Goal: Task Accomplishment & Management: Complete application form

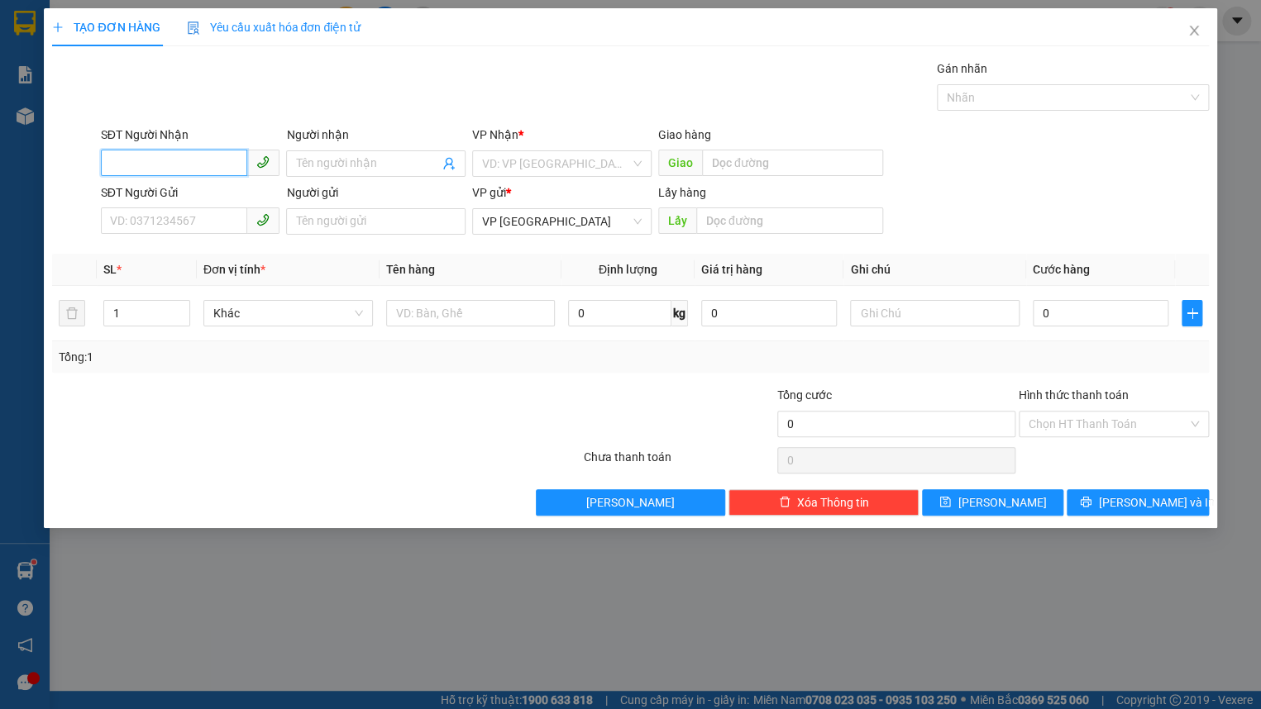
click at [124, 160] on input "SĐT Người Nhận" at bounding box center [174, 163] width 147 height 26
click at [247, 194] on div "0942835253 - THỦY" at bounding box center [191, 197] width 160 height 18
type input "0942835253"
type input "THỦY"
type input "CƯ WIN"
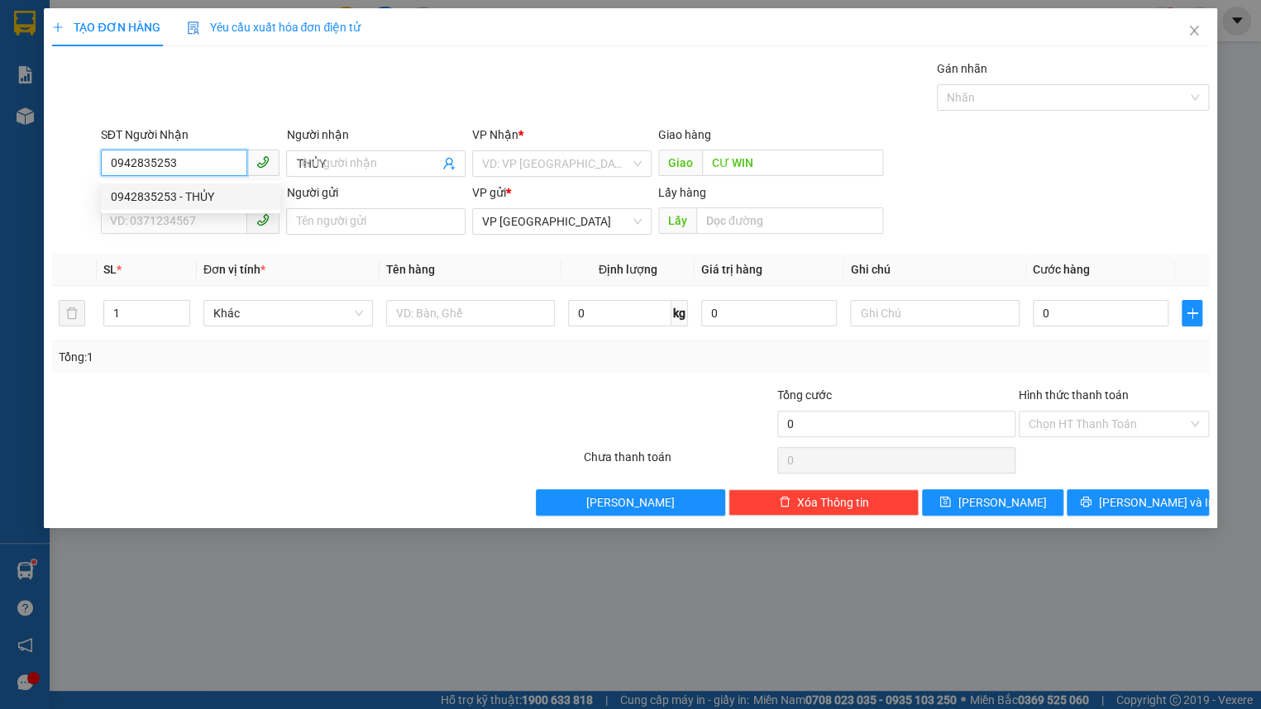
type input "50.000"
type input "0942835253"
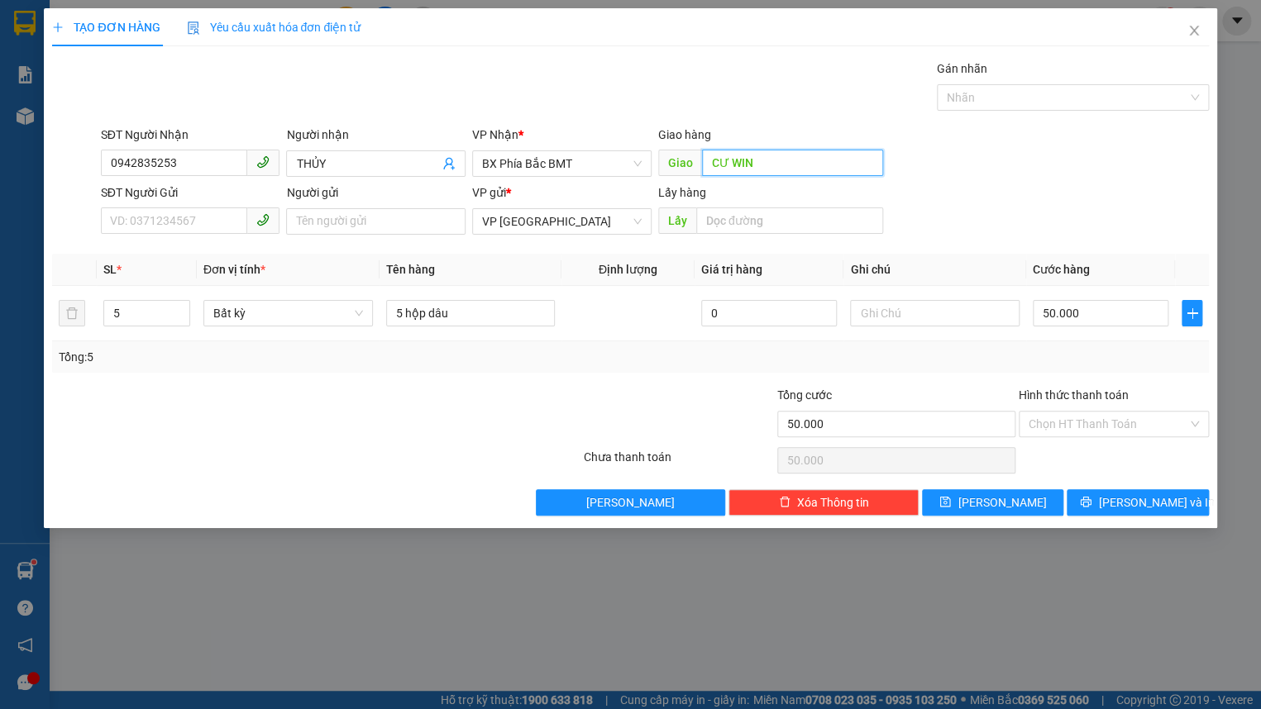
click at [704, 163] on input "CƯ WIN" at bounding box center [793, 163] width 182 height 26
type input "c"
type input "CHỐT CÔNG AN CƯ KUIN"
click at [232, 227] on input "SĐT Người Gửi" at bounding box center [174, 221] width 147 height 26
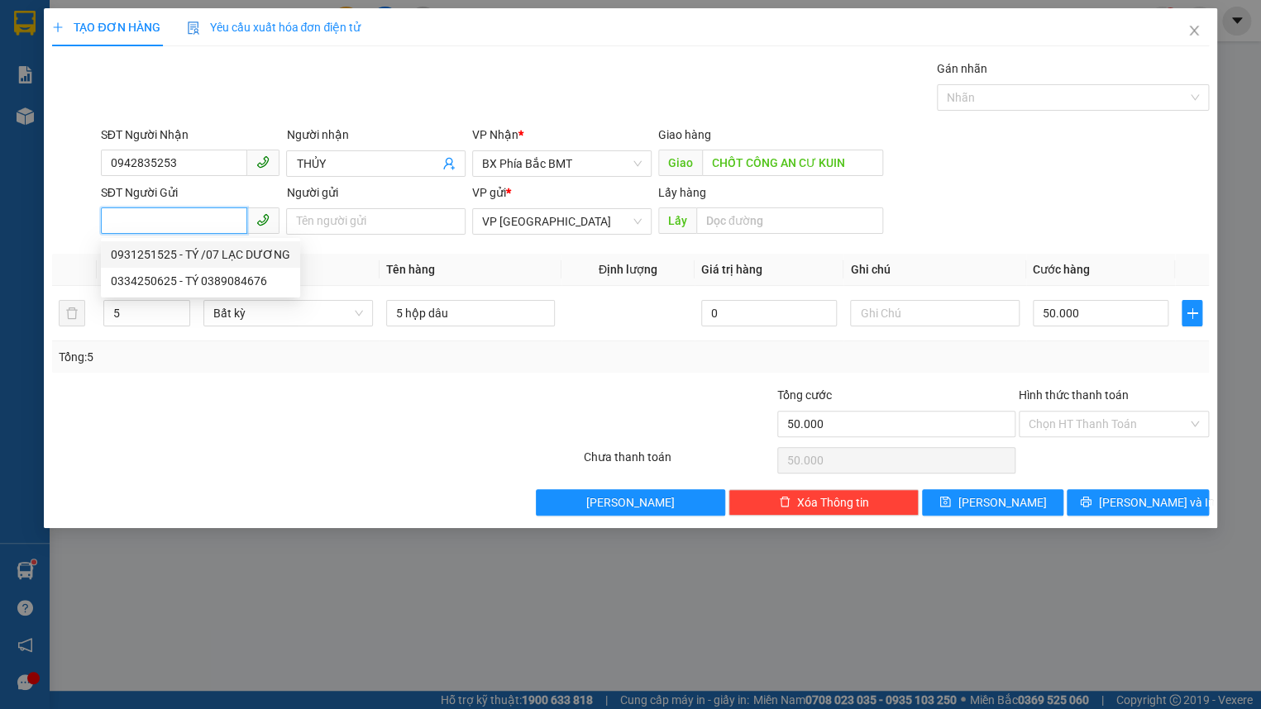
click at [206, 256] on div "0931251525 - TÝ /07 LẠC DƯƠNG" at bounding box center [200, 255] width 179 height 18
type input "0931251525"
type input "TÝ /07 LẠC DƯƠNG"
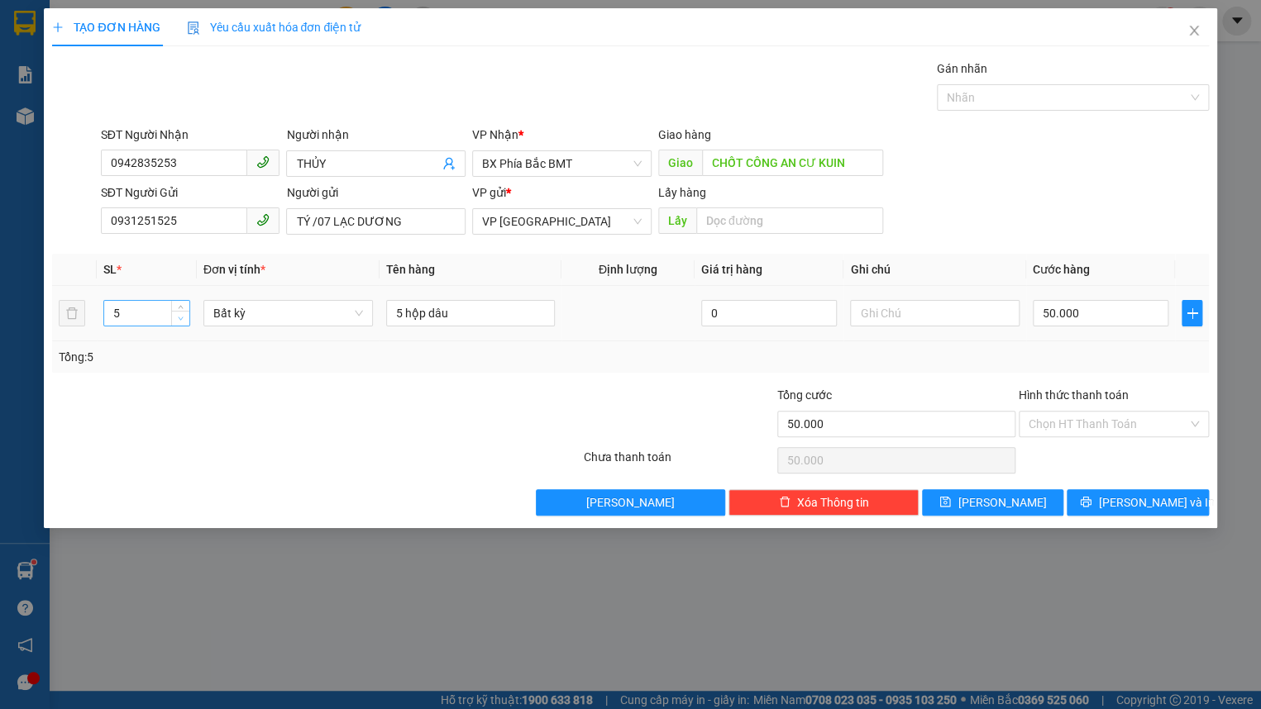
type input "4"
click at [185, 322] on span "down" at bounding box center [181, 319] width 10 height 10
click at [243, 319] on span "Bất kỳ" at bounding box center [288, 313] width 150 height 25
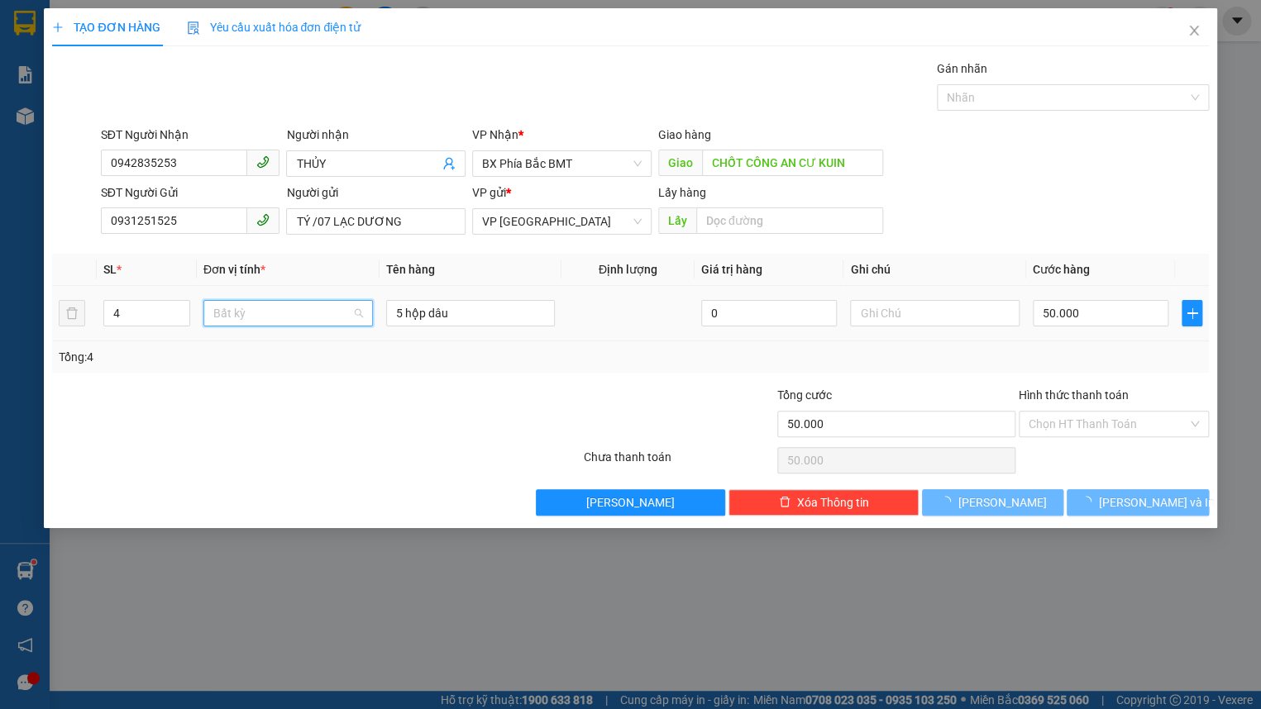
type input "0"
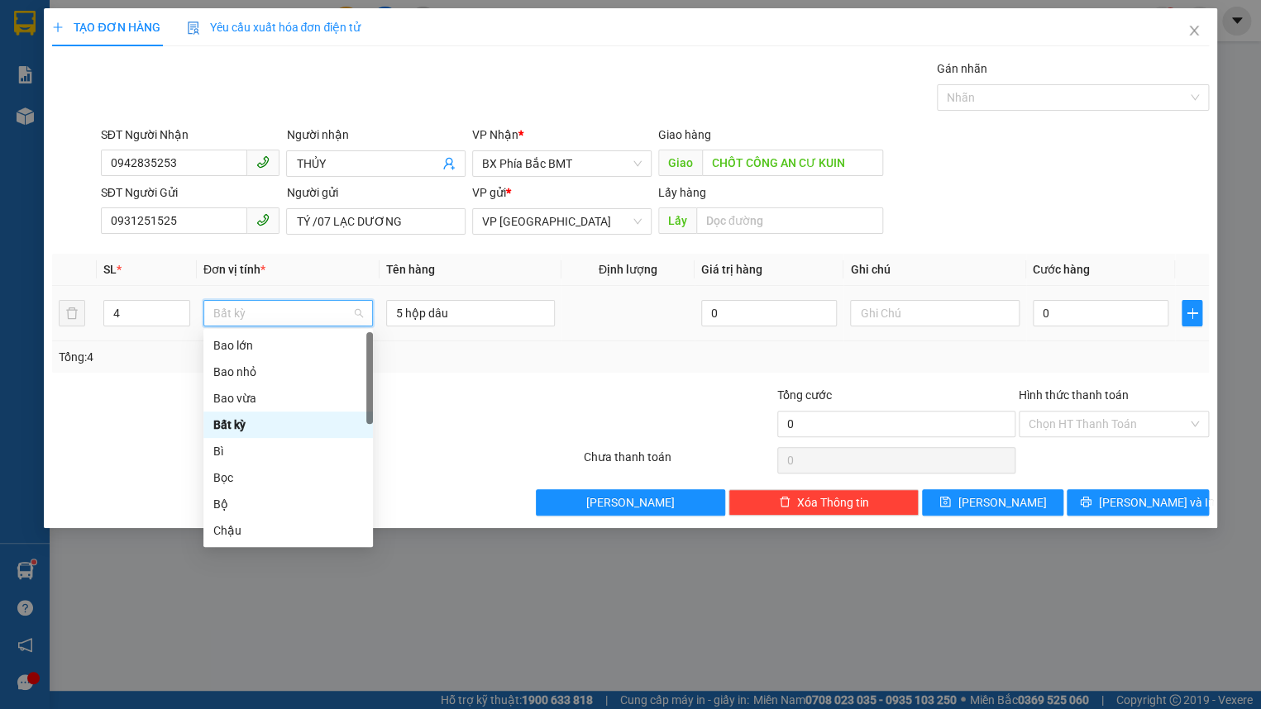
type input "H"
click at [255, 397] on div "Hộp" at bounding box center [288, 398] width 150 height 18
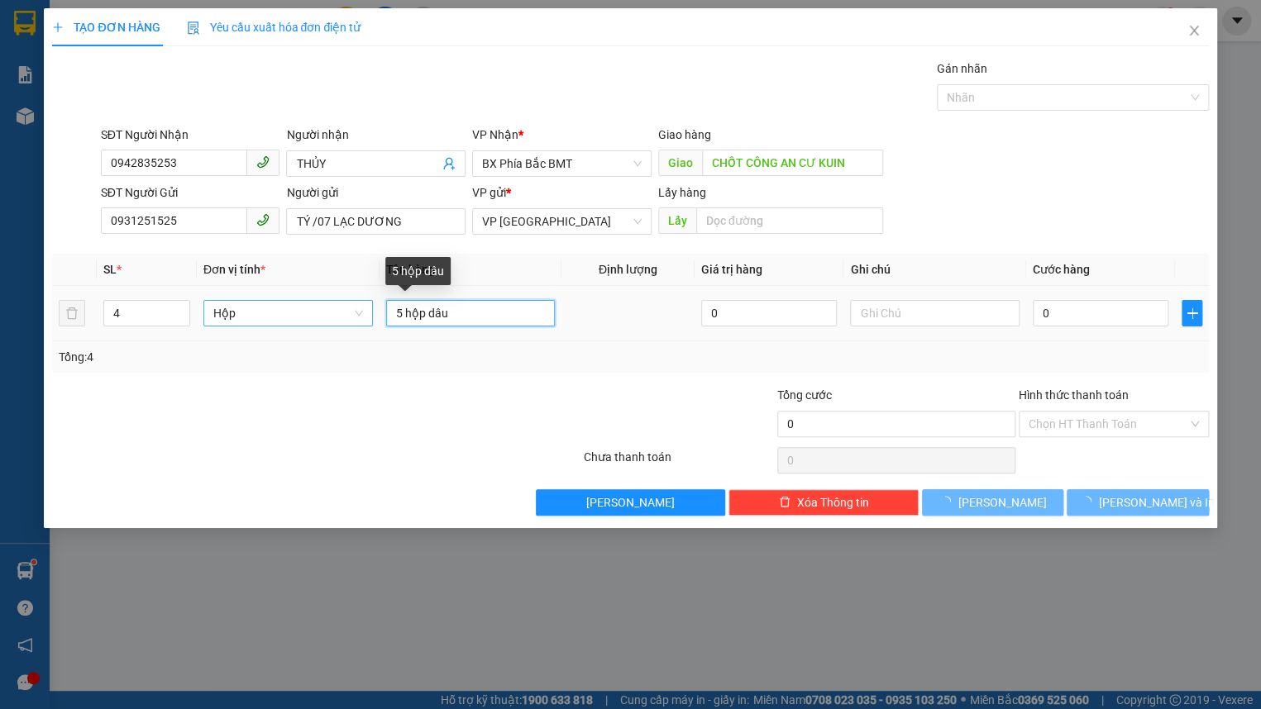
drag, startPoint x: 403, startPoint y: 314, endPoint x: 339, endPoint y: 313, distance: 64.5
click at [356, 314] on tr "4 Hộp 5 hộp dâu 0 0" at bounding box center [630, 313] width 1156 height 55
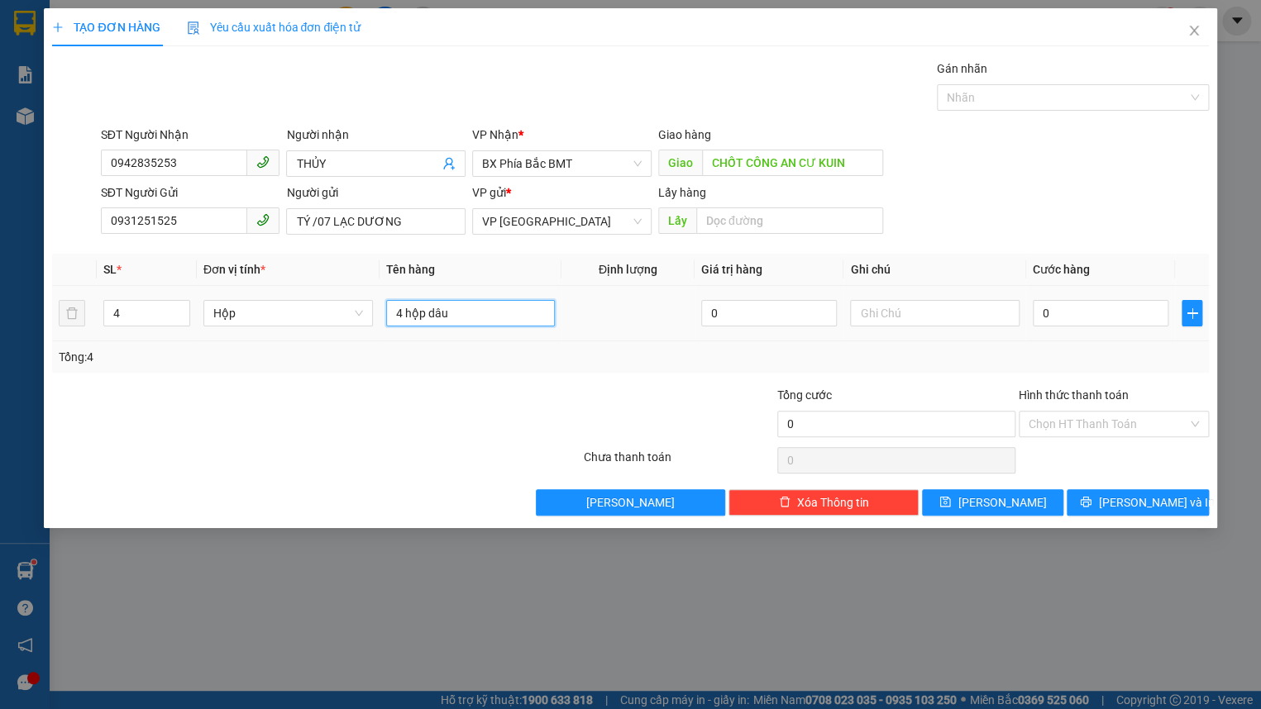
type input "4 hộp dâu"
click at [1078, 327] on div "0" at bounding box center [1101, 313] width 136 height 33
click at [1109, 308] on input "0" at bounding box center [1101, 313] width 136 height 26
type input "4"
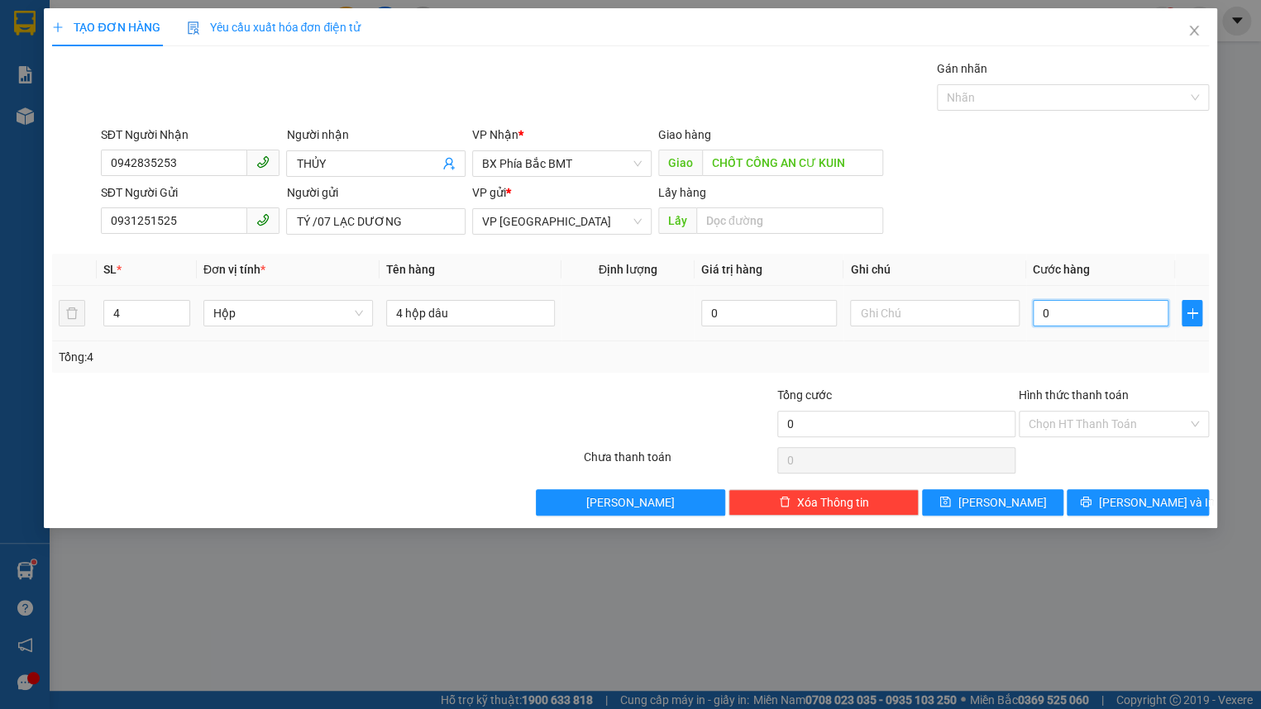
type input "4"
type input "40"
type input "400"
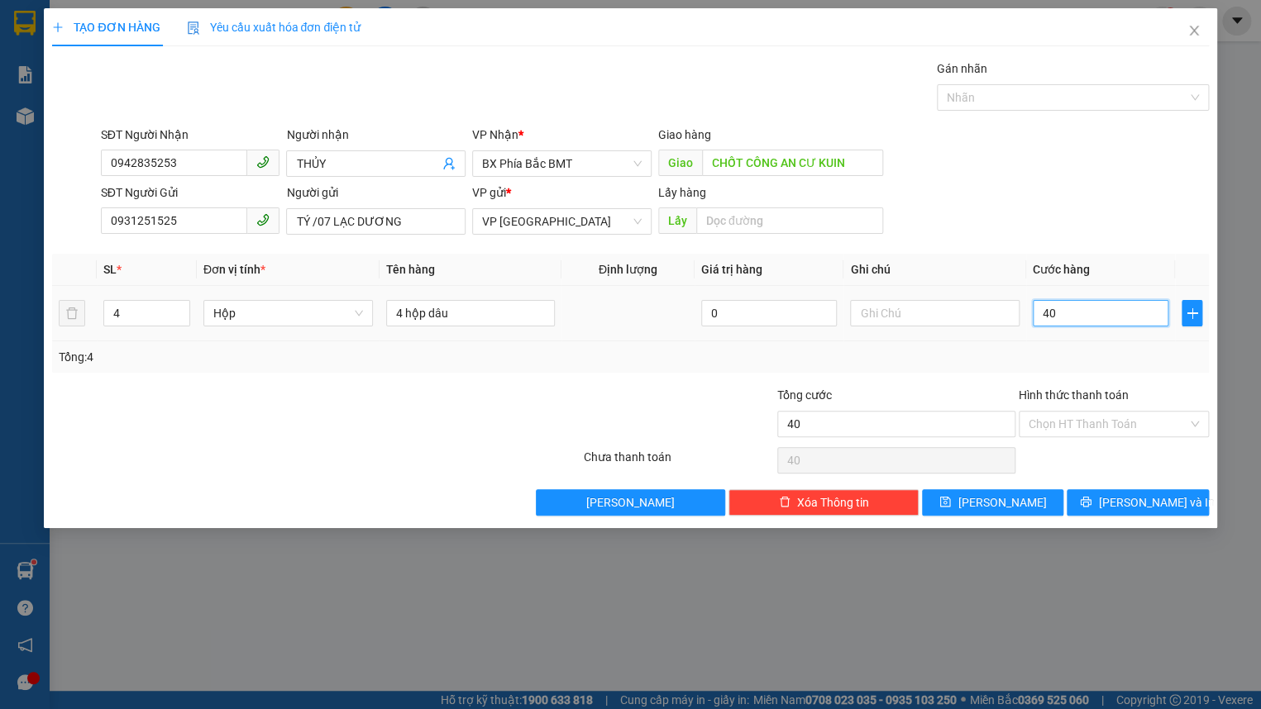
type input "400"
type input "4.000"
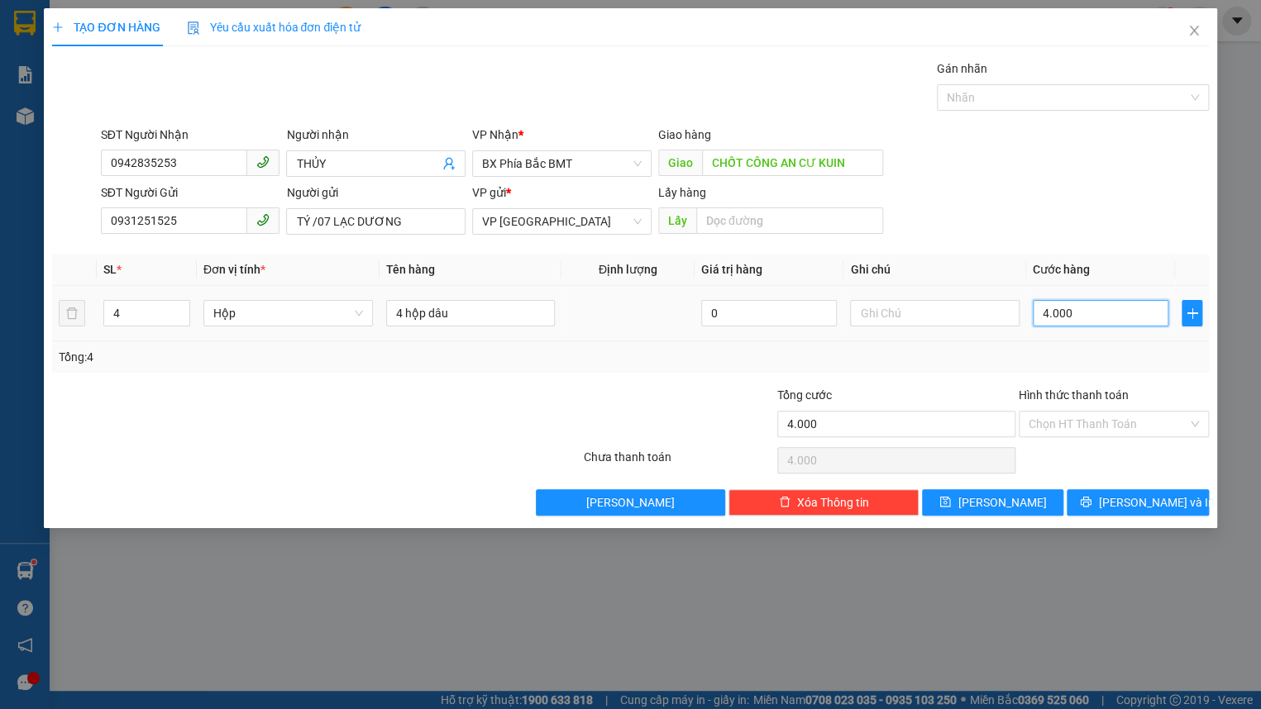
type input "40.000"
click at [1091, 421] on input "Hình thức thanh toán" at bounding box center [1108, 424] width 159 height 25
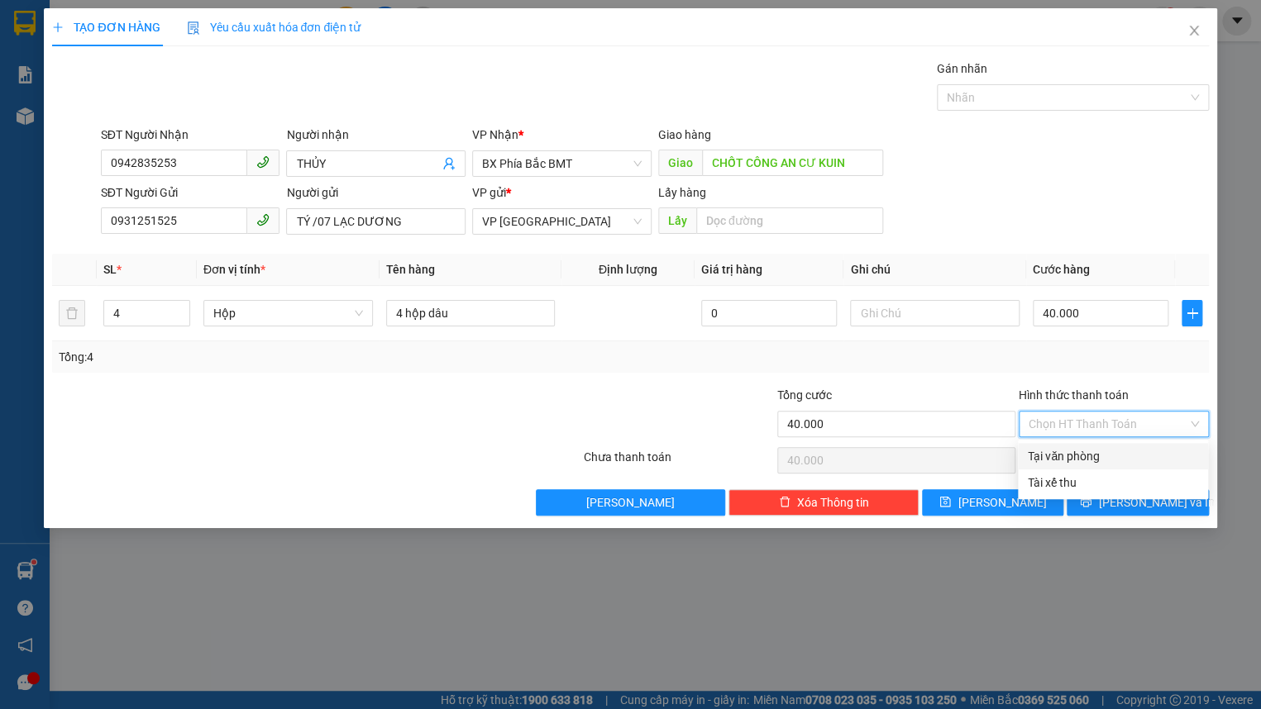
click at [1091, 455] on div "Tại văn phòng" at bounding box center [1113, 456] width 170 height 18
type input "0"
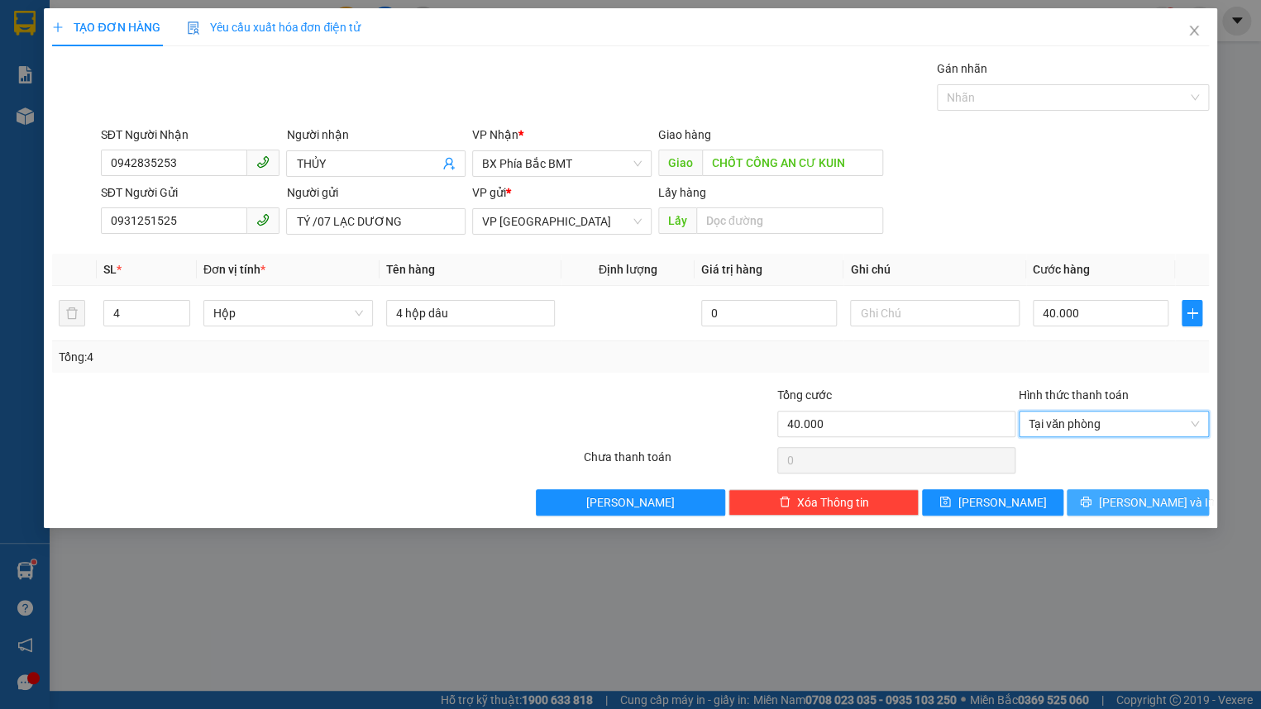
click at [1091, 504] on icon "printer" at bounding box center [1086, 502] width 11 height 11
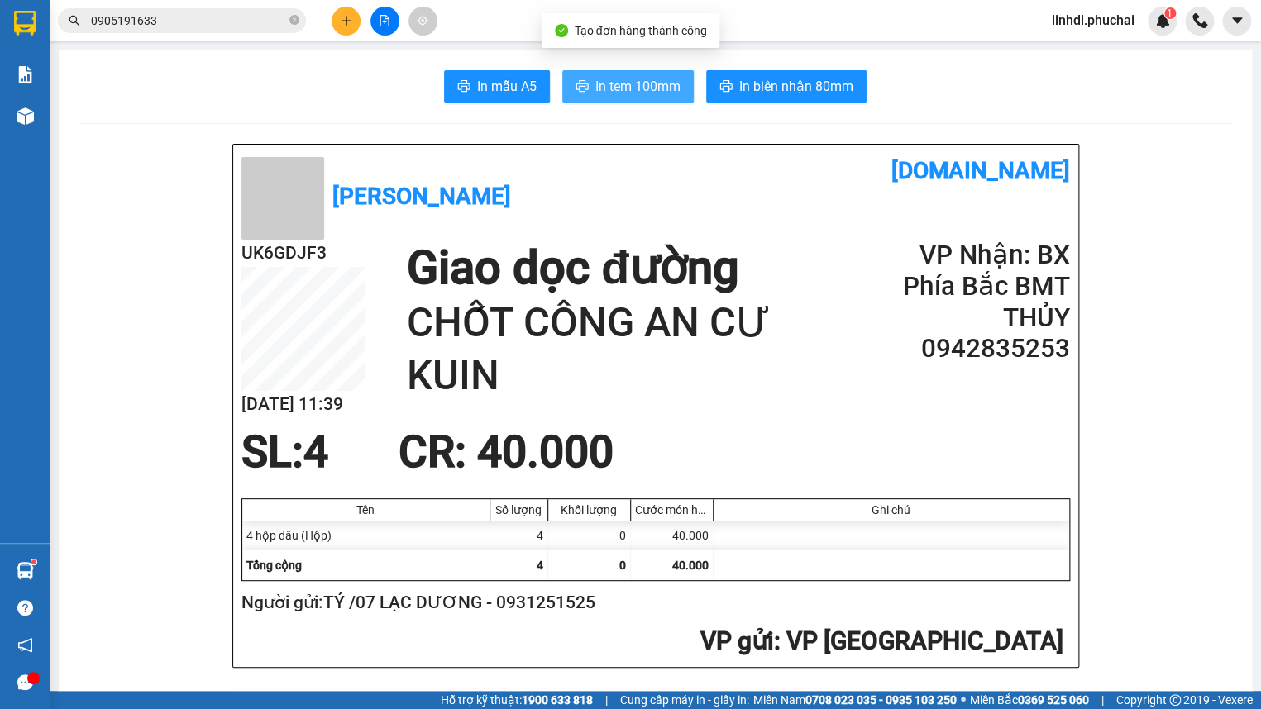
click at [645, 89] on span "In tem 100mm" at bounding box center [637, 86] width 85 height 21
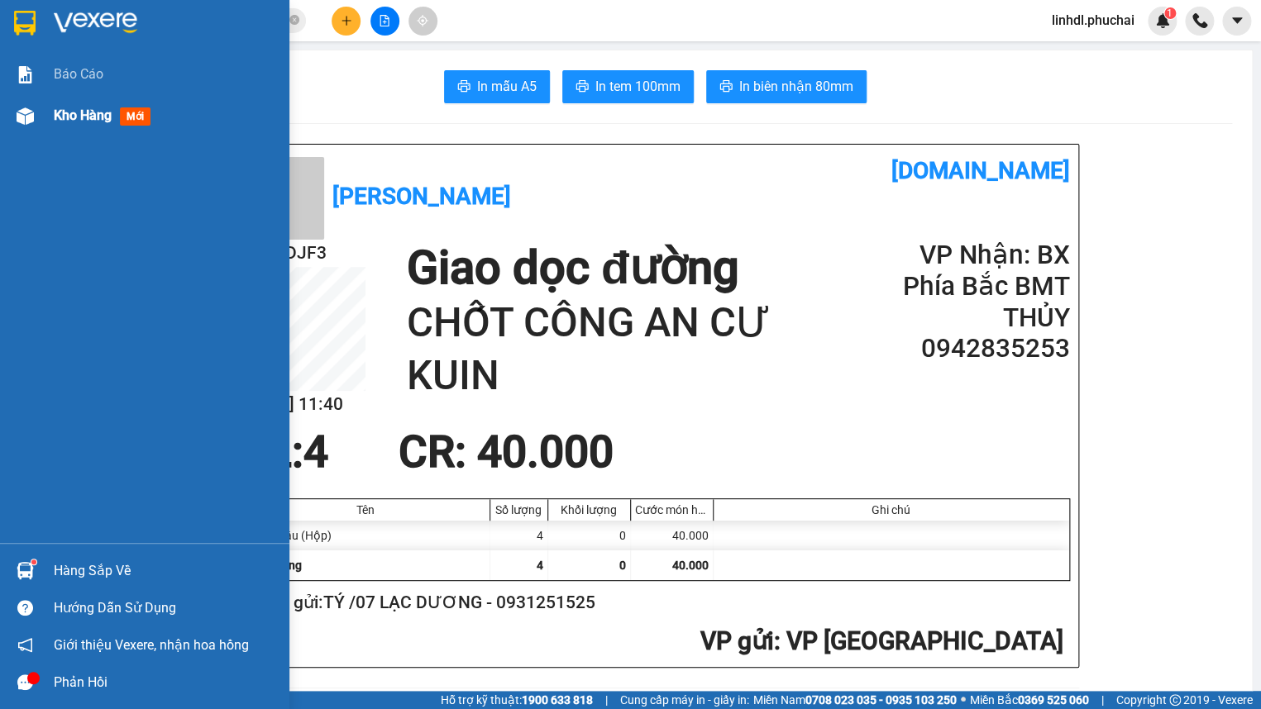
drag, startPoint x: 38, startPoint y: 121, endPoint x: 174, endPoint y: 159, distance: 141.6
click at [39, 121] on div at bounding box center [25, 116] width 29 height 29
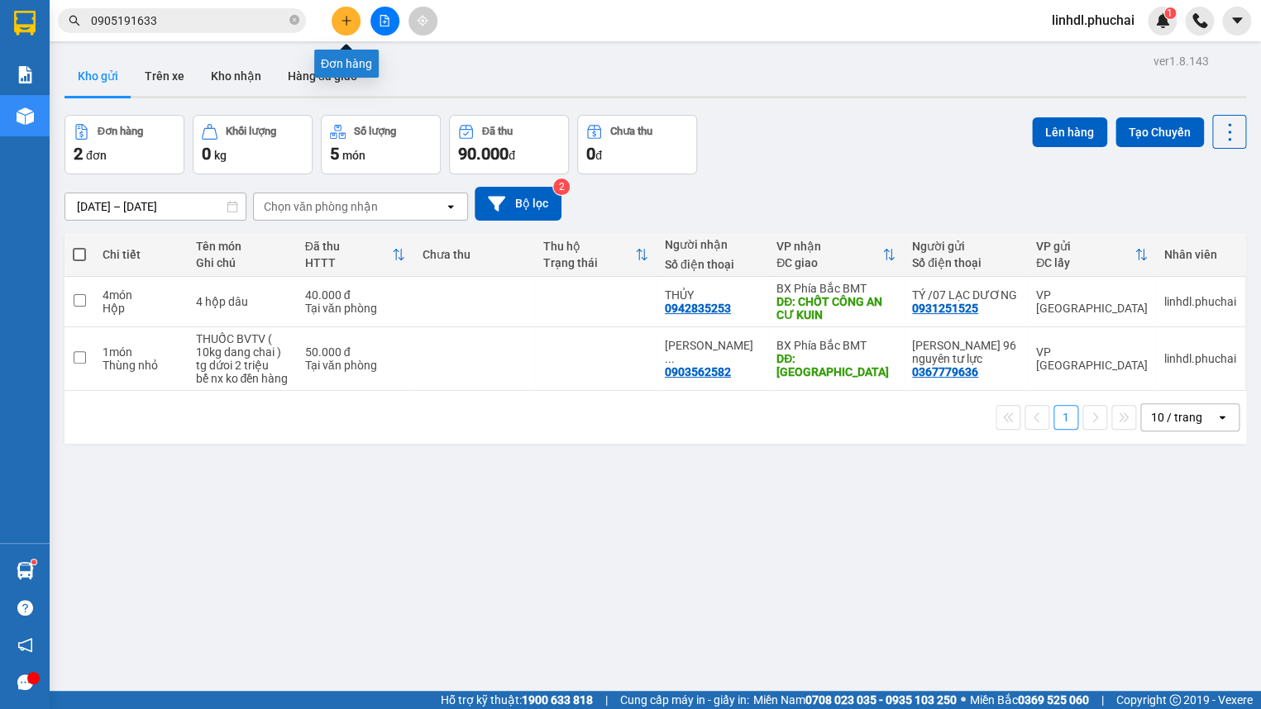
click at [341, 28] on button at bounding box center [346, 21] width 29 height 29
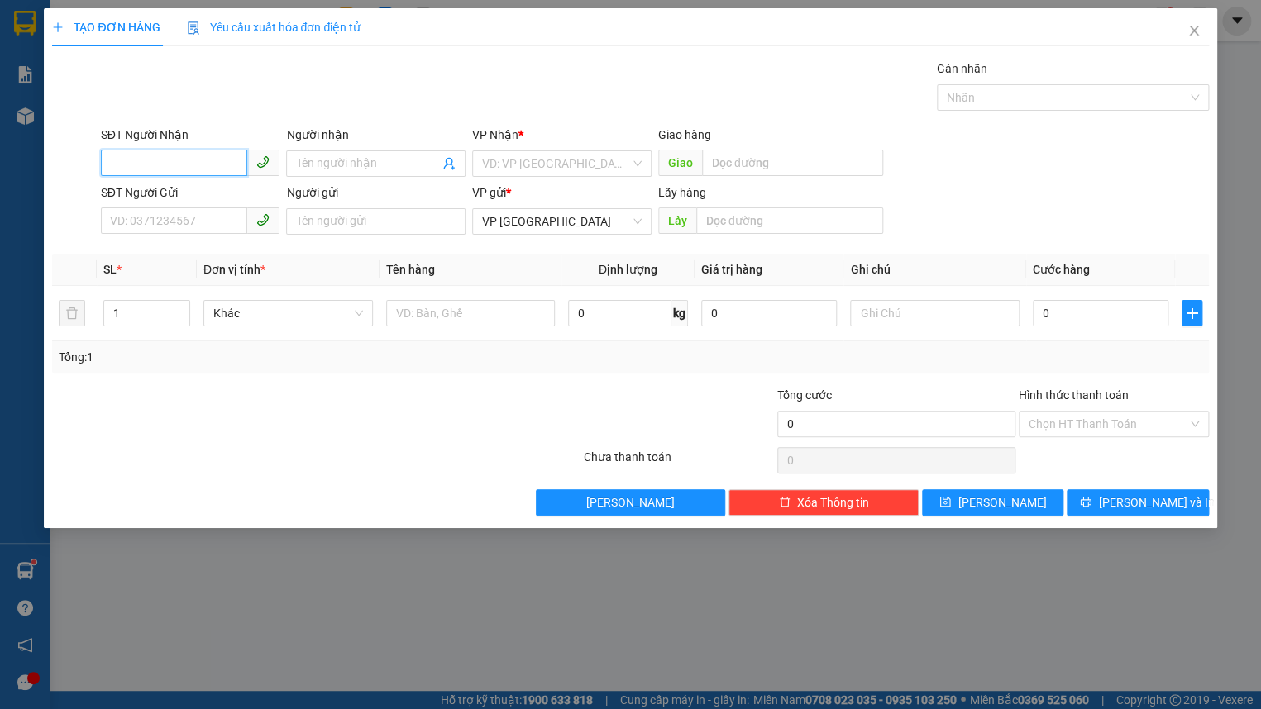
click at [238, 176] on div "SĐT Người Nhận VD: 0377654321" at bounding box center [190, 155] width 179 height 58
type input "0377412371"
click at [232, 166] on input "0377412371" at bounding box center [174, 163] width 147 height 26
click at [218, 202] on div "0377412371 - tình" at bounding box center [191, 197] width 160 height 18
type input "tình"
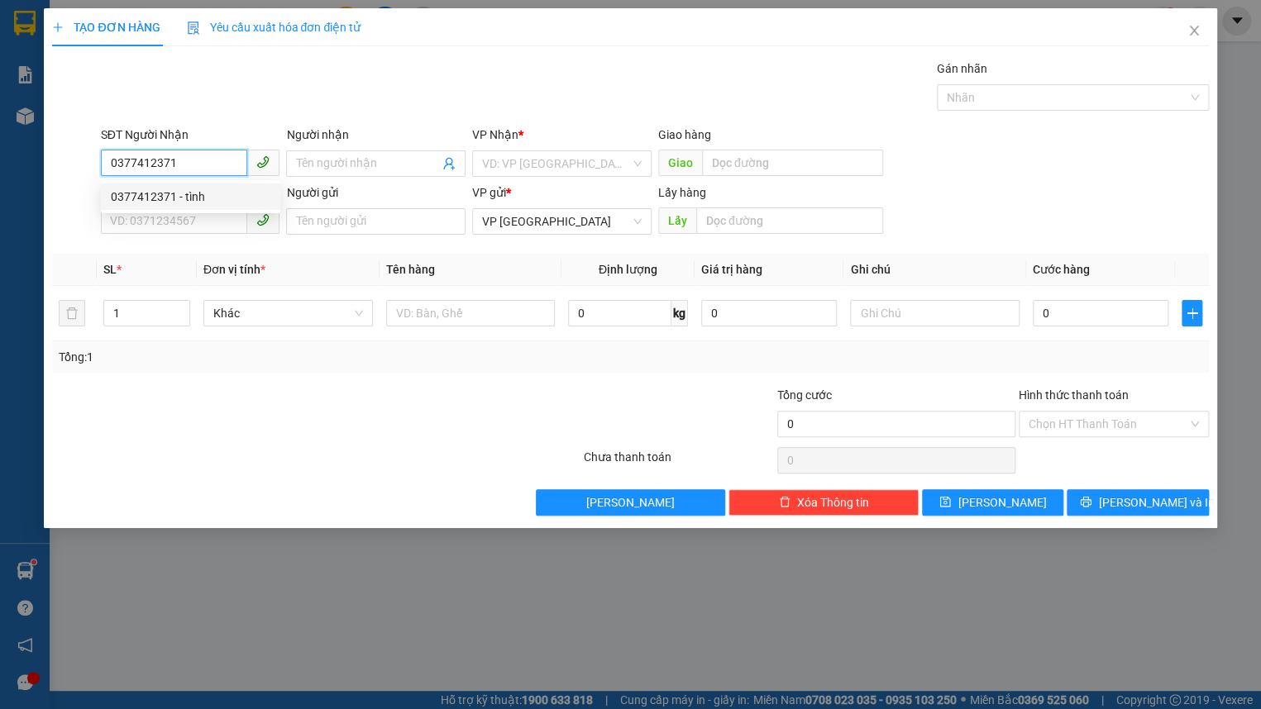
type input "[PERSON_NAME]"
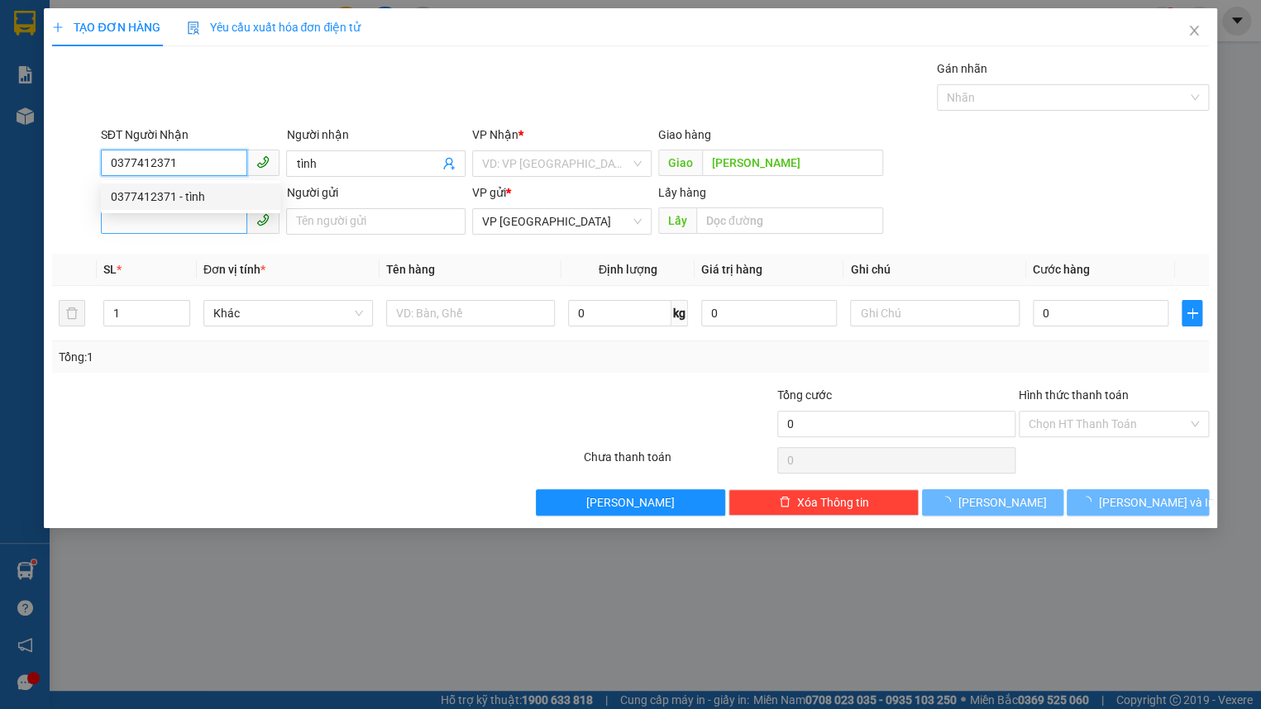
type input "50.000"
type input "0377412371"
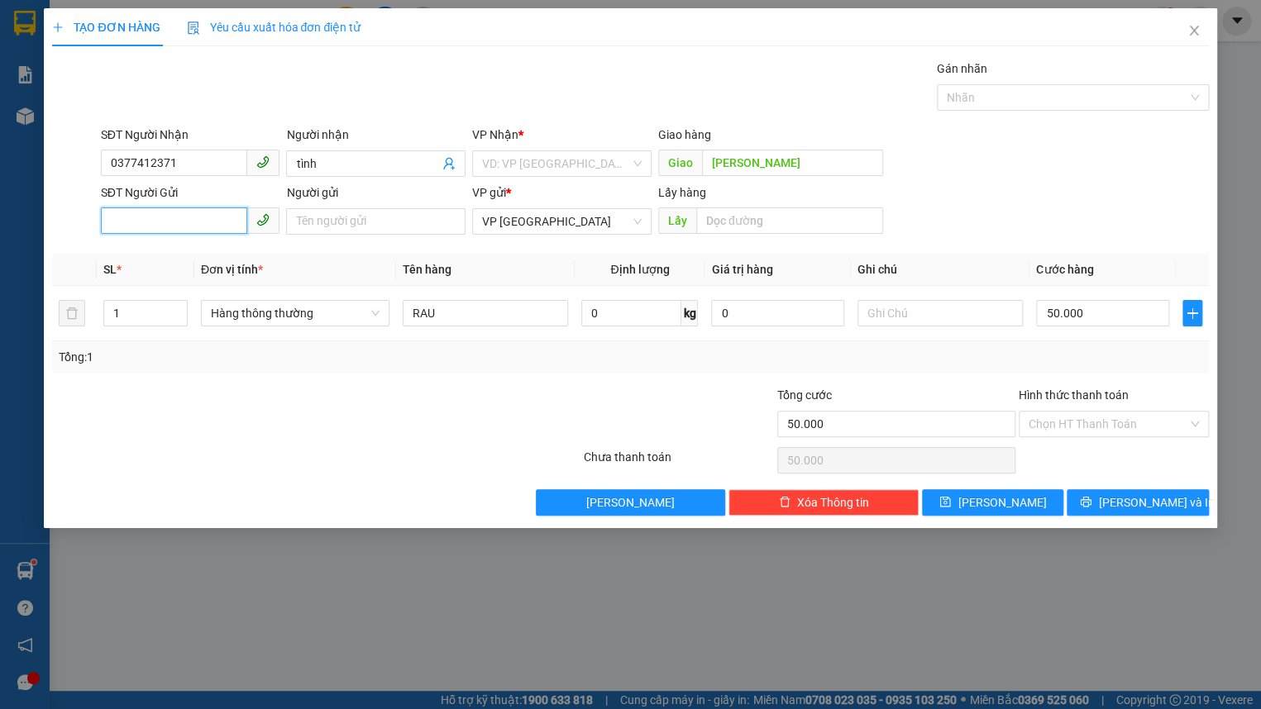
click at [202, 221] on input "SĐT Người Gửi" at bounding box center [174, 221] width 147 height 26
click at [180, 265] on div "0369194483 - NGHỊ" at bounding box center [190, 254] width 179 height 26
type input "0369194483"
click at [396, 223] on input "NGHỊ" at bounding box center [375, 221] width 179 height 26
type input "NGHỊ 141 HUYỀN TRÂN"
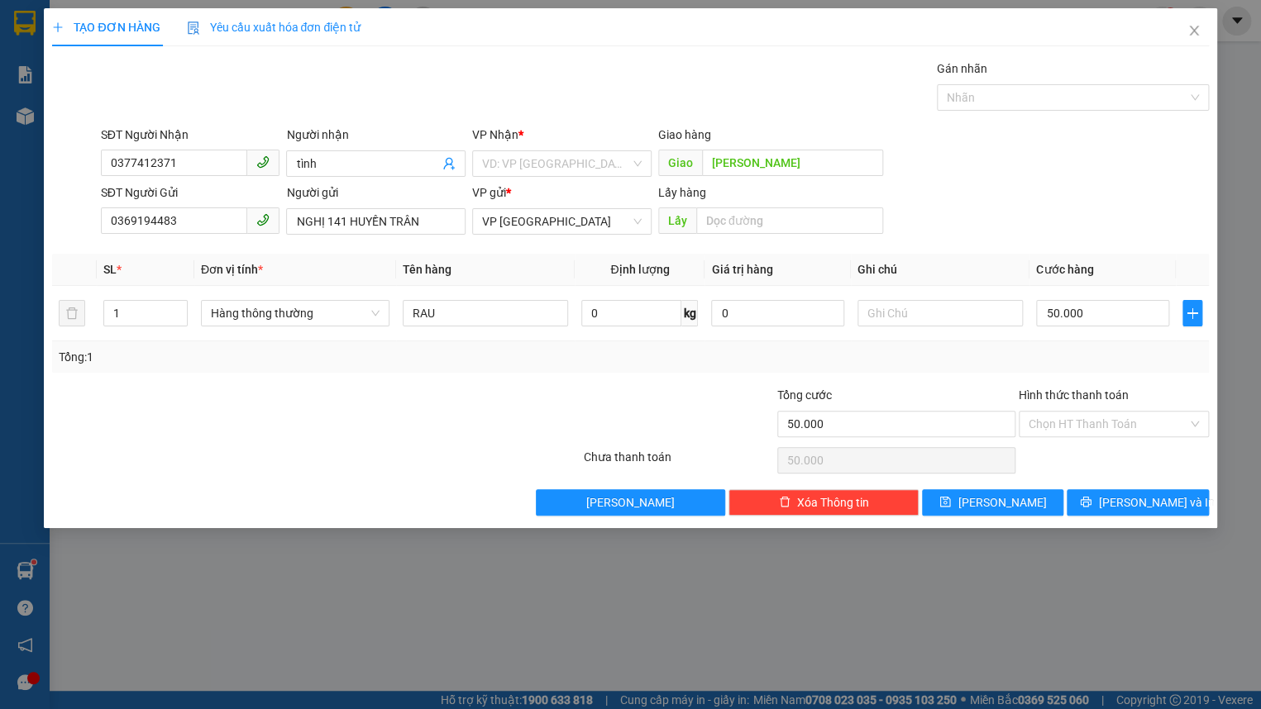
drag, startPoint x: 537, startPoint y: 179, endPoint x: 546, endPoint y: 177, distance: 8.6
click at [541, 179] on div "VP Nhận * VD: VP [GEOGRAPHIC_DATA]" at bounding box center [561, 155] width 179 height 58
click at [551, 174] on input "search" at bounding box center [556, 163] width 148 height 25
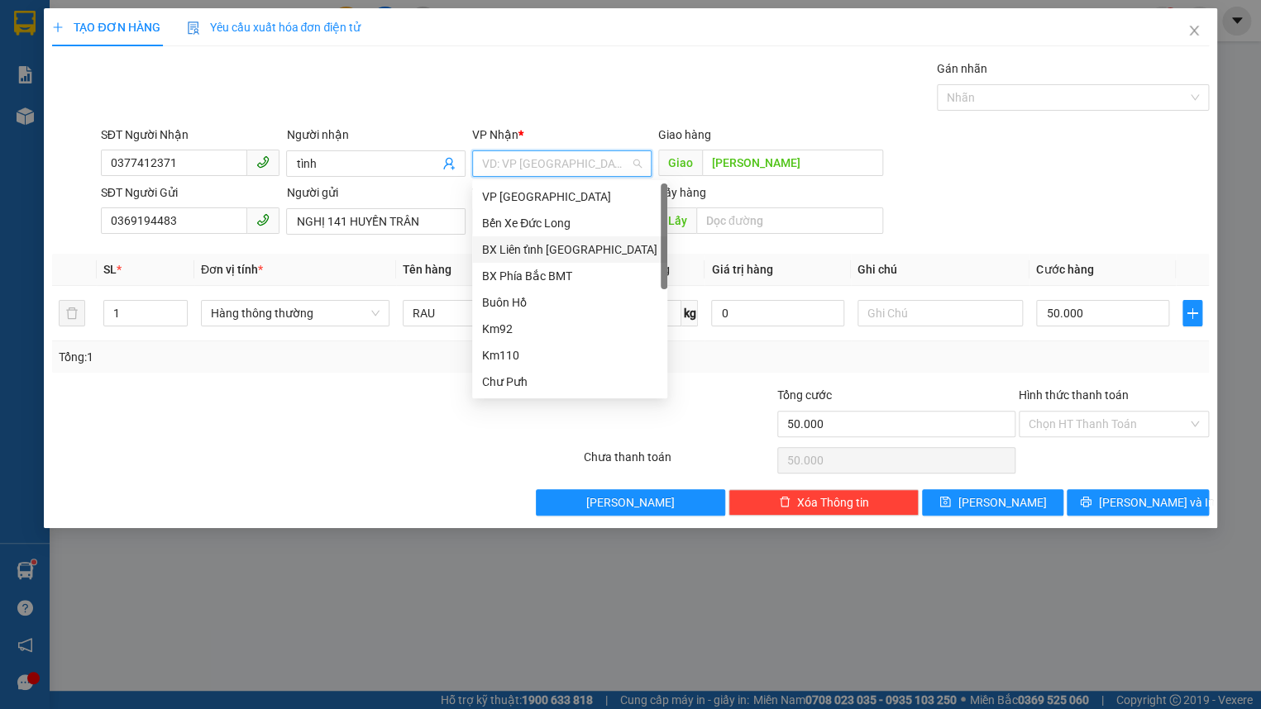
click at [579, 267] on div "BX Phía Bắc BMT" at bounding box center [569, 276] width 175 height 18
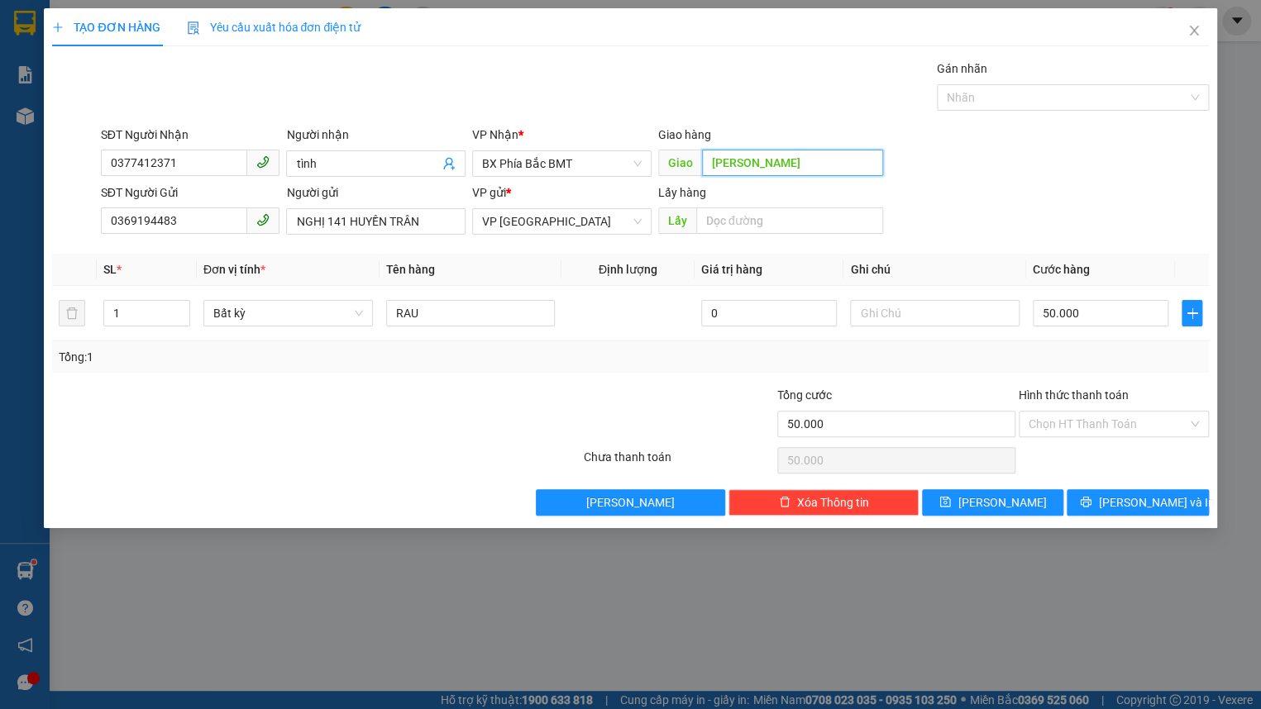
click at [834, 161] on input "[PERSON_NAME]" at bounding box center [793, 163] width 182 height 26
click at [245, 322] on span "Bất kỳ" at bounding box center [288, 313] width 150 height 25
type input "[PERSON_NAME]/ GỌI TRC 30P"
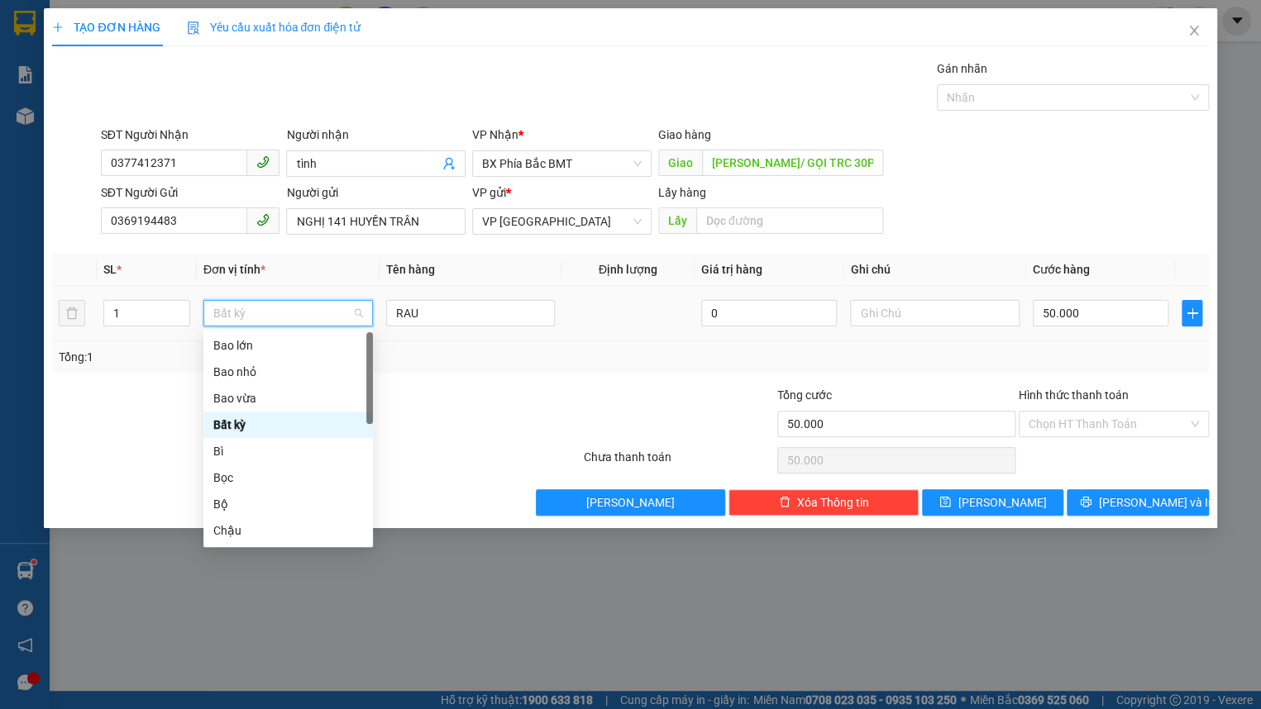
type input "T"
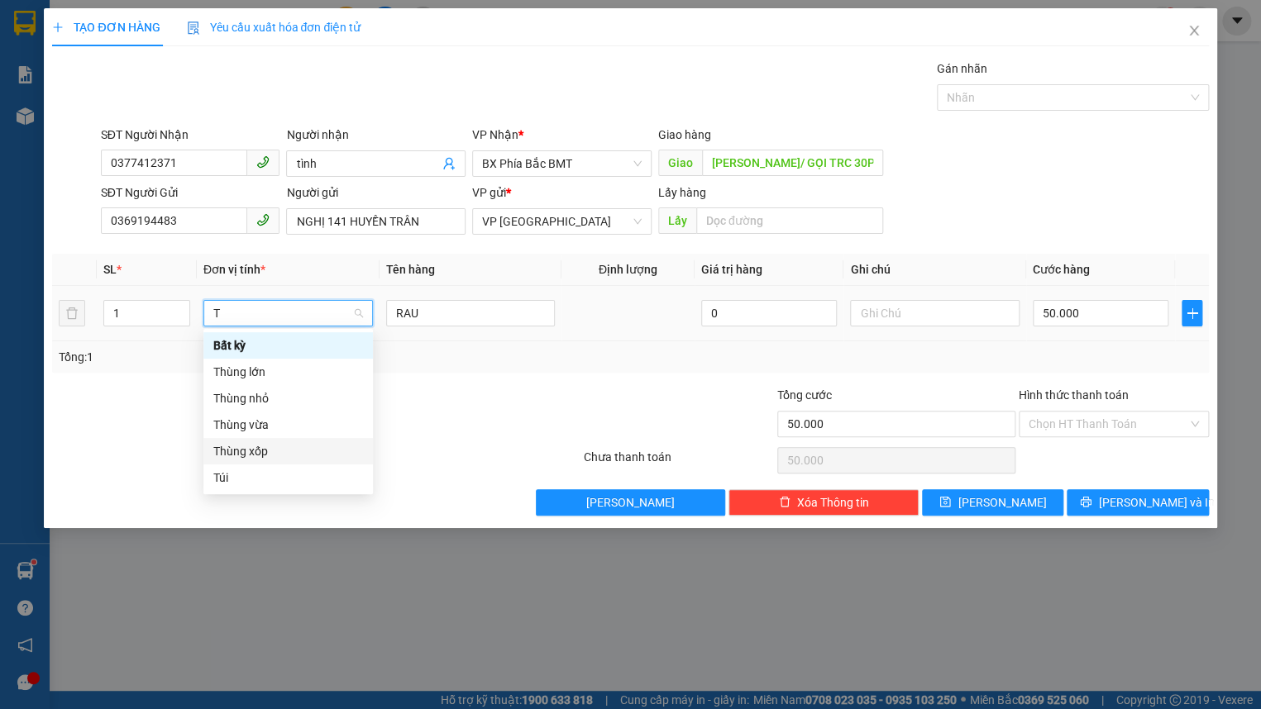
click at [274, 453] on div "Thùng xốp" at bounding box center [288, 451] width 150 height 18
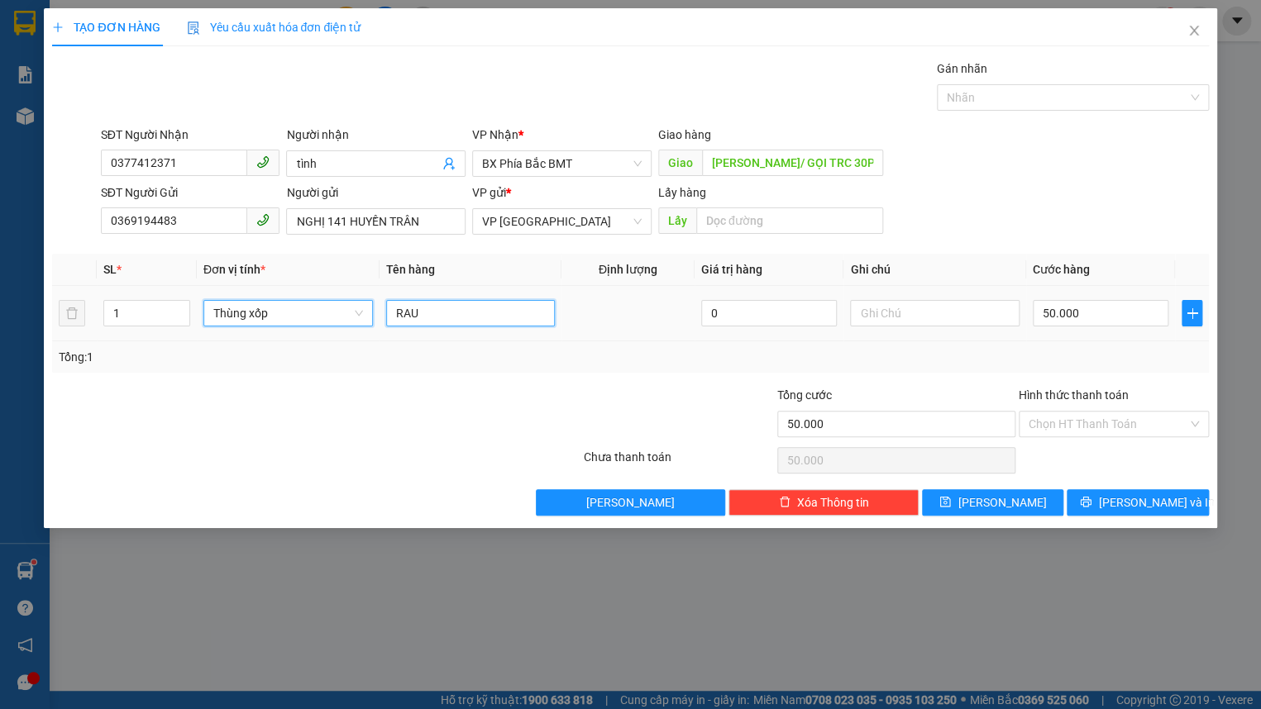
click at [454, 308] on input "RAU" at bounding box center [471, 313] width 170 height 26
click at [451, 308] on input "RAU" at bounding box center [471, 313] width 170 height 26
type input "0"
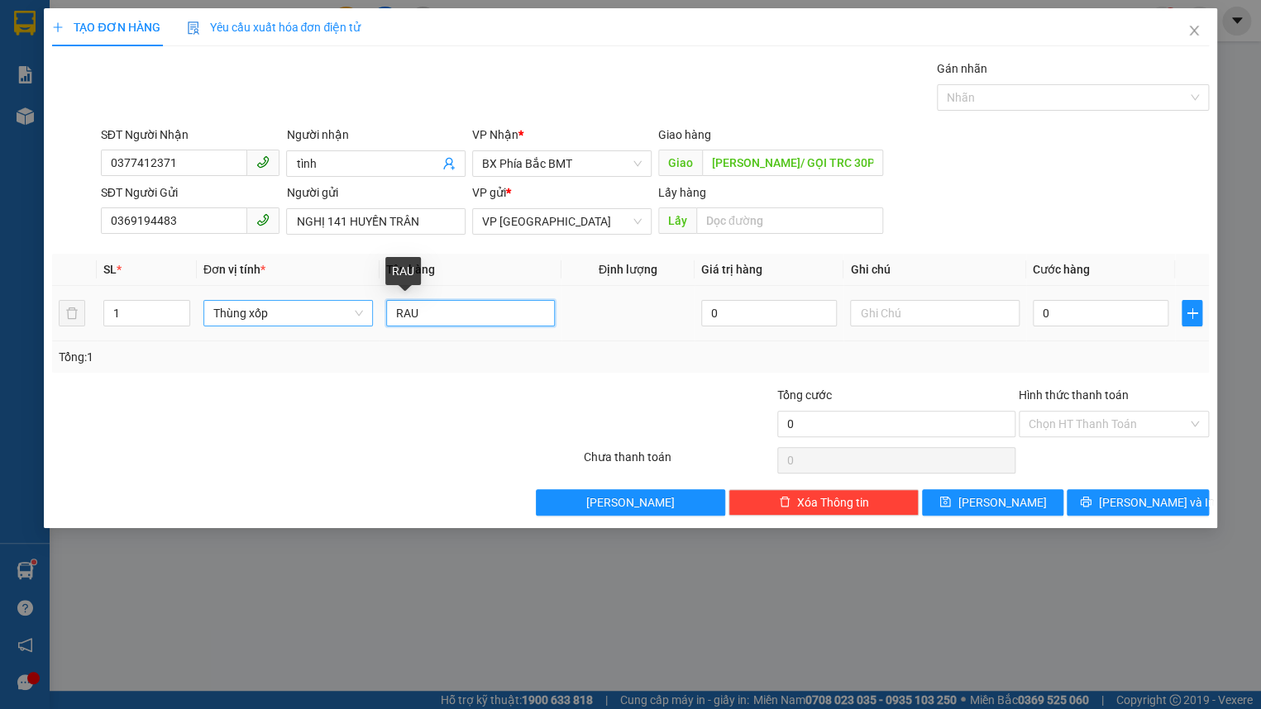
click at [451, 308] on input "RAU" at bounding box center [471, 313] width 170 height 26
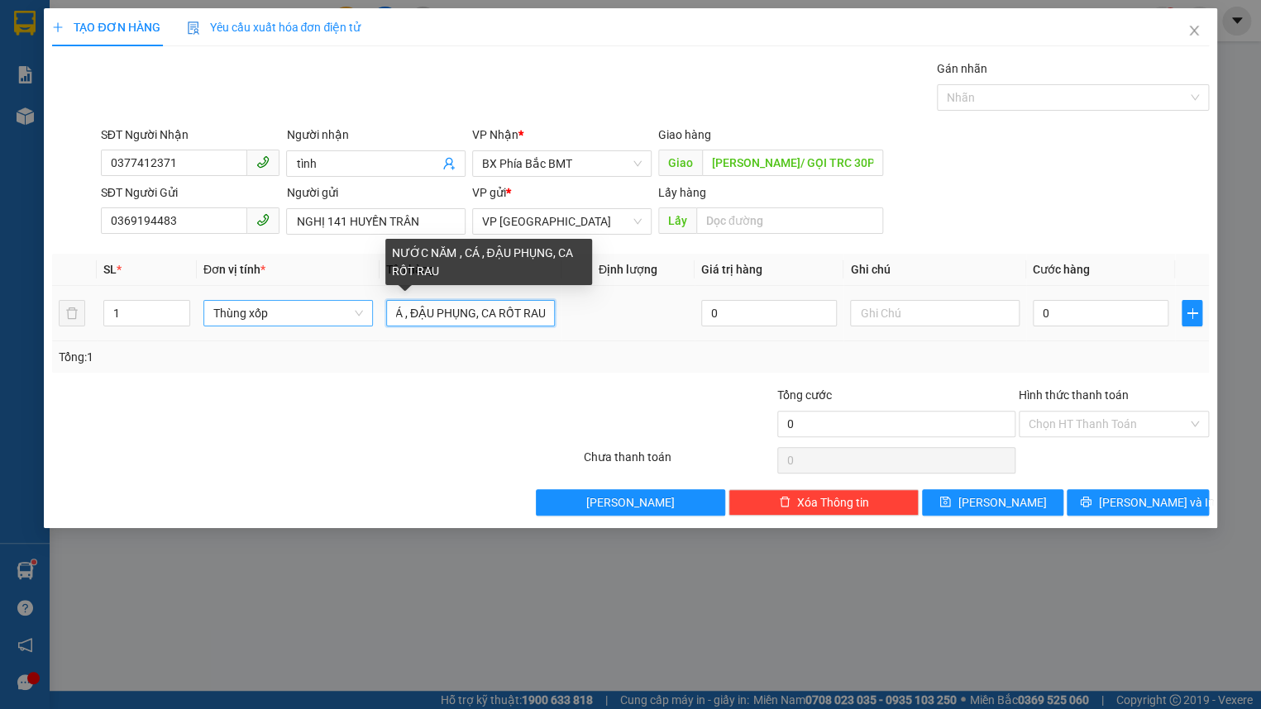
scroll to position [0, 84]
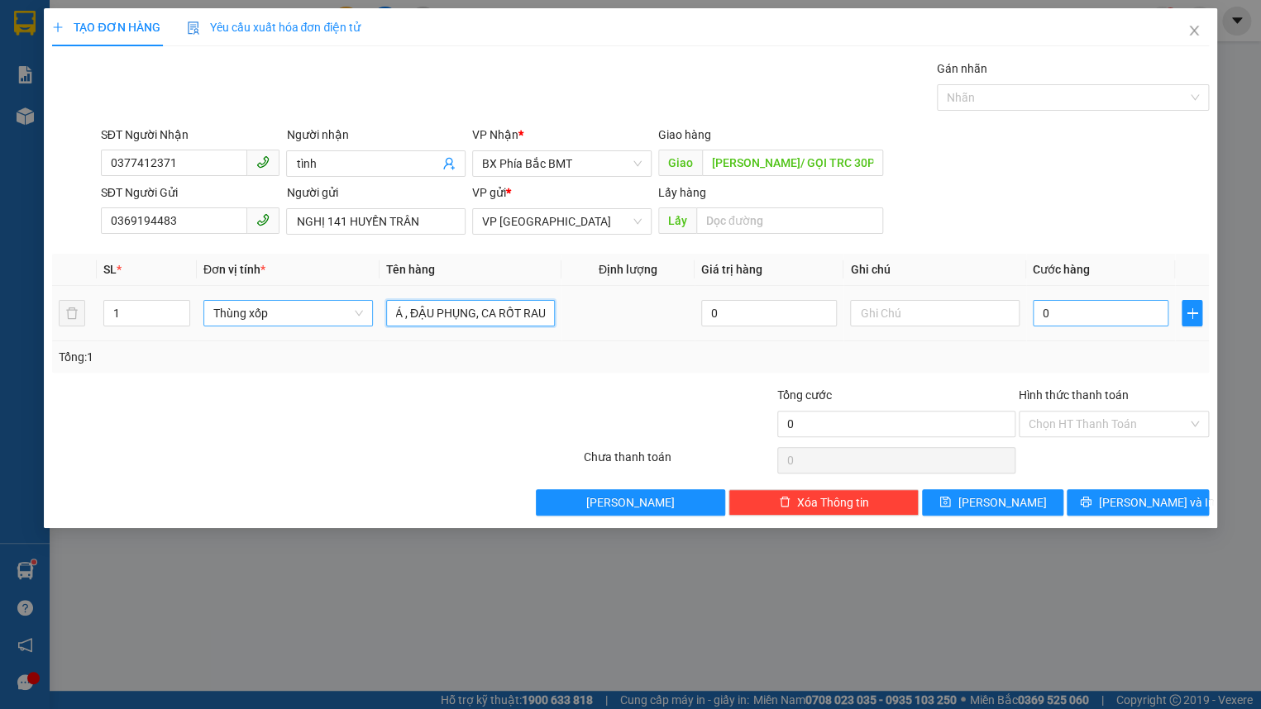
type input "NƯỚC NĂM , CÁ , ĐẬU PHỤNG, CA RỐT RAU"
click at [1091, 306] on input "0" at bounding box center [1101, 313] width 136 height 26
type input "6"
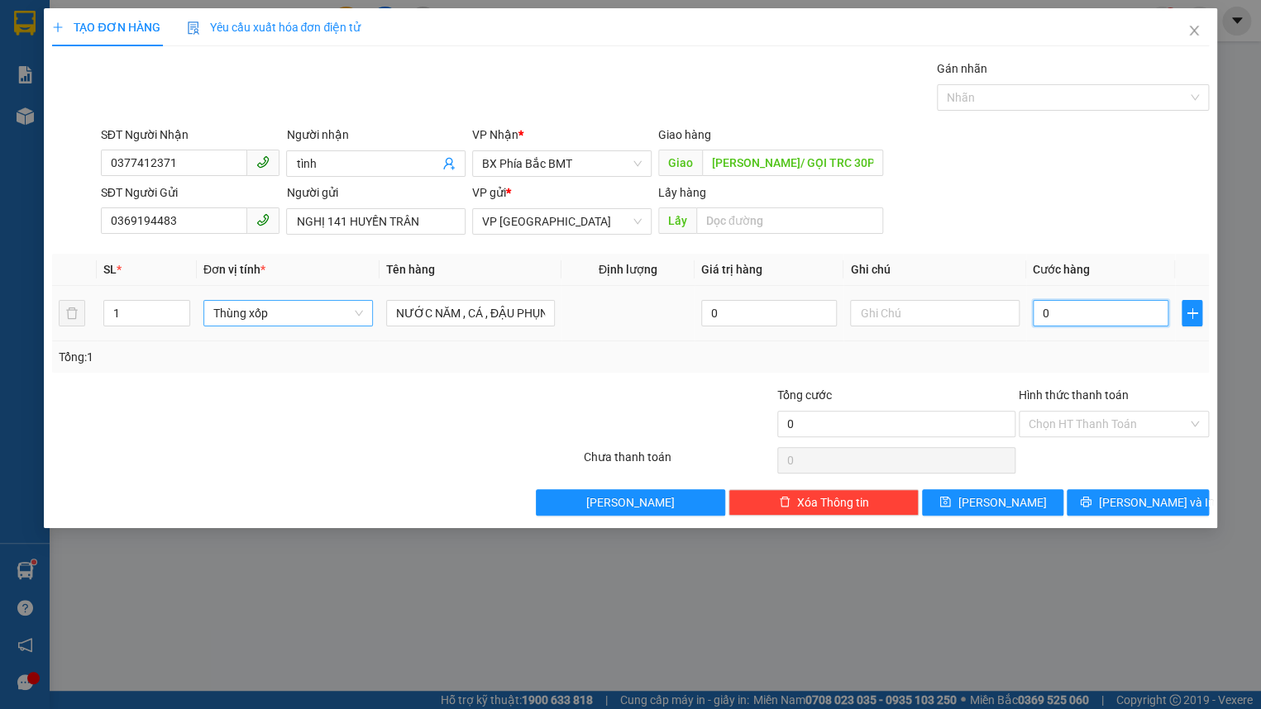
type input "6"
type input "60"
type input "600"
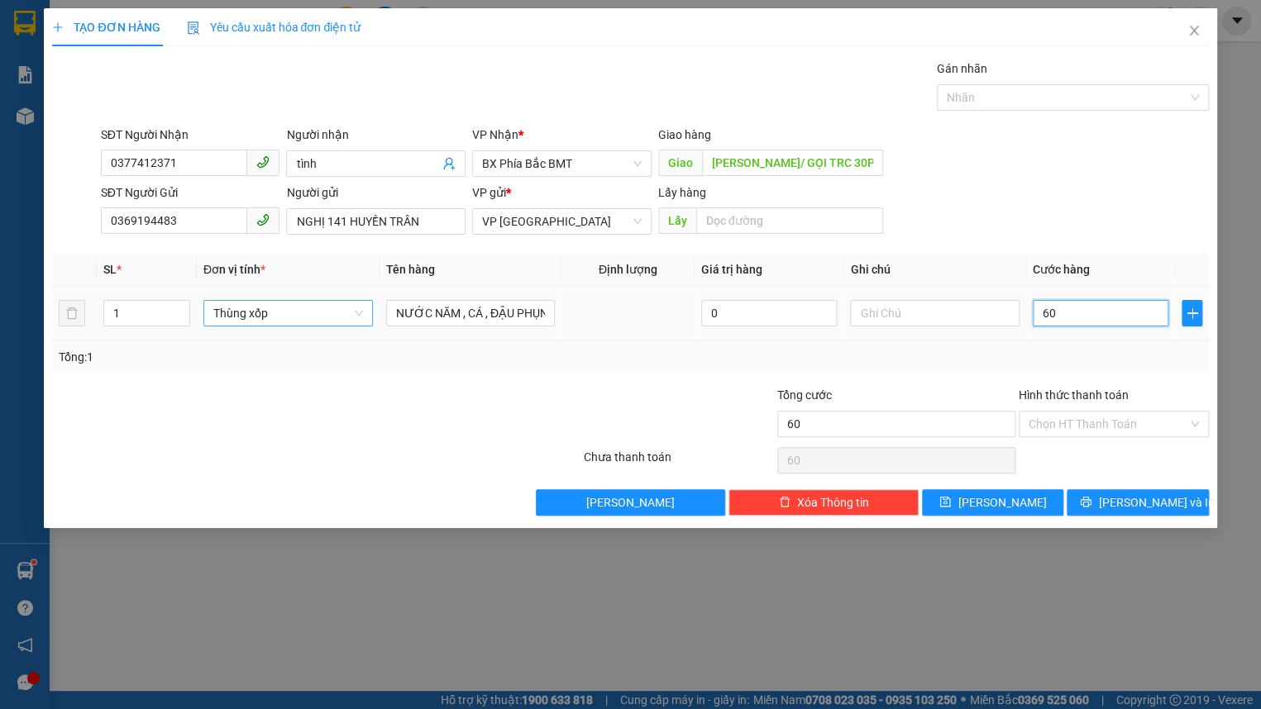
type input "600"
type input "6.000"
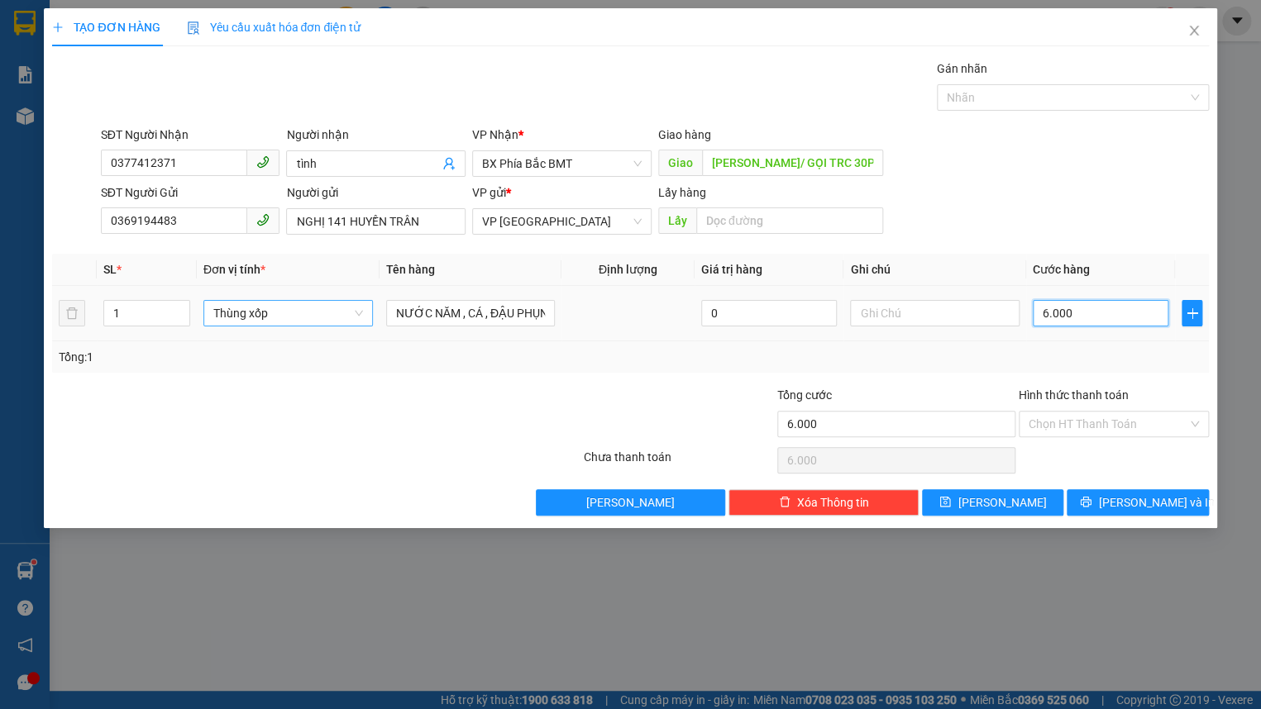
type input "60.000"
click at [1110, 425] on input "Hình thức thanh toán" at bounding box center [1108, 424] width 159 height 25
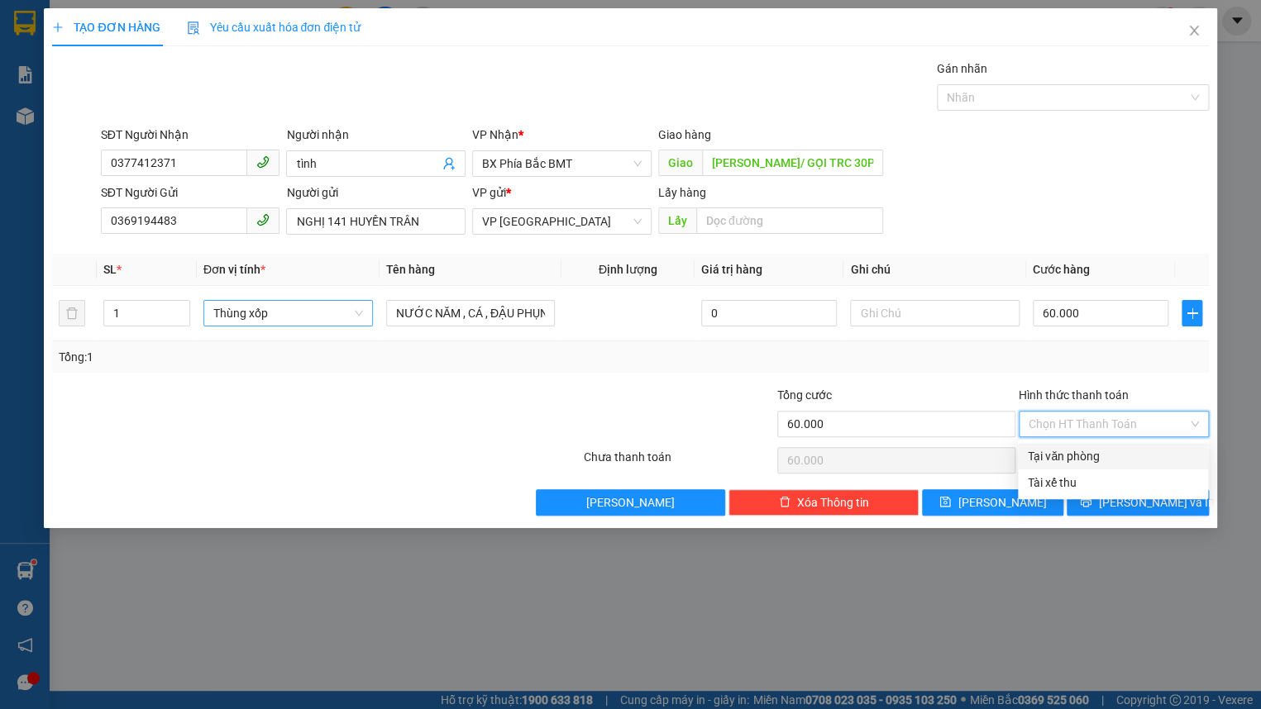
click at [1093, 457] on div "Tại văn phòng" at bounding box center [1113, 456] width 170 height 18
type input "0"
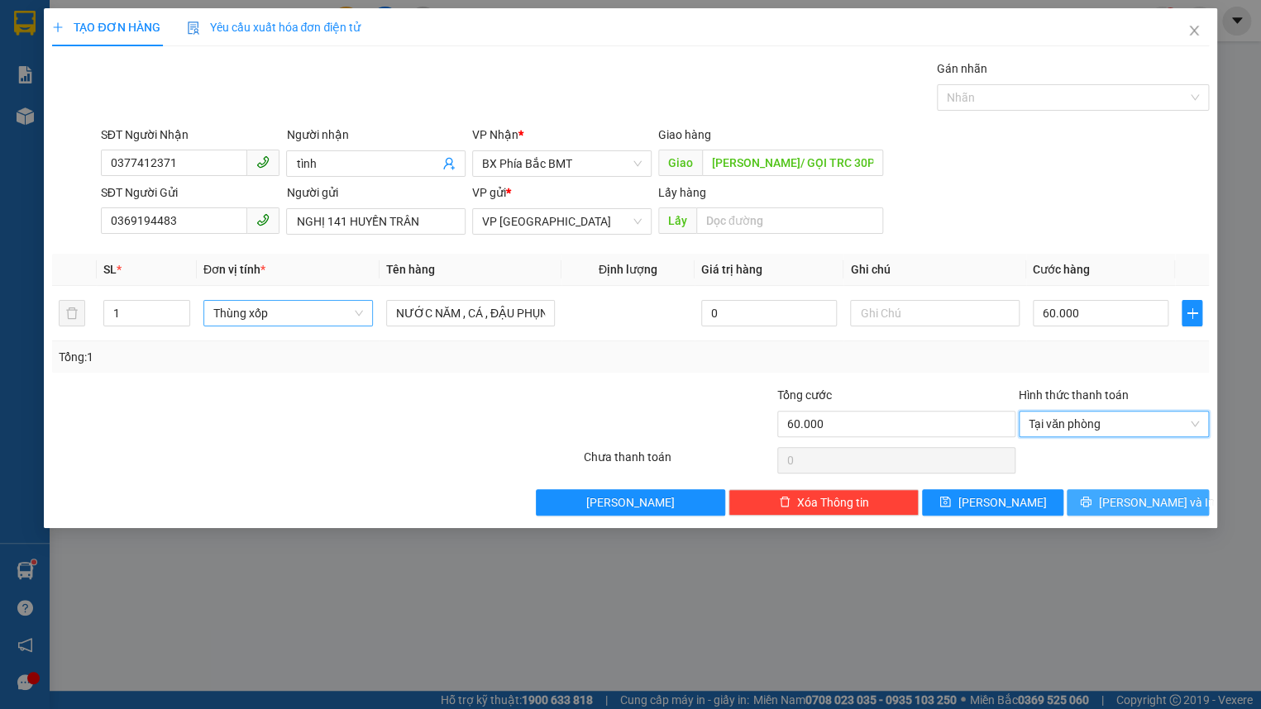
click at [1091, 505] on icon "printer" at bounding box center [1086, 502] width 12 height 12
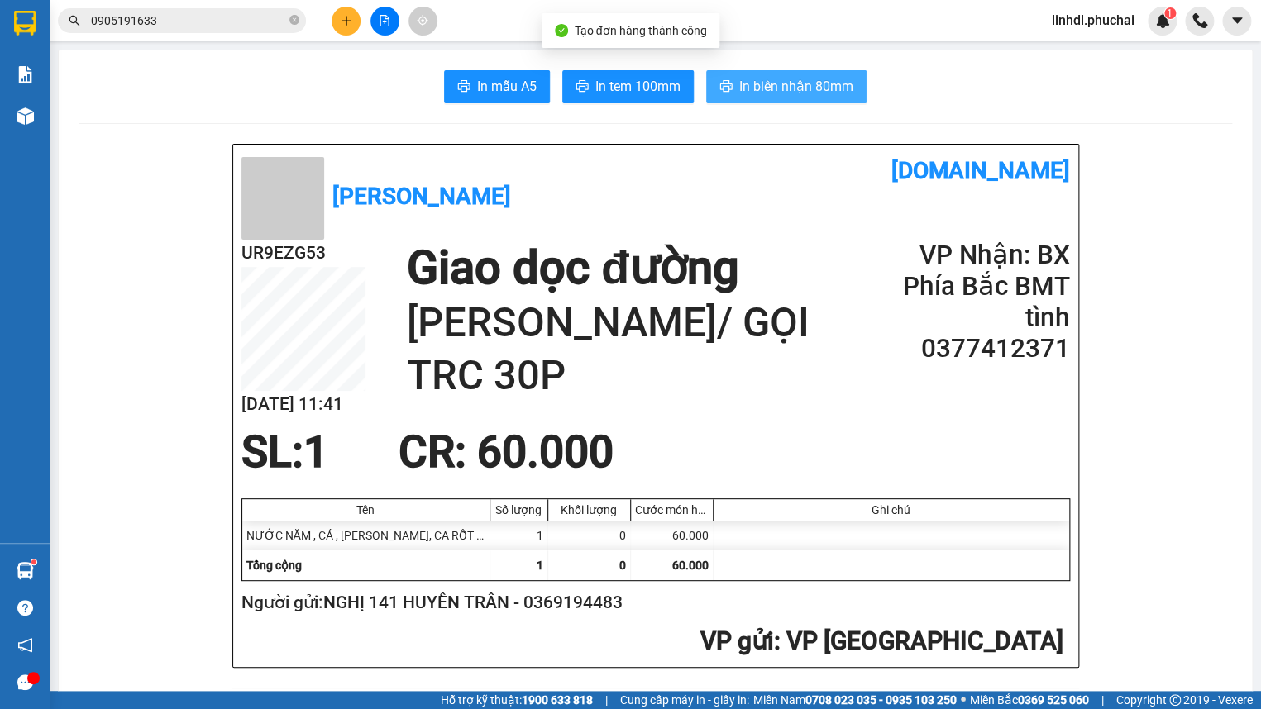
click at [812, 92] on span "In biên nhận 80mm" at bounding box center [796, 86] width 114 height 21
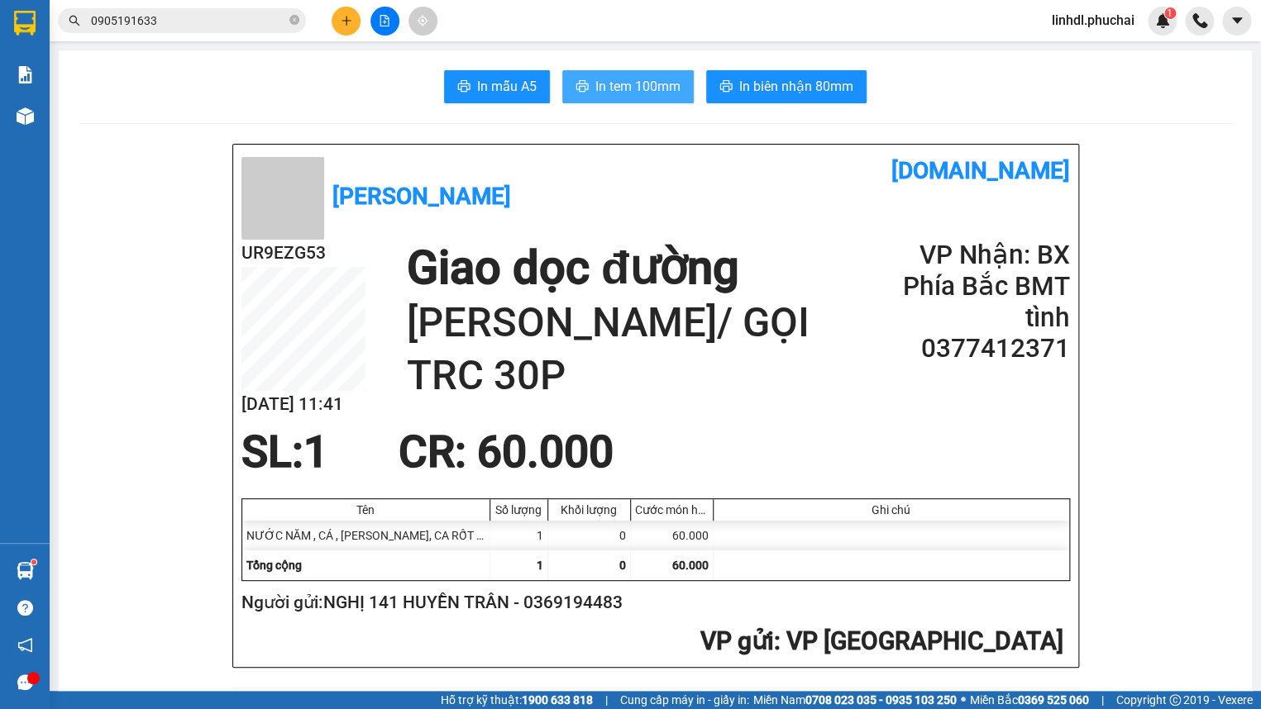
drag, startPoint x: 595, startPoint y: 81, endPoint x: 612, endPoint y: 74, distance: 17.8
click at [596, 81] on span "In tem 100mm" at bounding box center [637, 86] width 85 height 21
click at [345, 25] on icon "plus" at bounding box center [347, 21] width 12 height 12
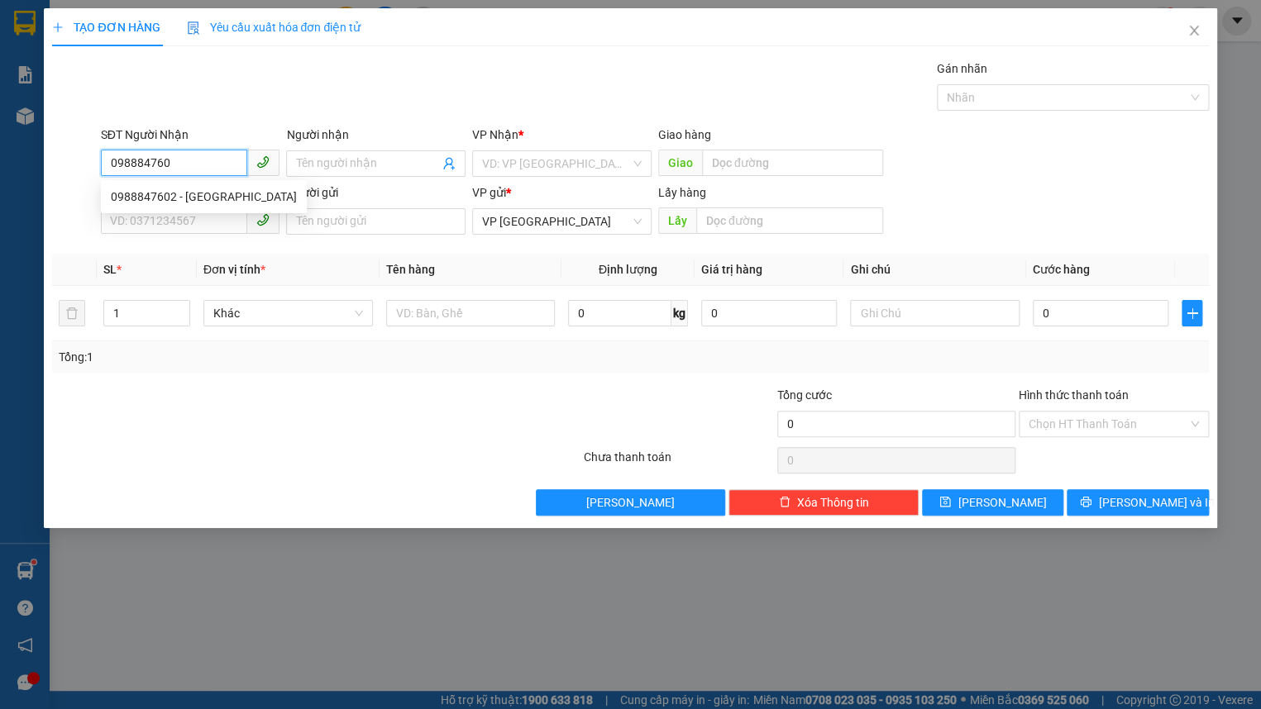
type input "0988847602"
click at [231, 189] on div "0988847602 - [GEOGRAPHIC_DATA]" at bounding box center [204, 197] width 186 height 18
type input "[PERSON_NAME]"
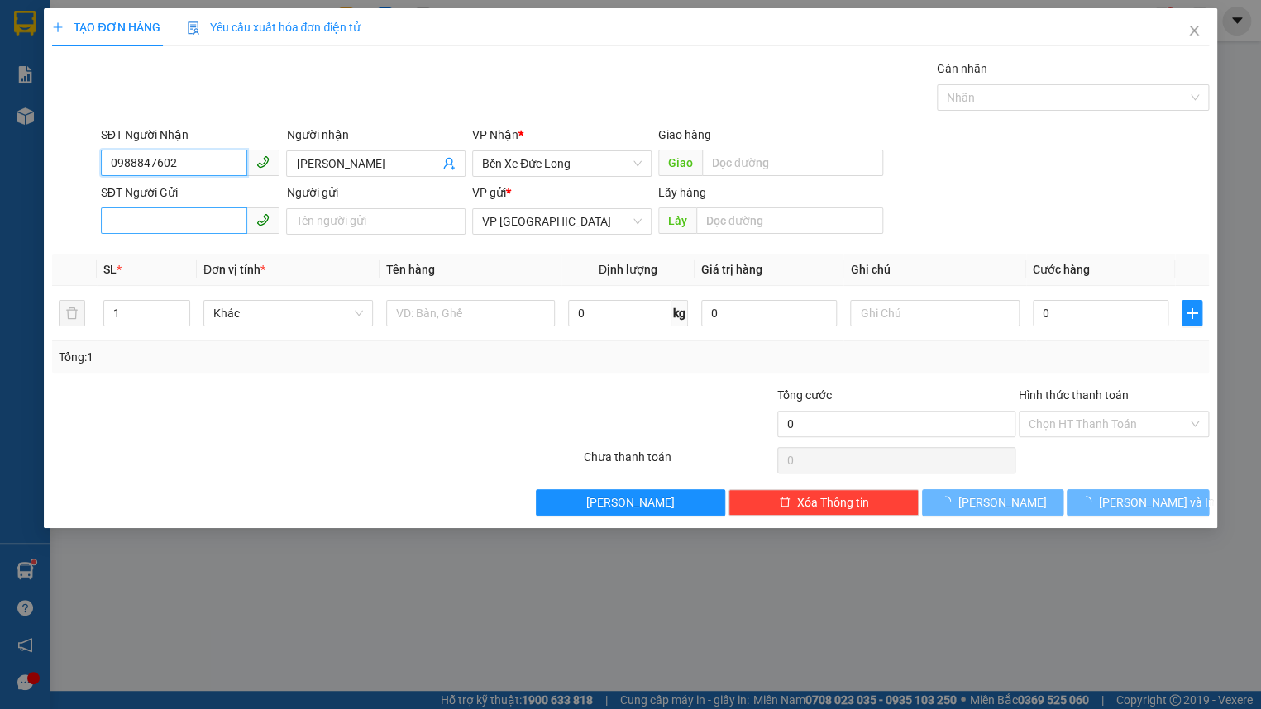
type input "70.000"
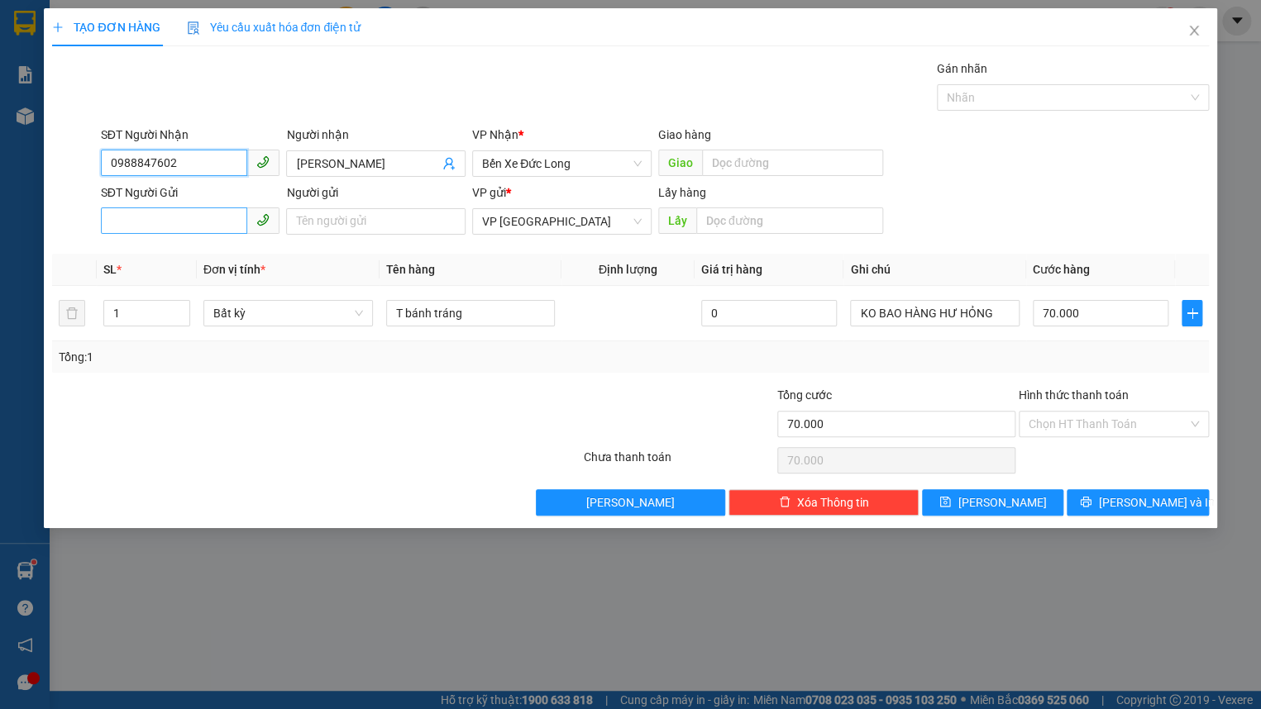
type input "0988847602"
click at [194, 217] on input "SĐT Người Gửi" at bounding box center [174, 221] width 147 height 26
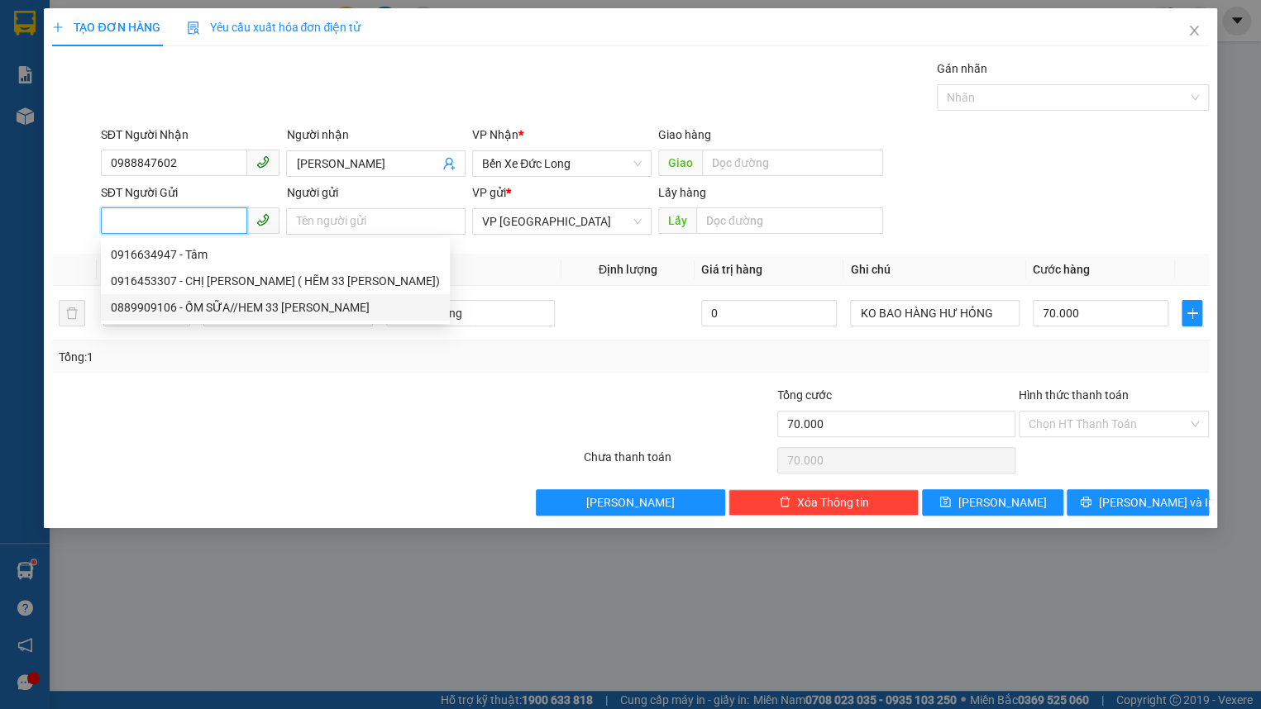
click at [147, 300] on div "0889909106 - ỐM SỮA//HEM 33 [PERSON_NAME]" at bounding box center [275, 307] width 329 height 18
type input "0889909106"
type input "ỐM SỮA//HEM 33 [PERSON_NAME]"
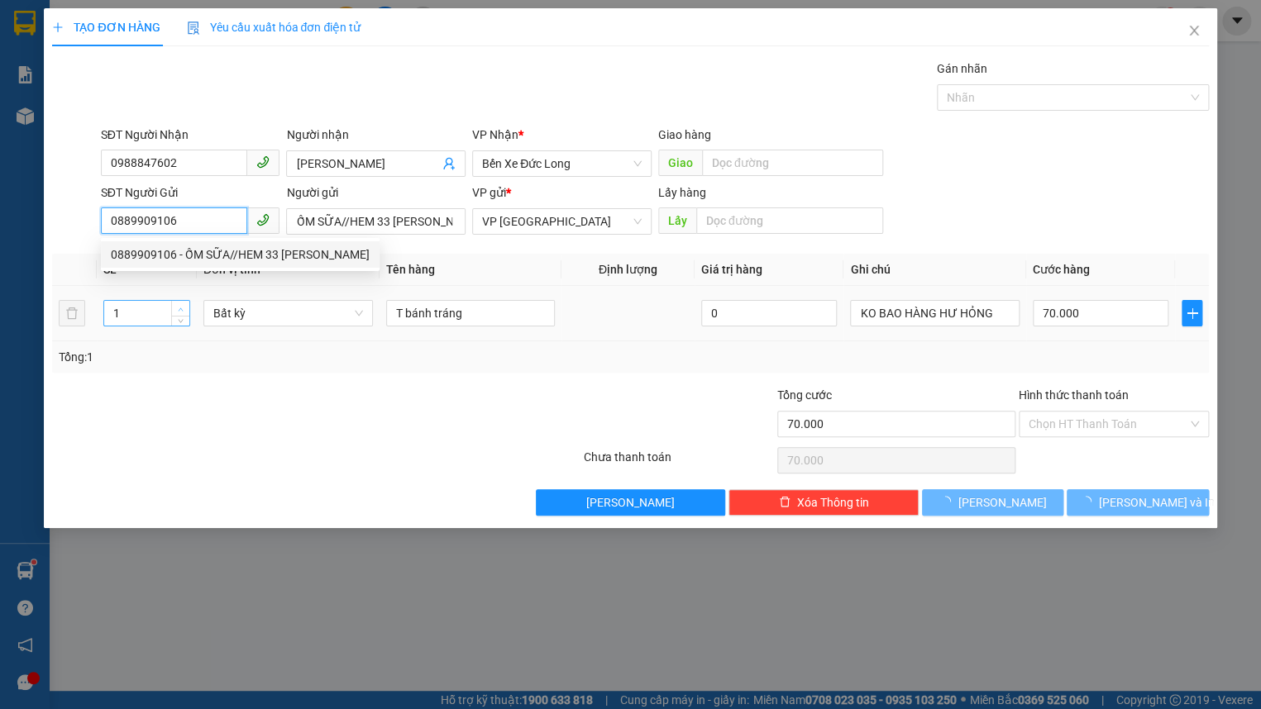
type input "100.000"
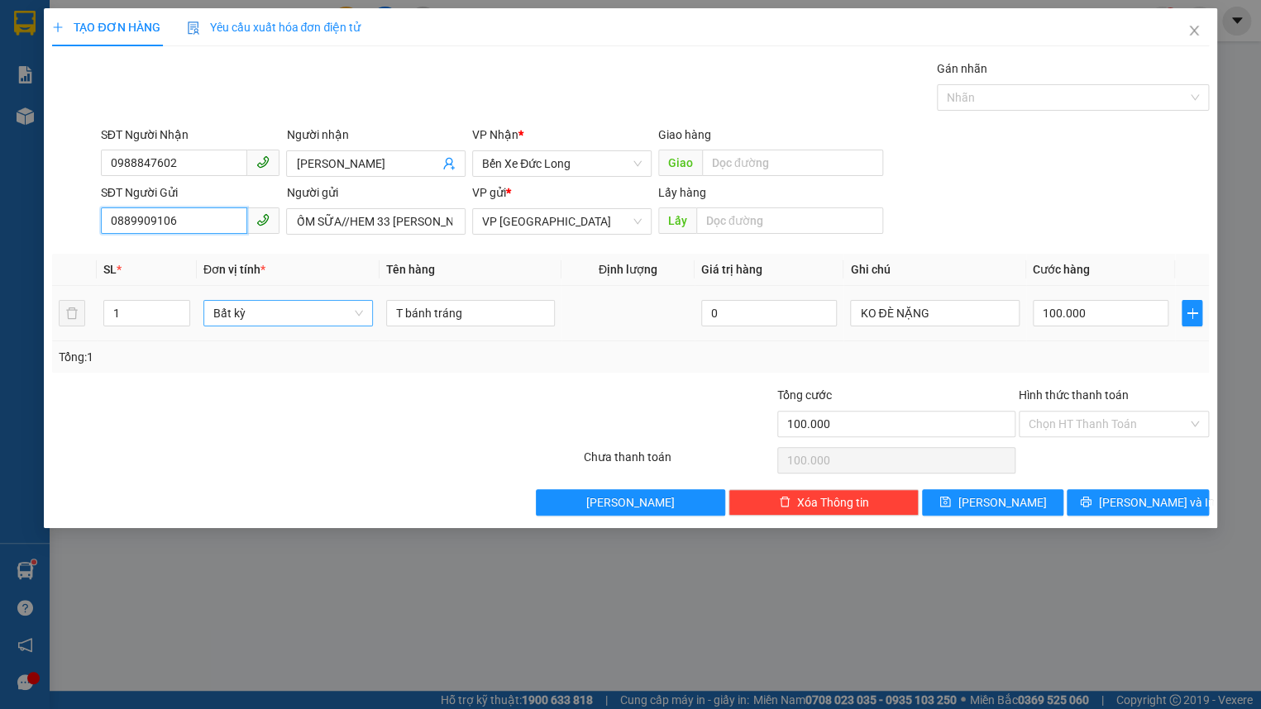
click at [254, 314] on span "Bất kỳ" at bounding box center [288, 313] width 150 height 25
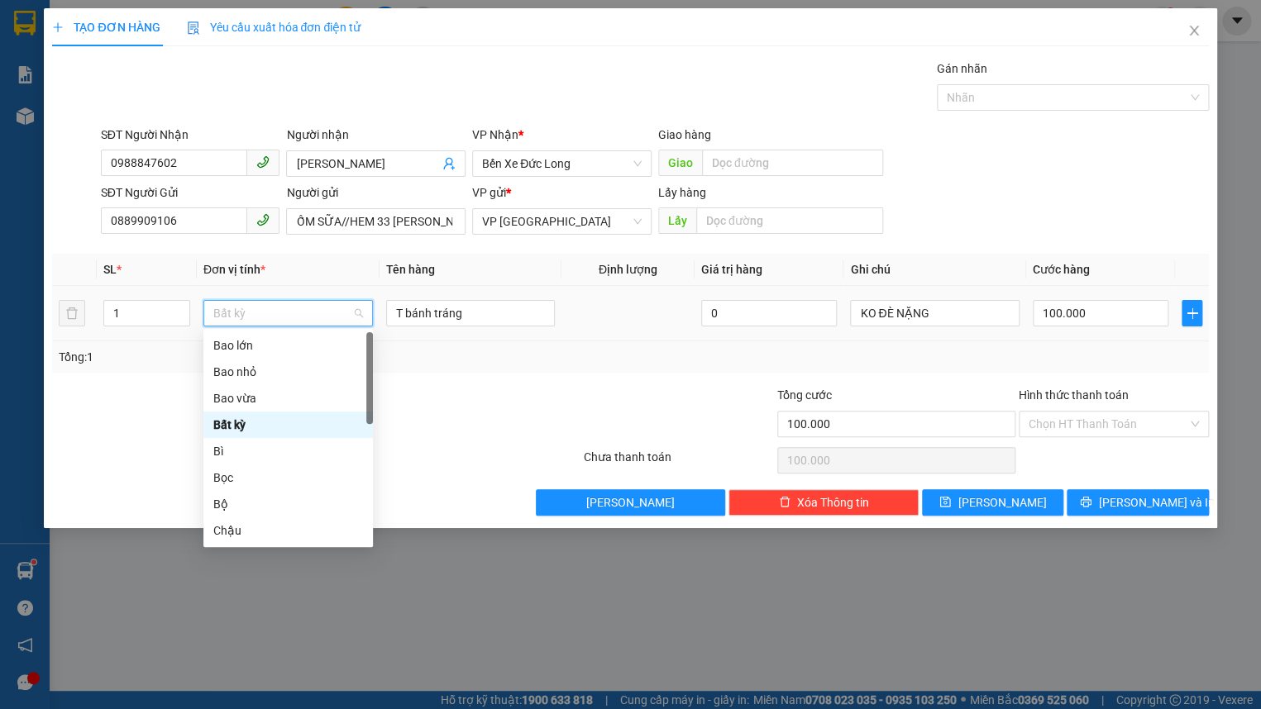
type input "T"
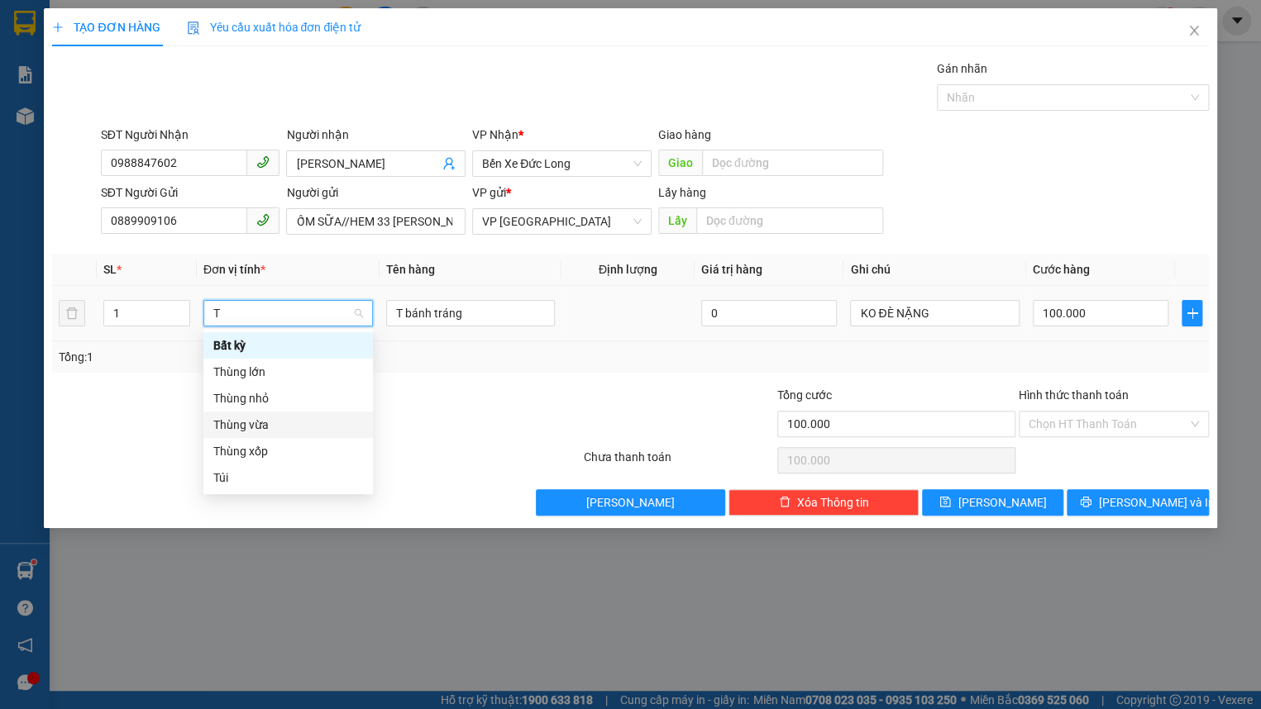
click at [312, 430] on div "Thùng vừa" at bounding box center [288, 425] width 150 height 18
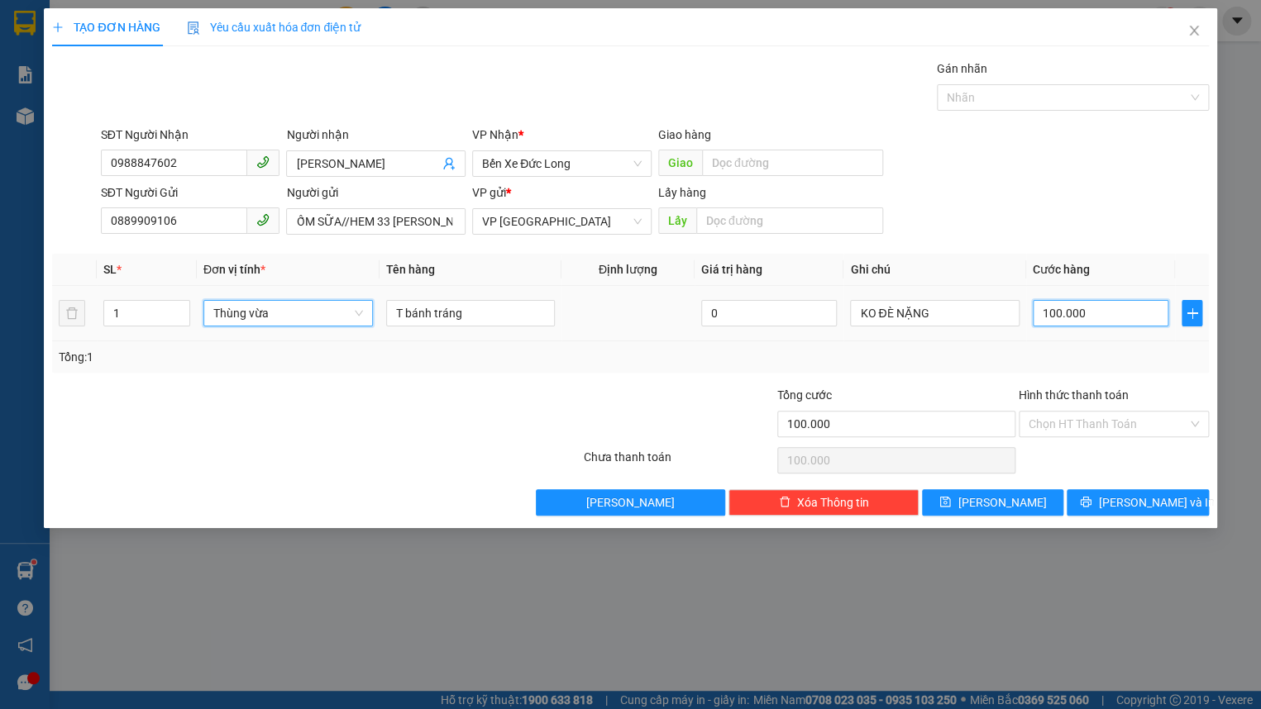
click at [1096, 313] on input "100.000" at bounding box center [1101, 313] width 136 height 26
type input "0"
type input "1"
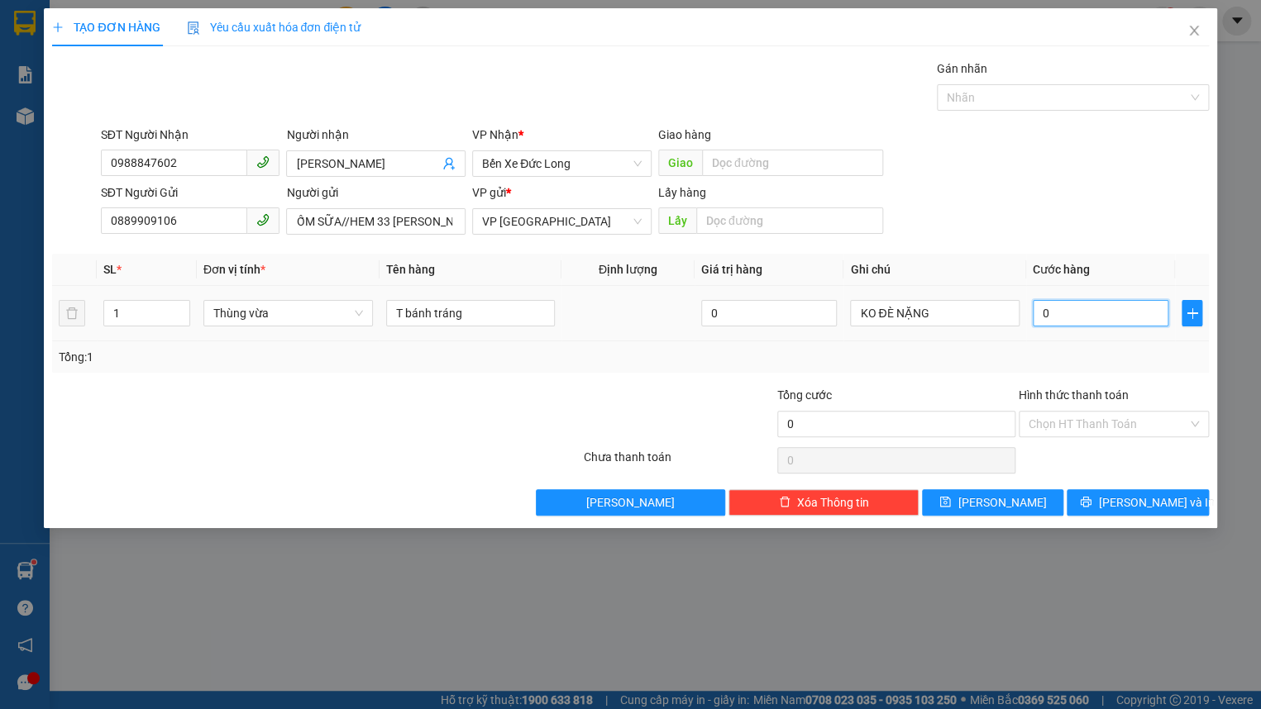
type input "1"
type input "01"
type input "10"
type input "010"
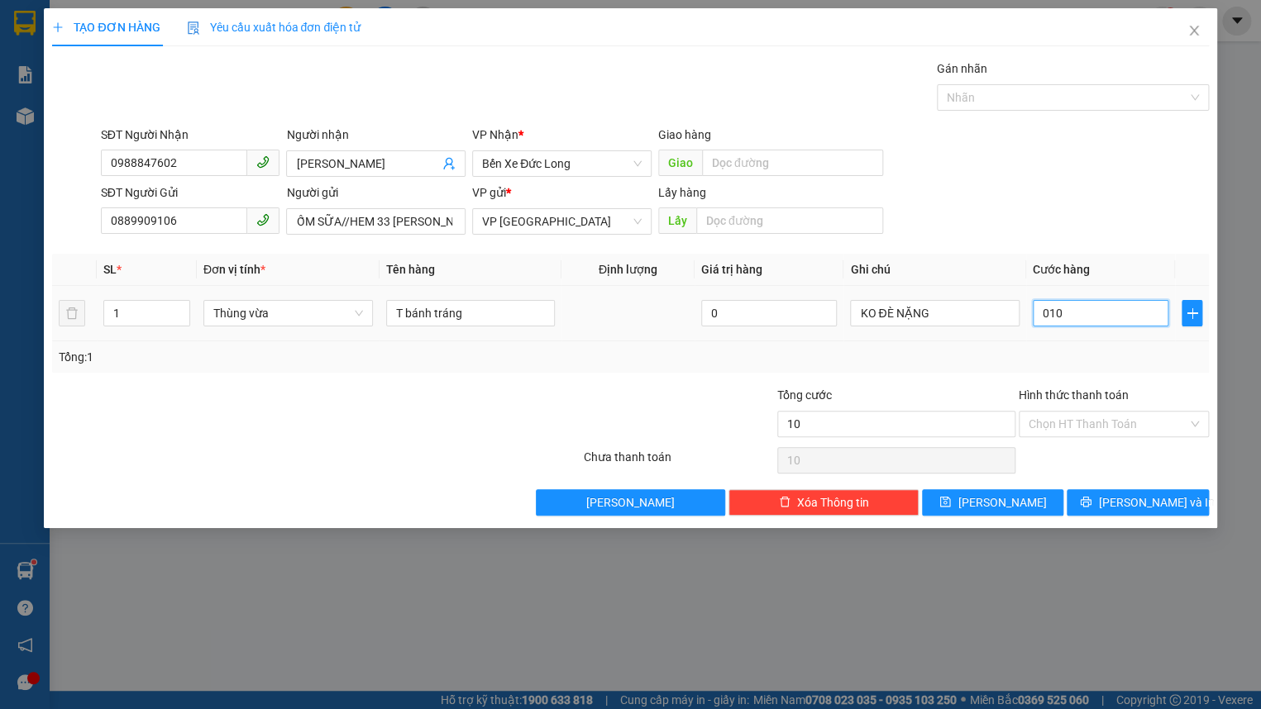
type input "100"
type input "0.100"
type input "1.000"
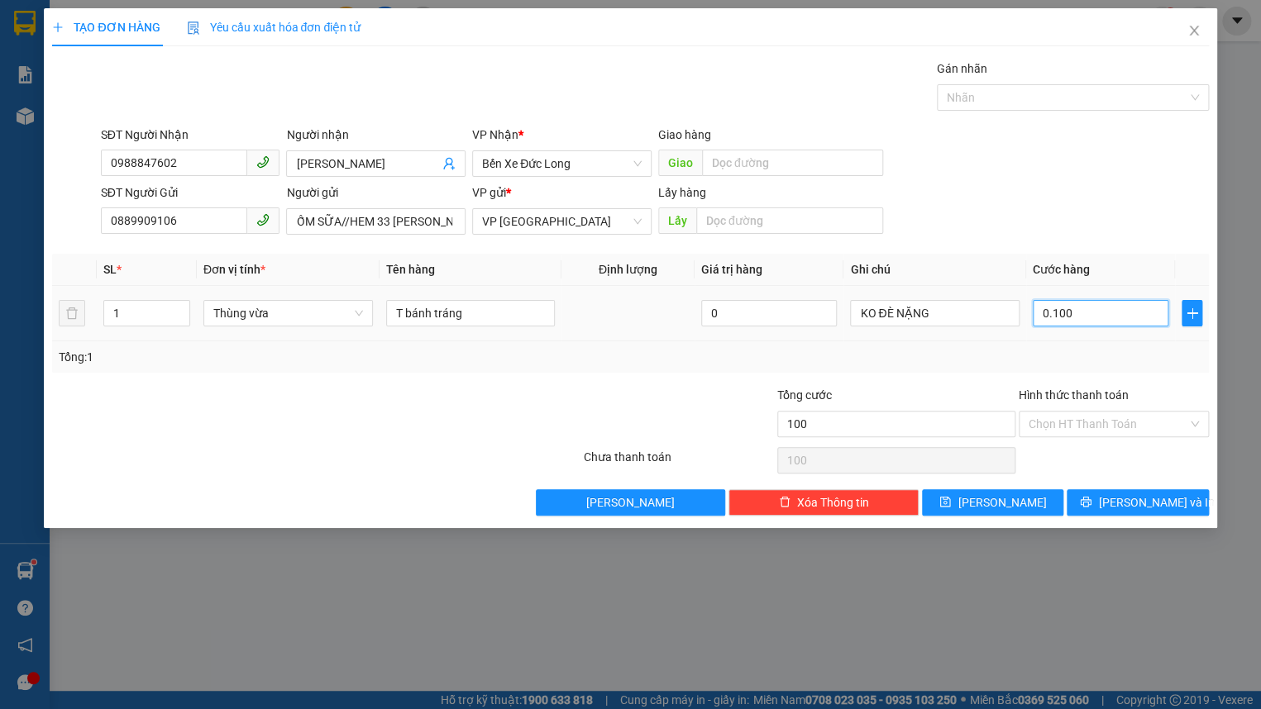
type input "01.000"
type input "10.000"
type input "010.000"
type input "100.000"
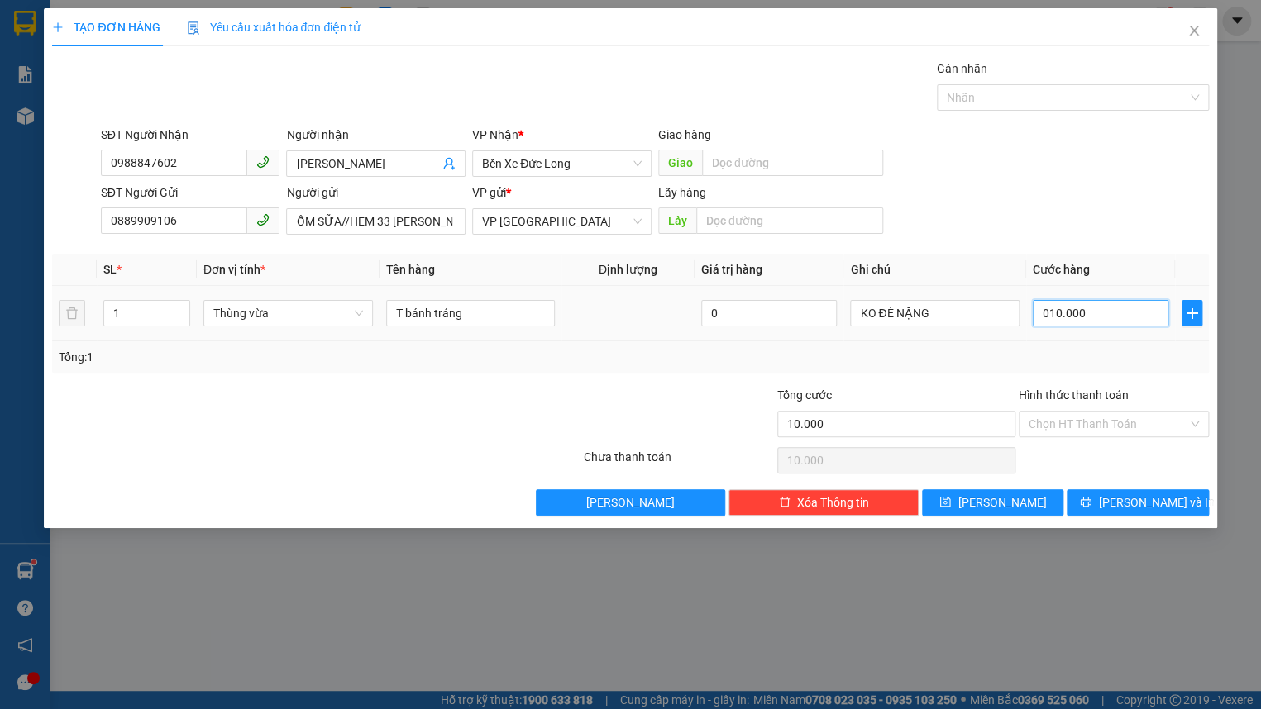
type input "100.000"
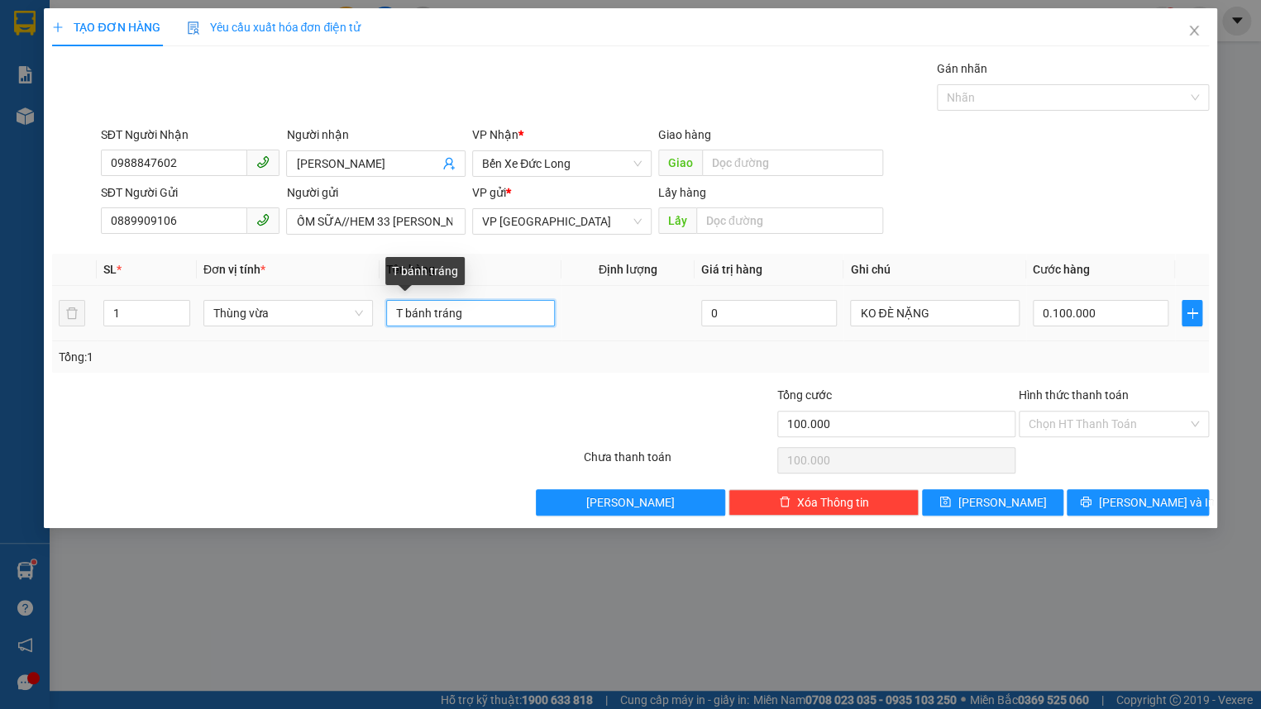
type input "100.000"
drag, startPoint x: 401, startPoint y: 316, endPoint x: 362, endPoint y: 319, distance: 39.0
click at [362, 319] on tr "1 Thùng vừa T bánh tráng 0 KO ĐÈ NẶNG 100.000" at bounding box center [630, 313] width 1156 height 55
type input "bánh tráng"
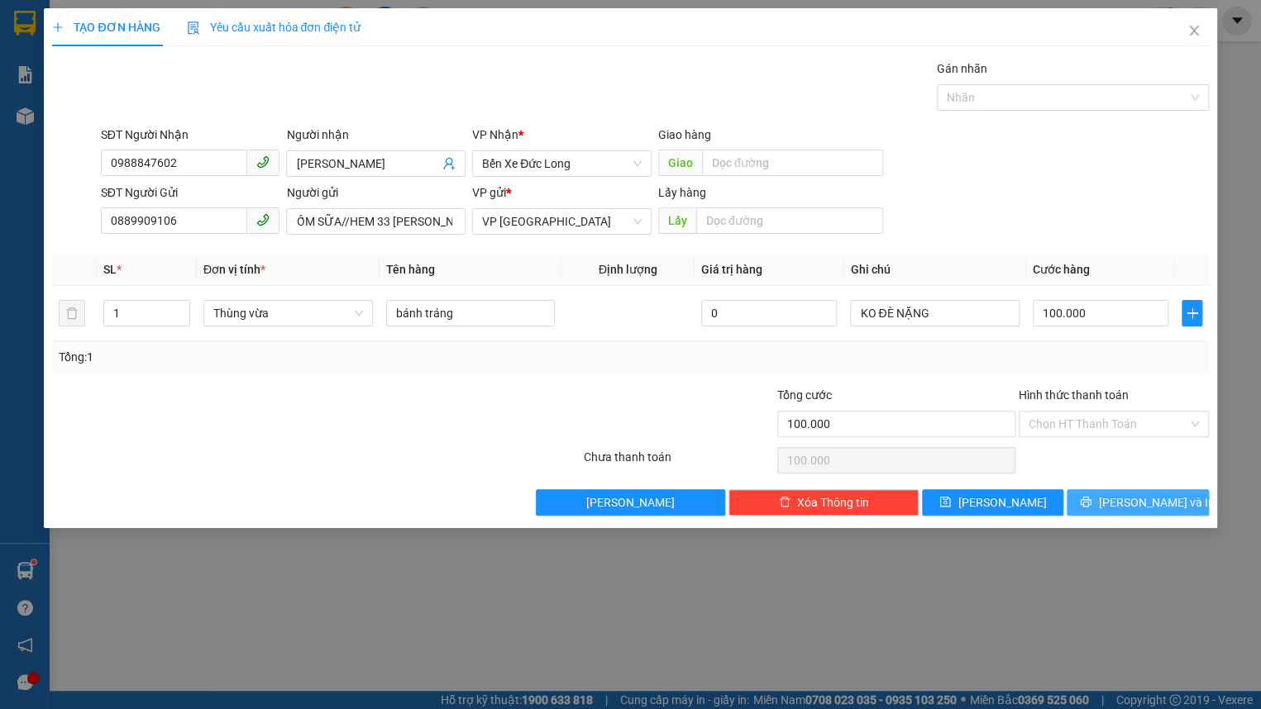
click at [1141, 504] on span "[PERSON_NAME] và In" at bounding box center [1156, 503] width 116 height 18
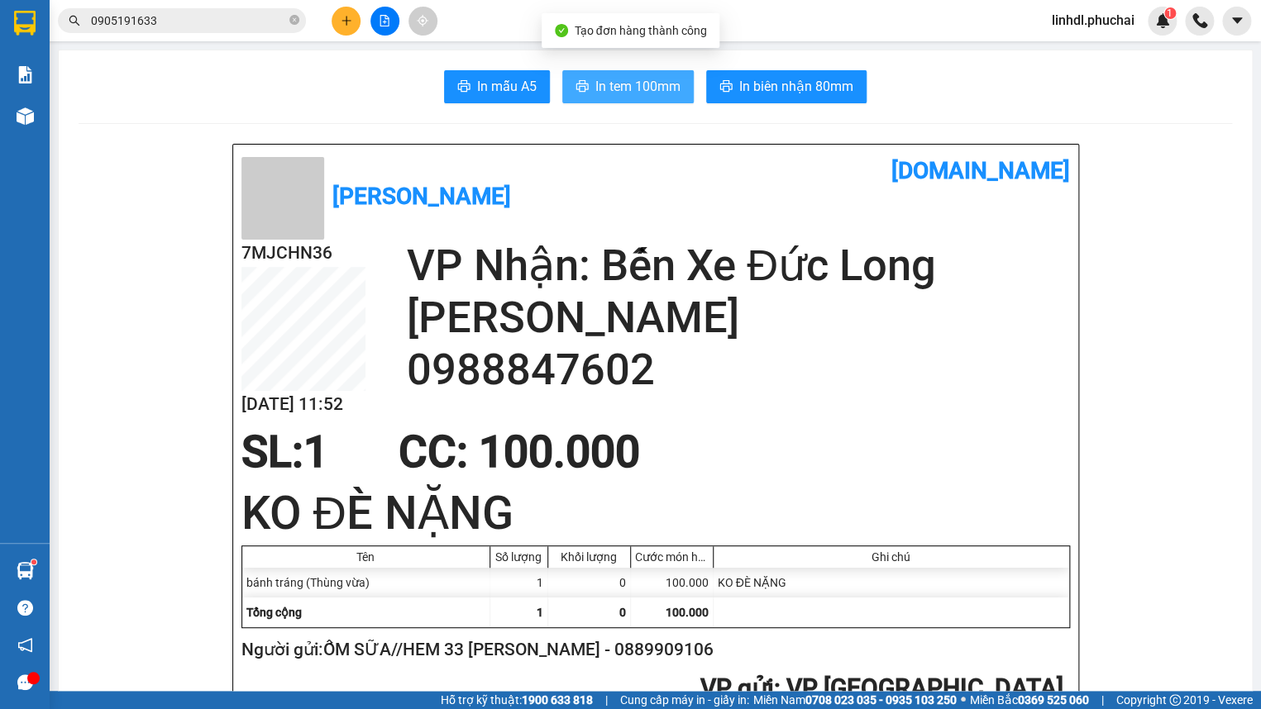
click at [620, 92] on span "In tem 100mm" at bounding box center [637, 86] width 85 height 21
click at [346, 19] on icon "plus" at bounding box center [347, 21] width 12 height 12
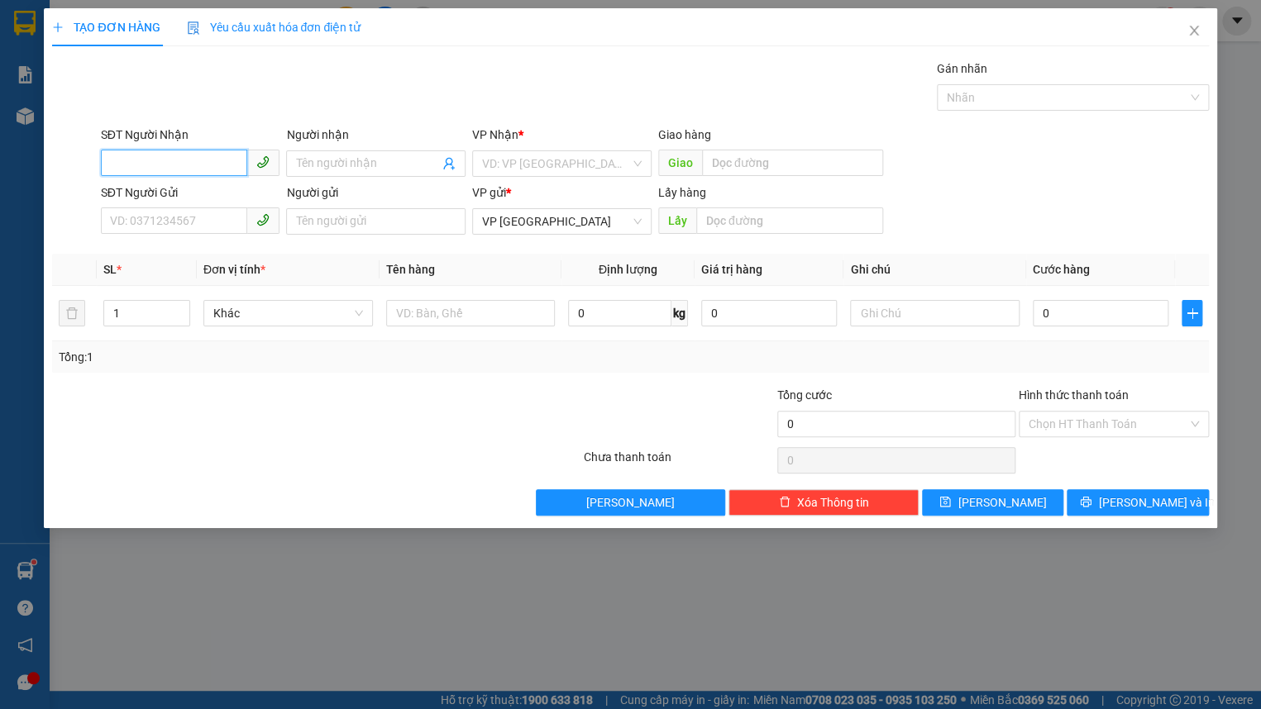
click at [205, 153] on input "SĐT Người Nhận" at bounding box center [174, 163] width 147 height 26
type input "0962187723"
click at [185, 190] on div "0962187723 - DIỄM" at bounding box center [191, 197] width 160 height 18
type input "DIỄM"
type input "70.000"
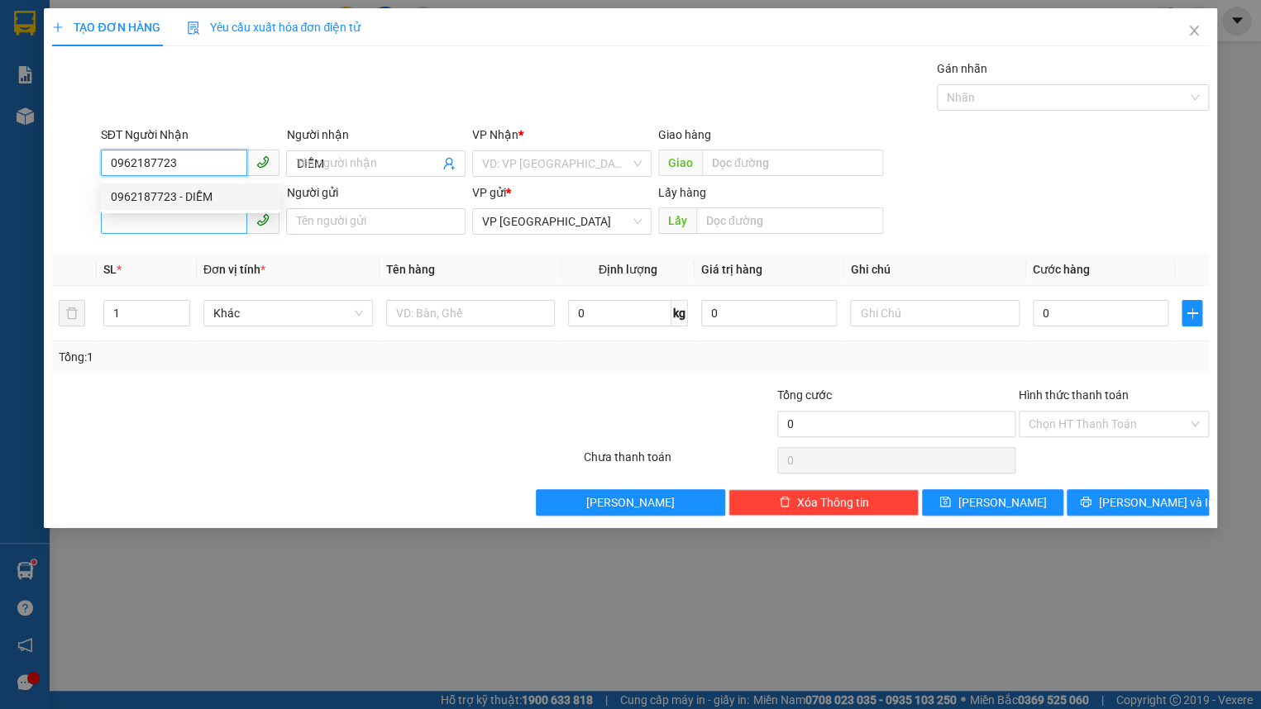
type input "70.000"
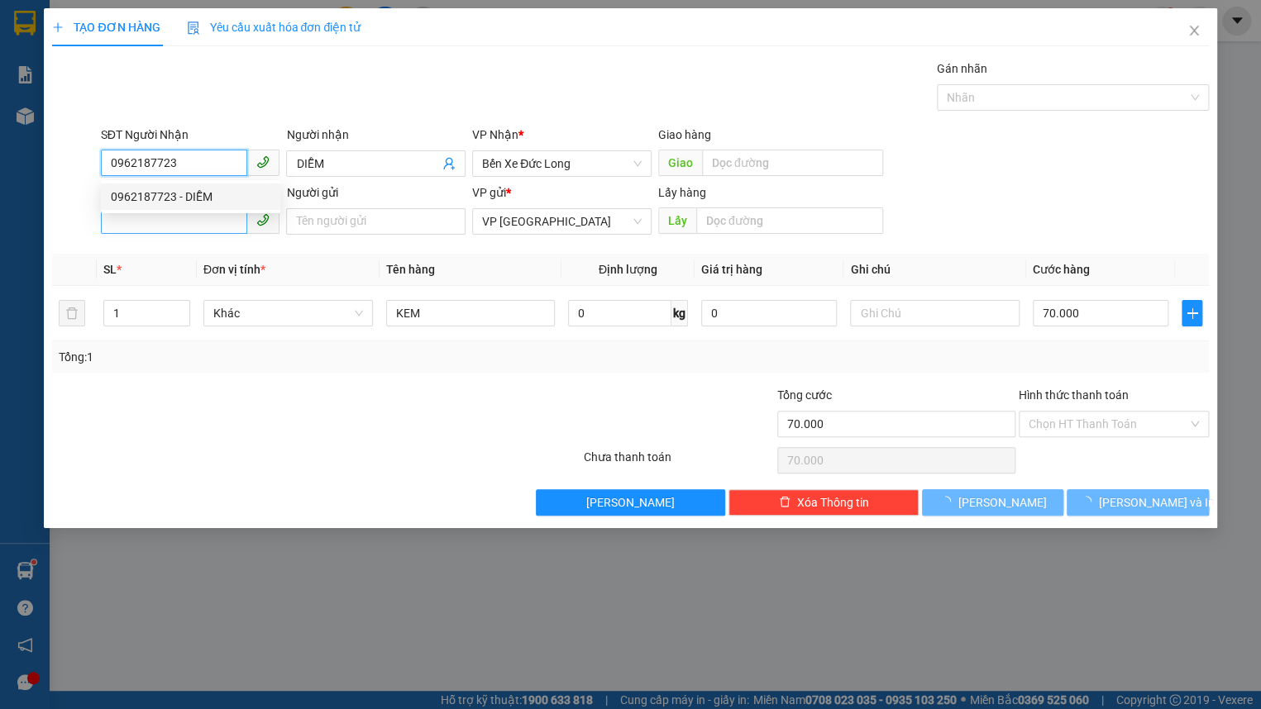
type input "0962187723"
click at [189, 216] on input "SĐT Người Gửi" at bounding box center [174, 221] width 147 height 26
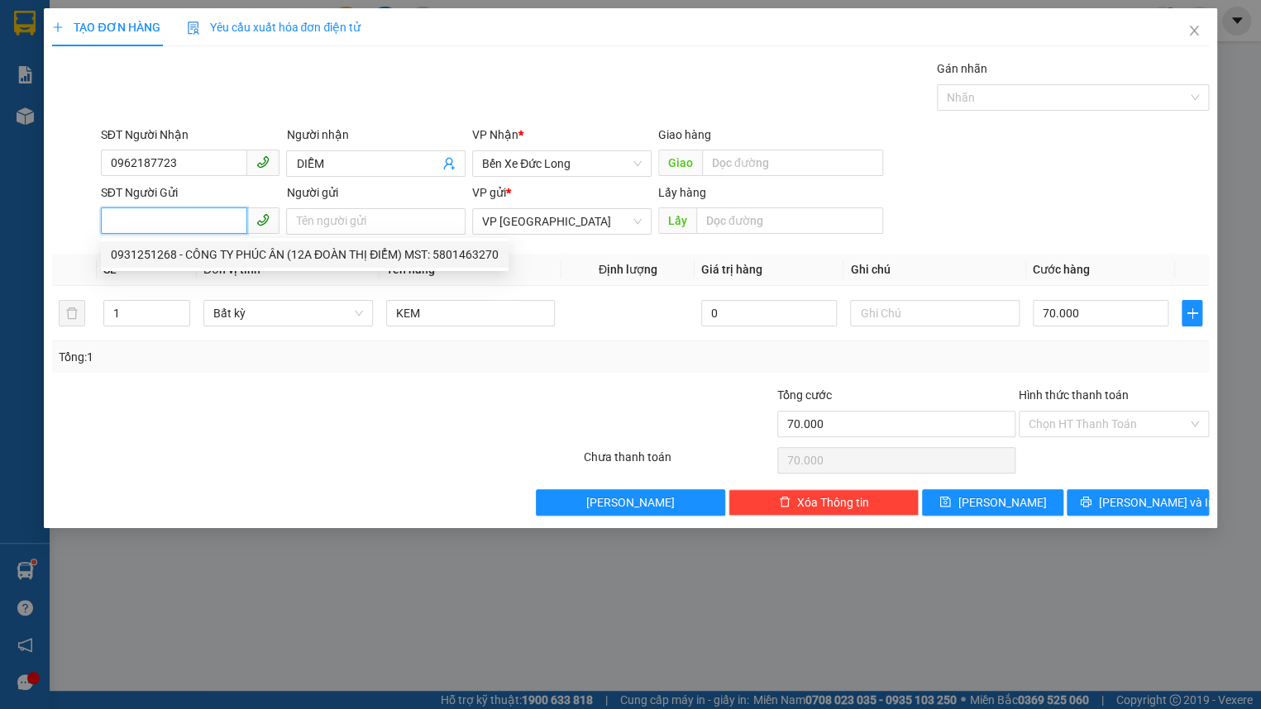
click at [232, 260] on div "0931251268 - CÔNG TY PHÚC ÂN (12A ĐOÀN THỊ ĐIỂM) MST: 5801463270" at bounding box center [305, 255] width 388 height 18
type input "0931251268"
type input "CÔNG [PERSON_NAME] (12A ĐOÀN THỊ ĐIỂM) MST: 5801463270"
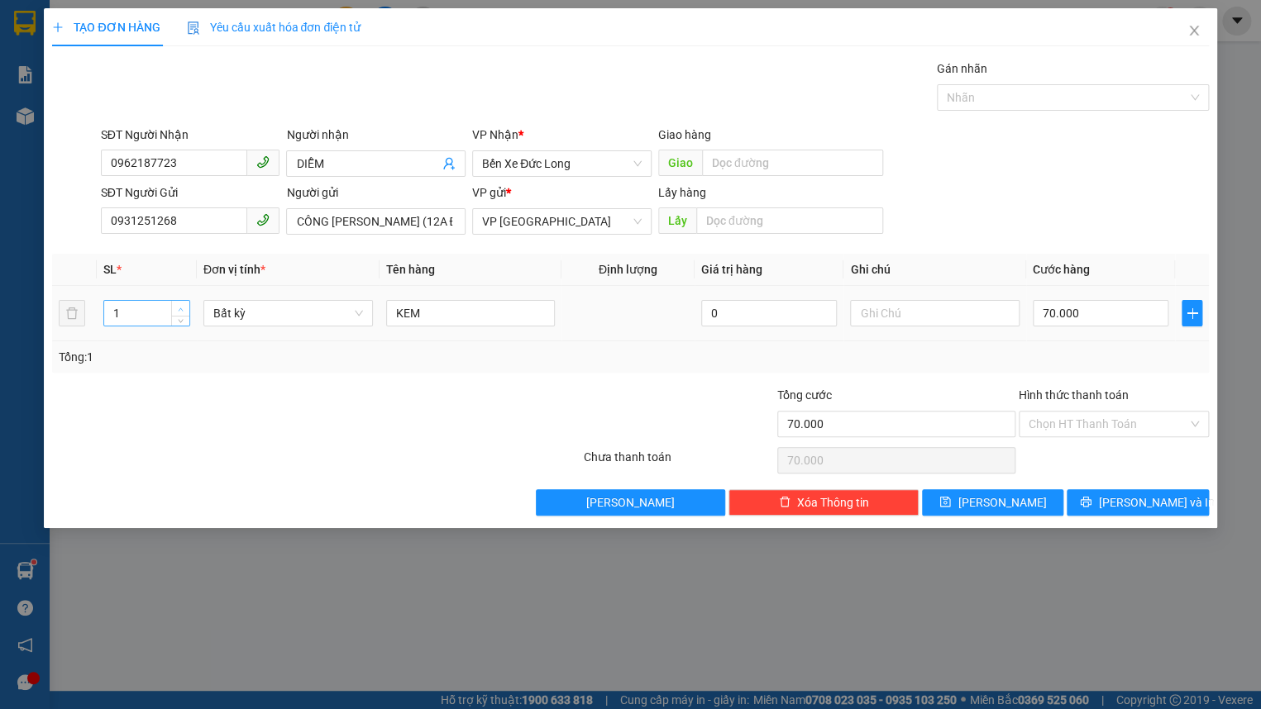
type input "2"
click at [179, 307] on icon "up" at bounding box center [181, 310] width 6 height 6
click at [247, 322] on span "Bất kỳ" at bounding box center [288, 313] width 150 height 25
type input "0"
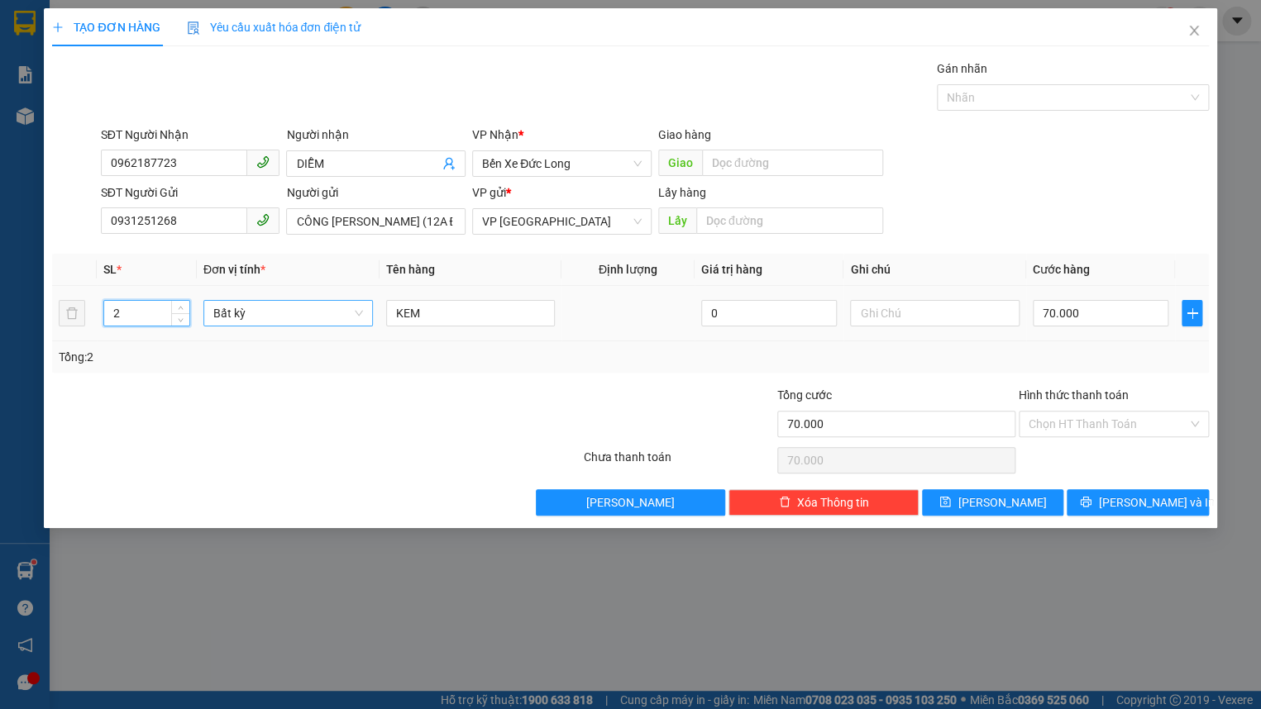
type input "0"
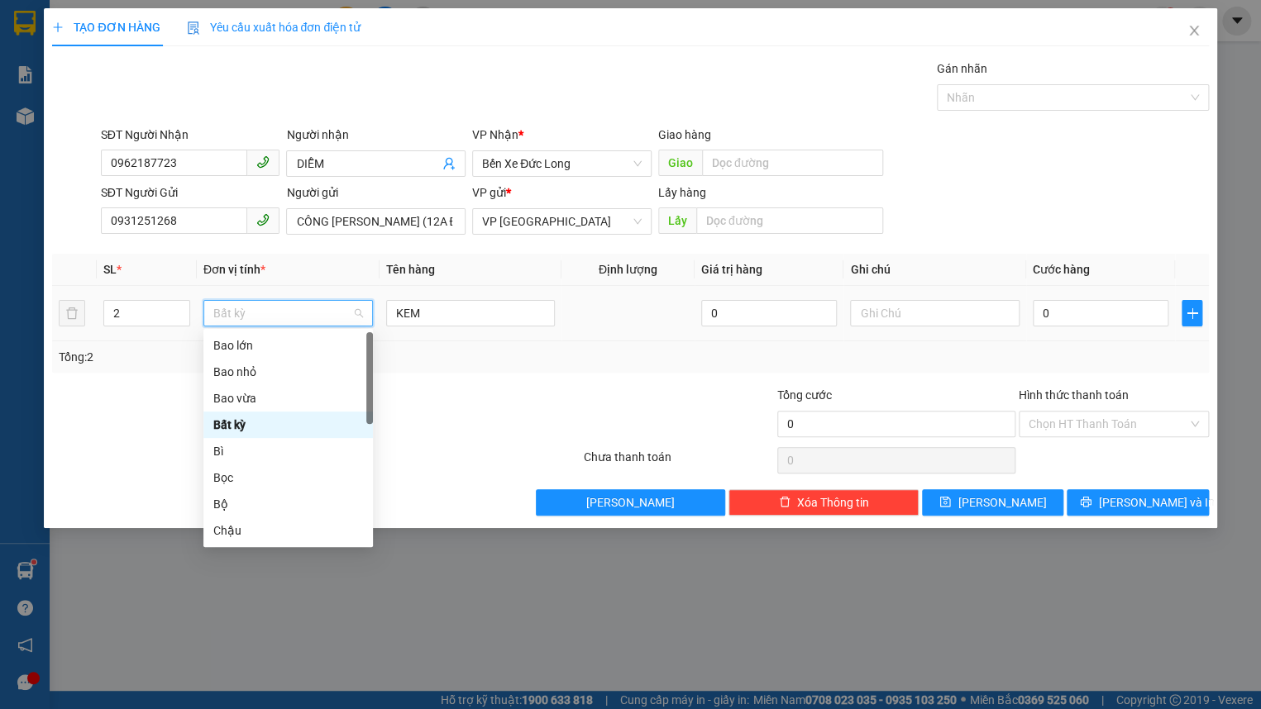
type input "T"
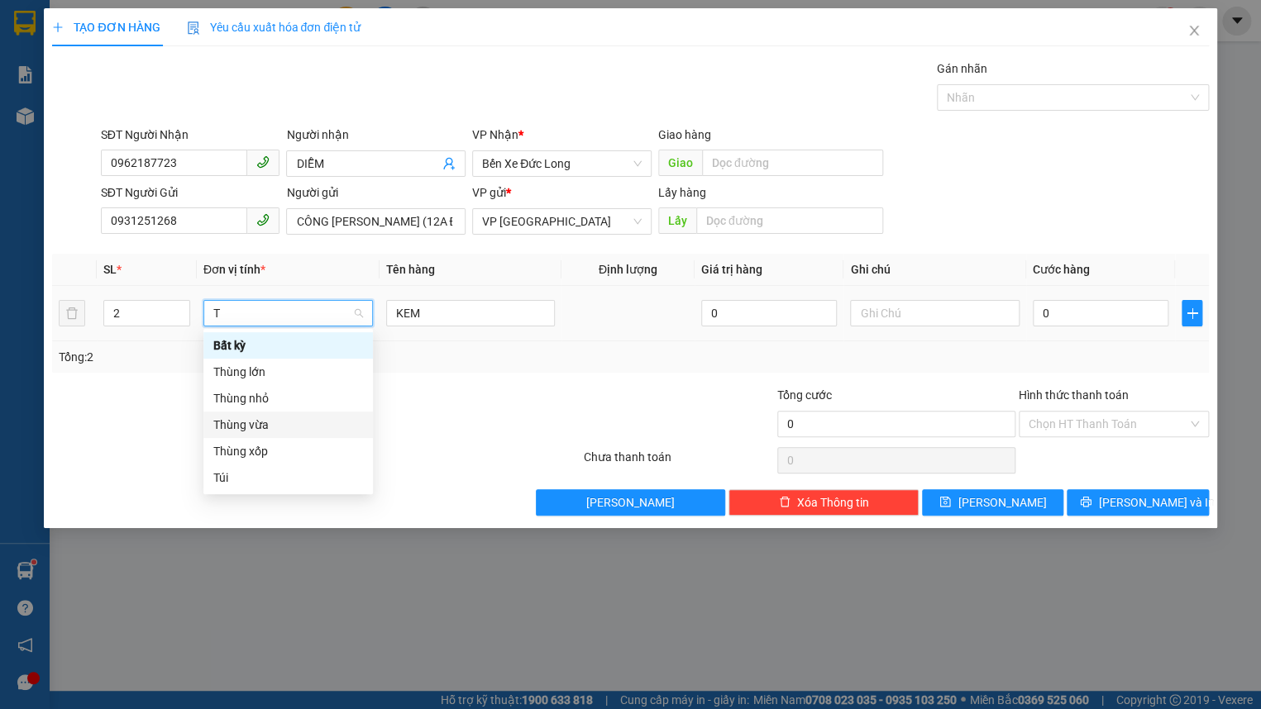
drag, startPoint x: 274, startPoint y: 431, endPoint x: 452, endPoint y: 334, distance: 203.1
click at [274, 430] on div "Thùng vừa" at bounding box center [288, 425] width 150 height 18
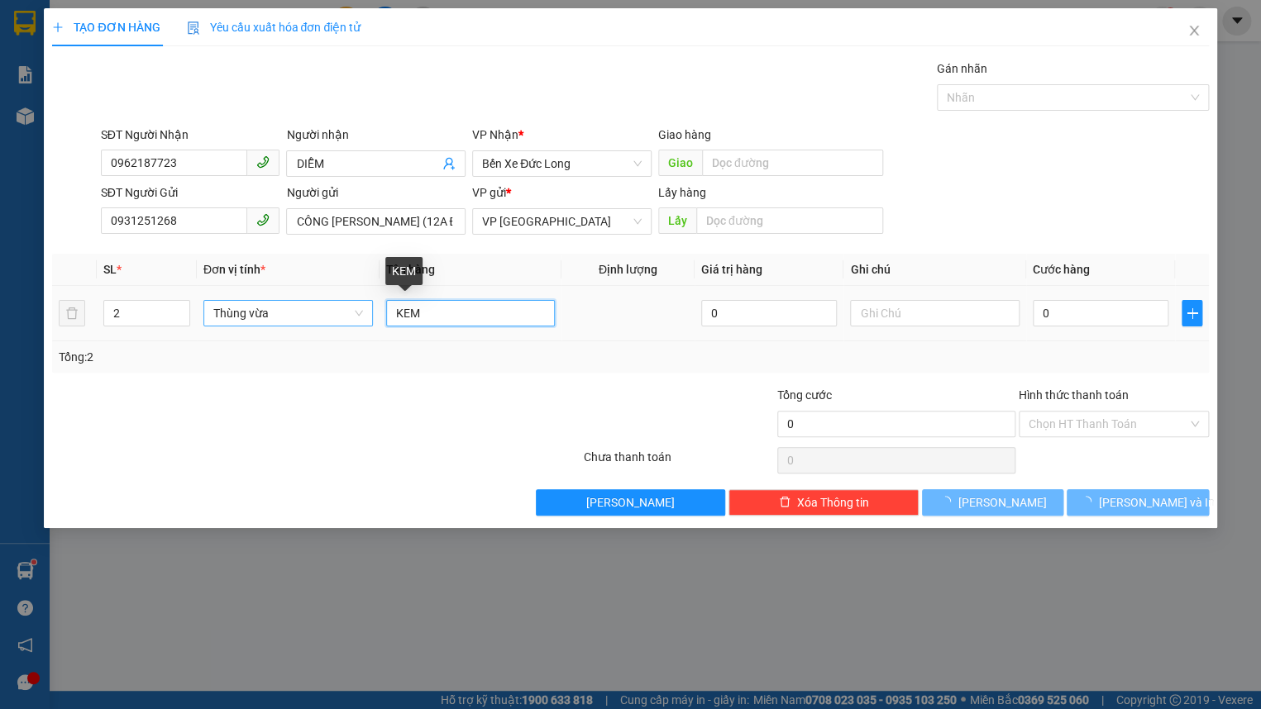
click at [523, 306] on input "KEM" at bounding box center [471, 313] width 170 height 26
click at [525, 306] on input "KEM" at bounding box center [471, 313] width 170 height 26
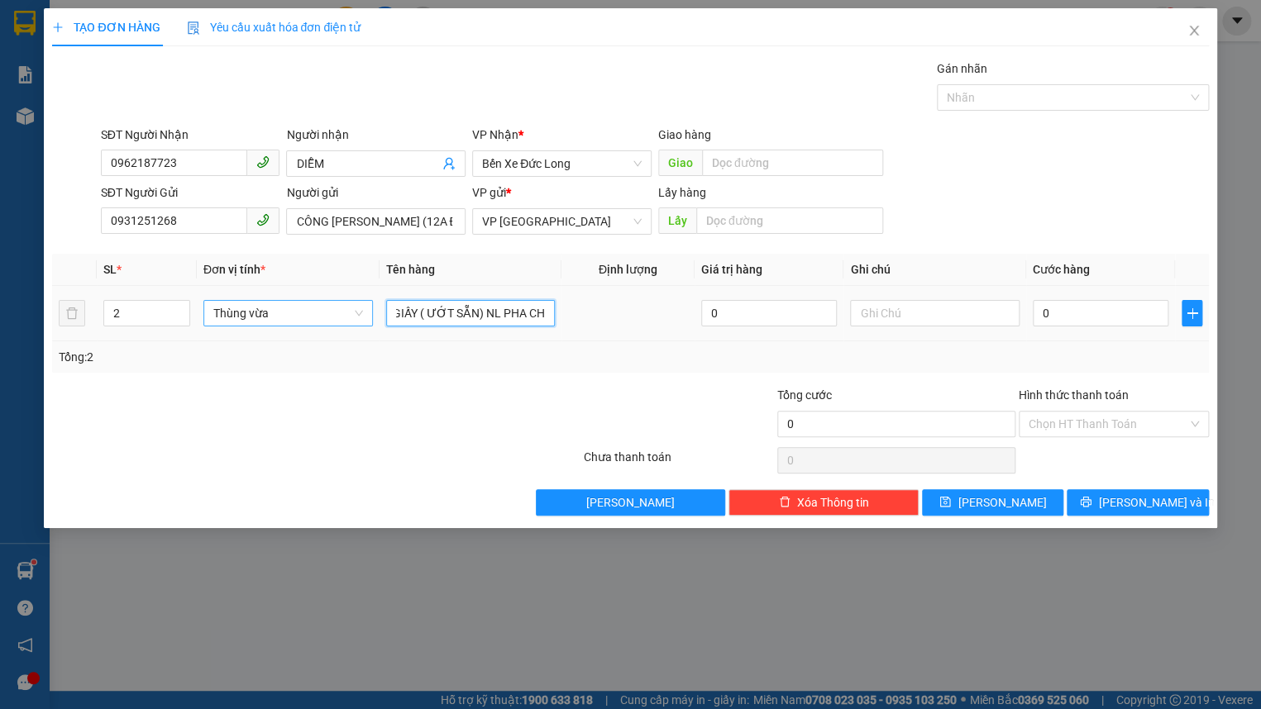
scroll to position [0, 79]
type input "KEM1TX + 1T GIẤY ( ƯỚT SẴN) NL PHA CHẾ"
click at [871, 318] on input "text" at bounding box center [935, 313] width 170 height 26
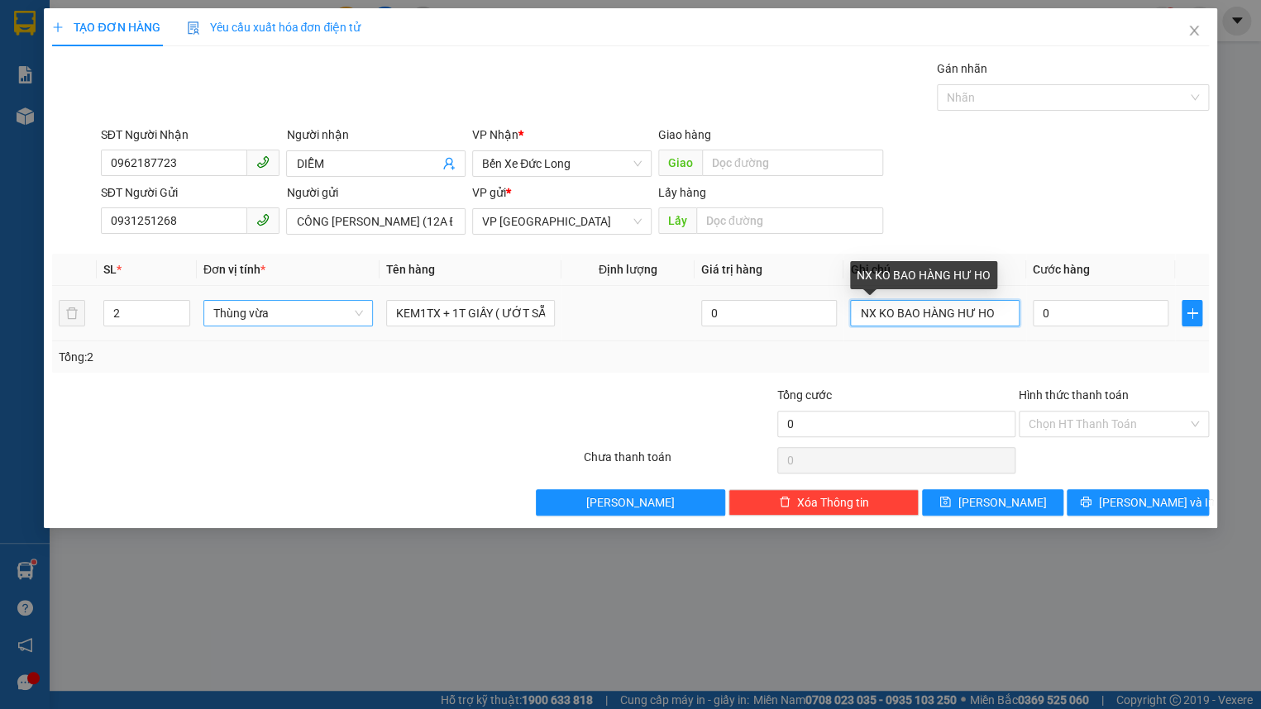
click at [996, 309] on input "NX KO BAO HÀNG HƯ HO" at bounding box center [935, 313] width 170 height 26
type input "NX KO BAO HÀNG HƯ HONGR BÊN TRONG"
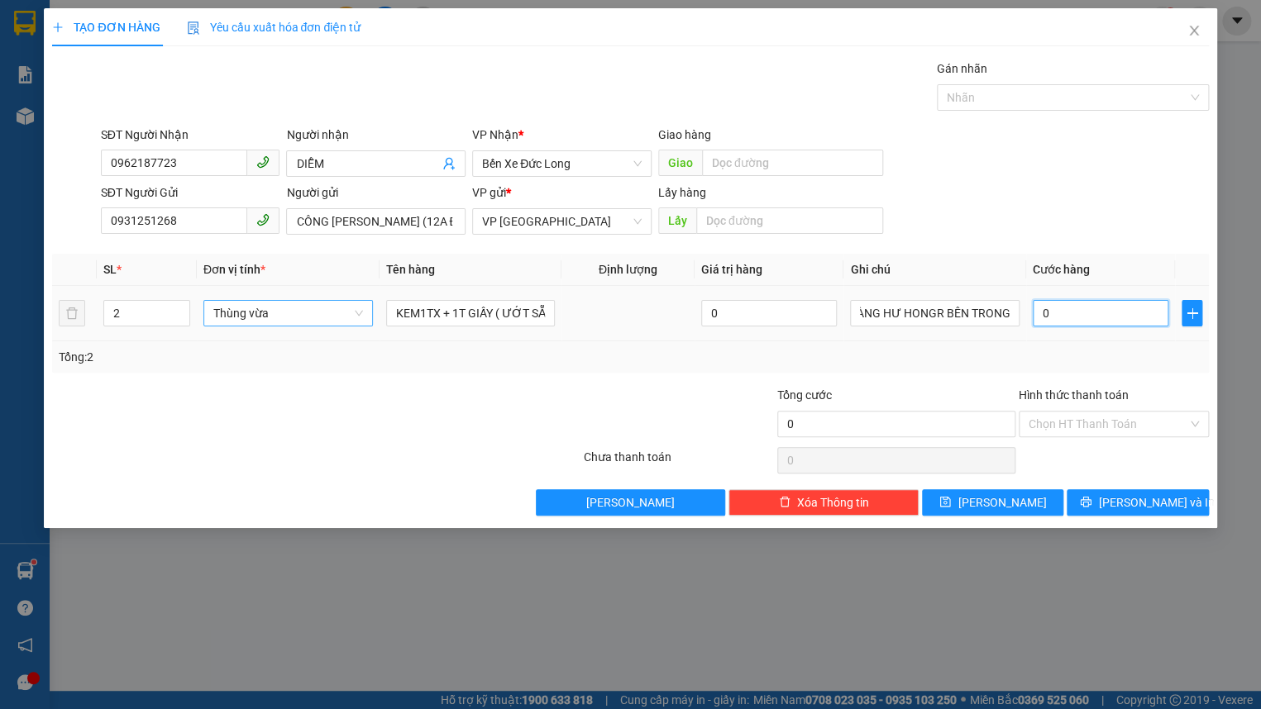
click at [1067, 311] on input "0" at bounding box center [1101, 313] width 136 height 26
type input "1"
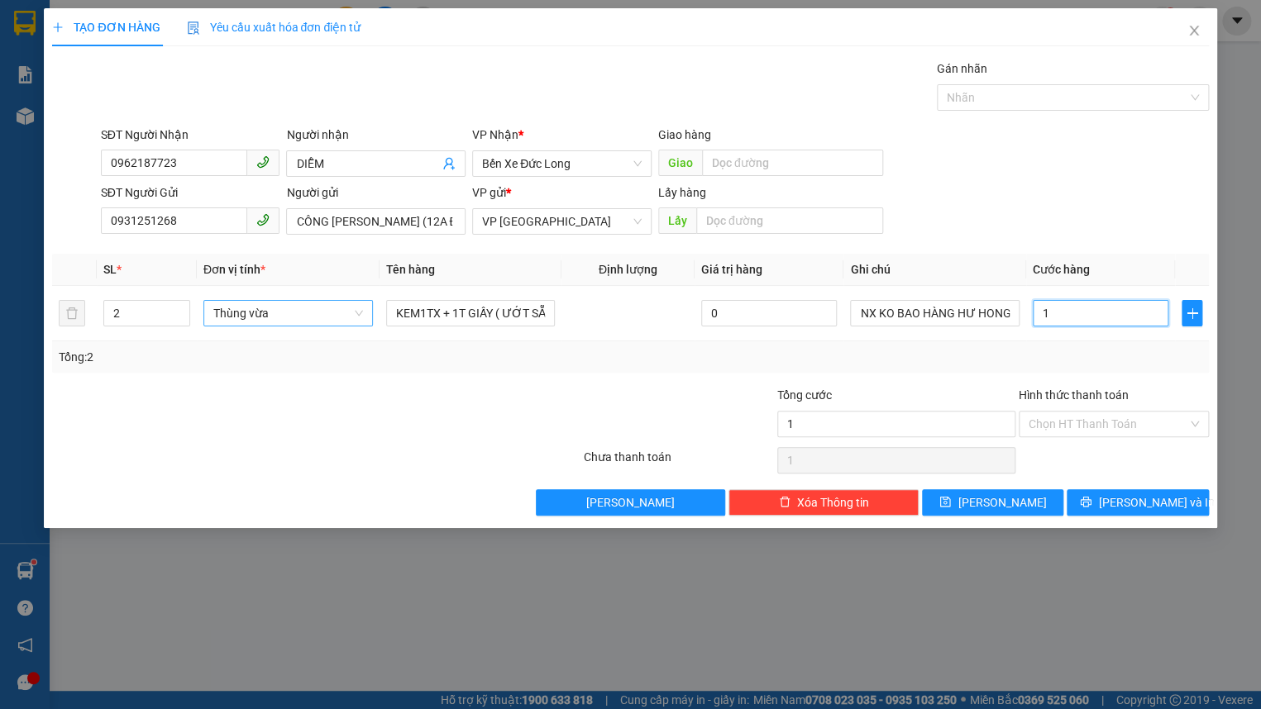
type input "16"
type input "160"
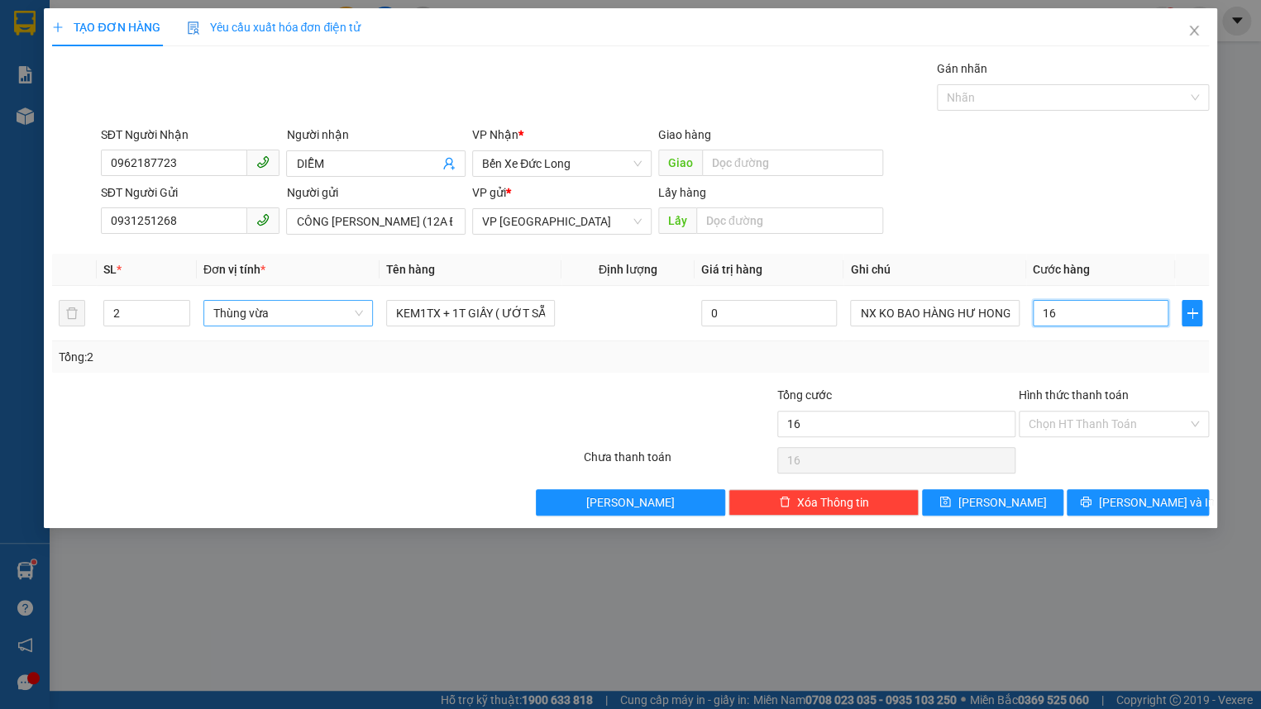
type input "160"
type input "1.600"
type input "16.000"
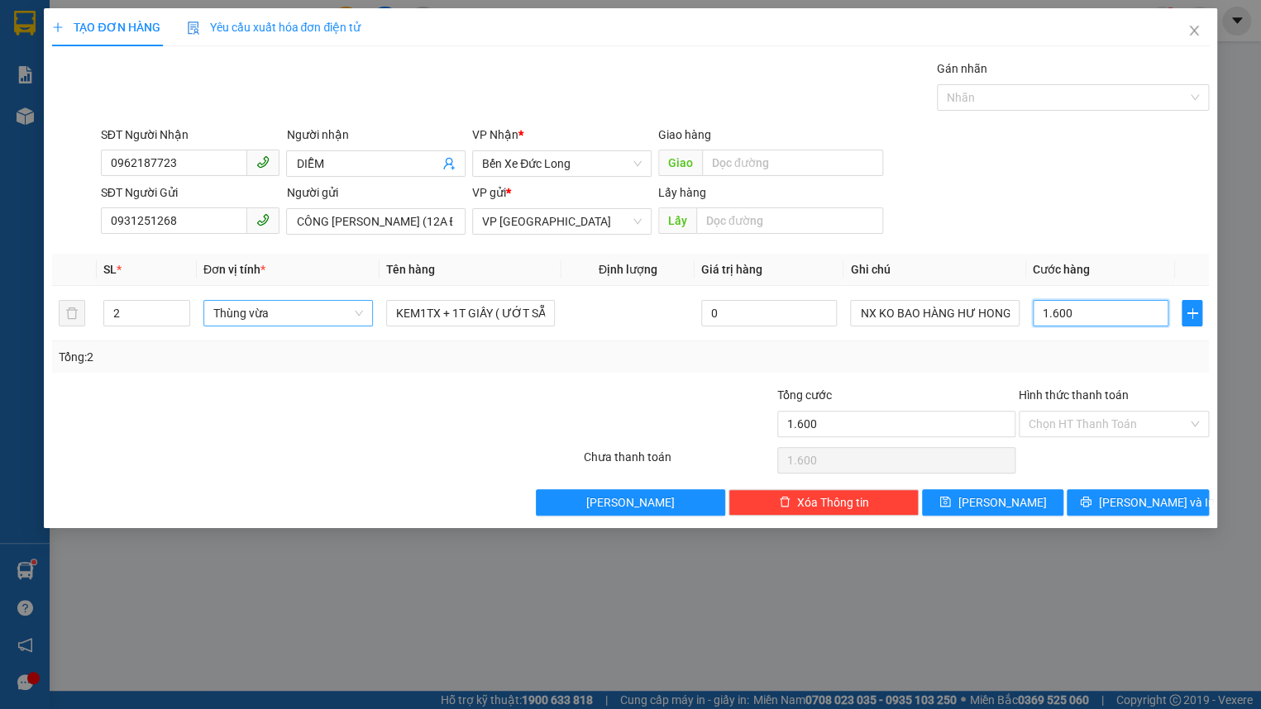
type input "16.000"
type input "160.000"
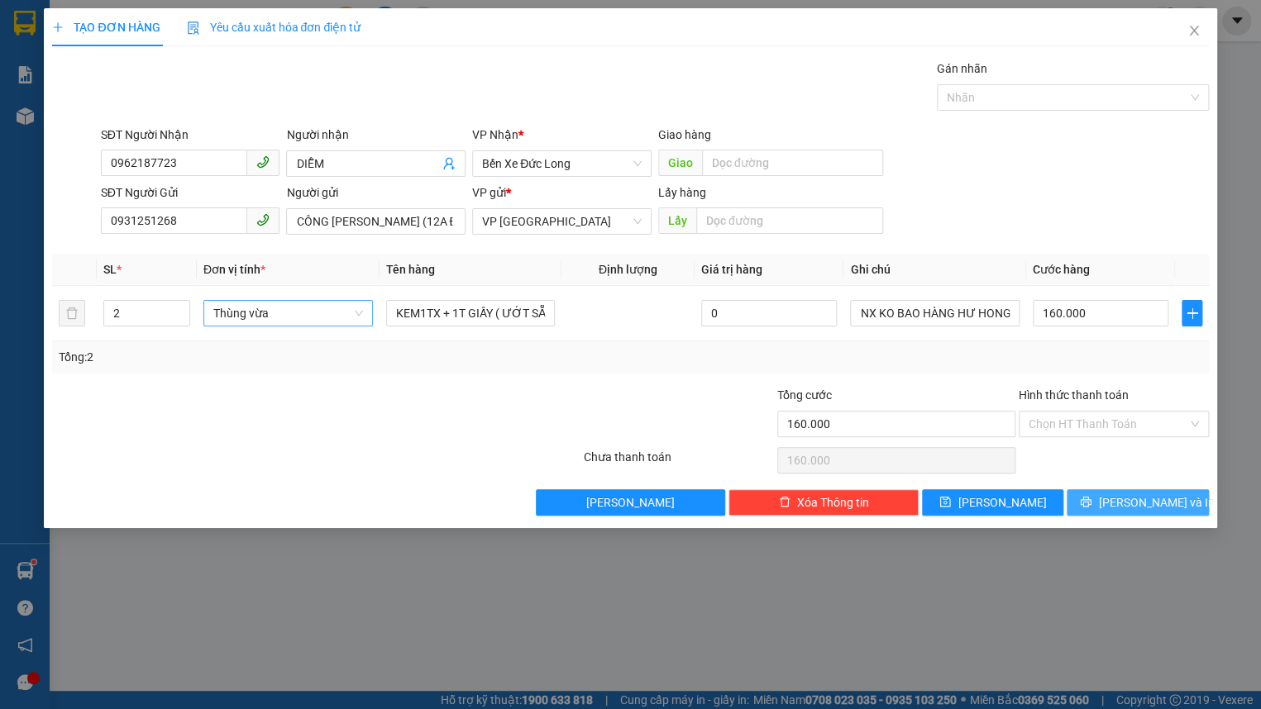
drag, startPoint x: 1151, startPoint y: 511, endPoint x: 1147, endPoint y: 471, distance: 39.9
click at [1151, 510] on button "[PERSON_NAME] và In" at bounding box center [1137, 502] width 141 height 26
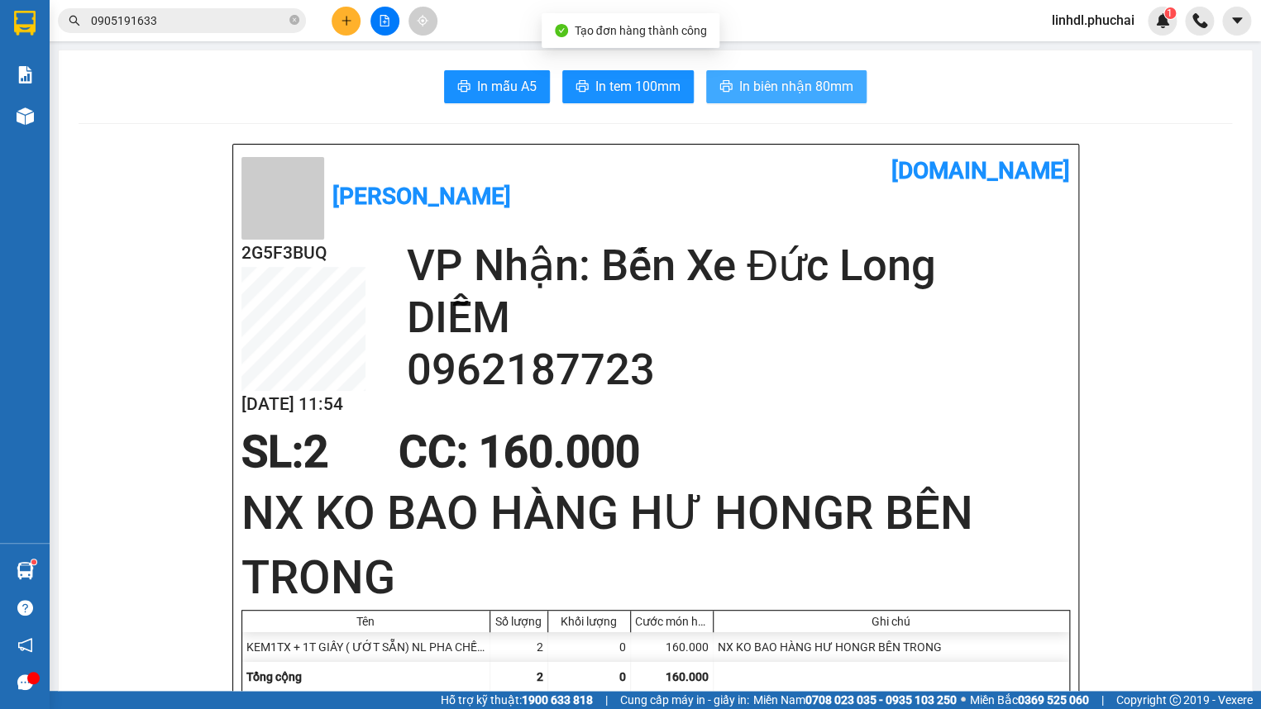
click at [819, 88] on span "In biên nhận 80mm" at bounding box center [796, 86] width 114 height 21
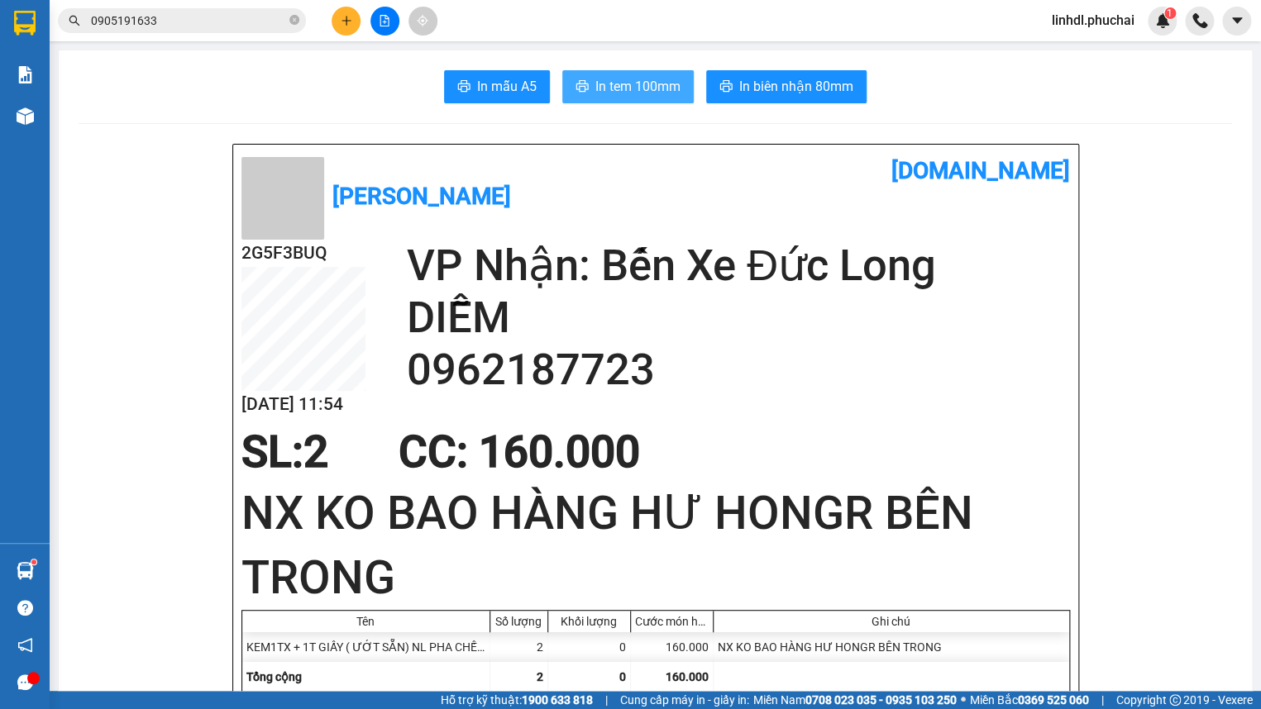
click at [597, 92] on span "In tem 100mm" at bounding box center [637, 86] width 85 height 21
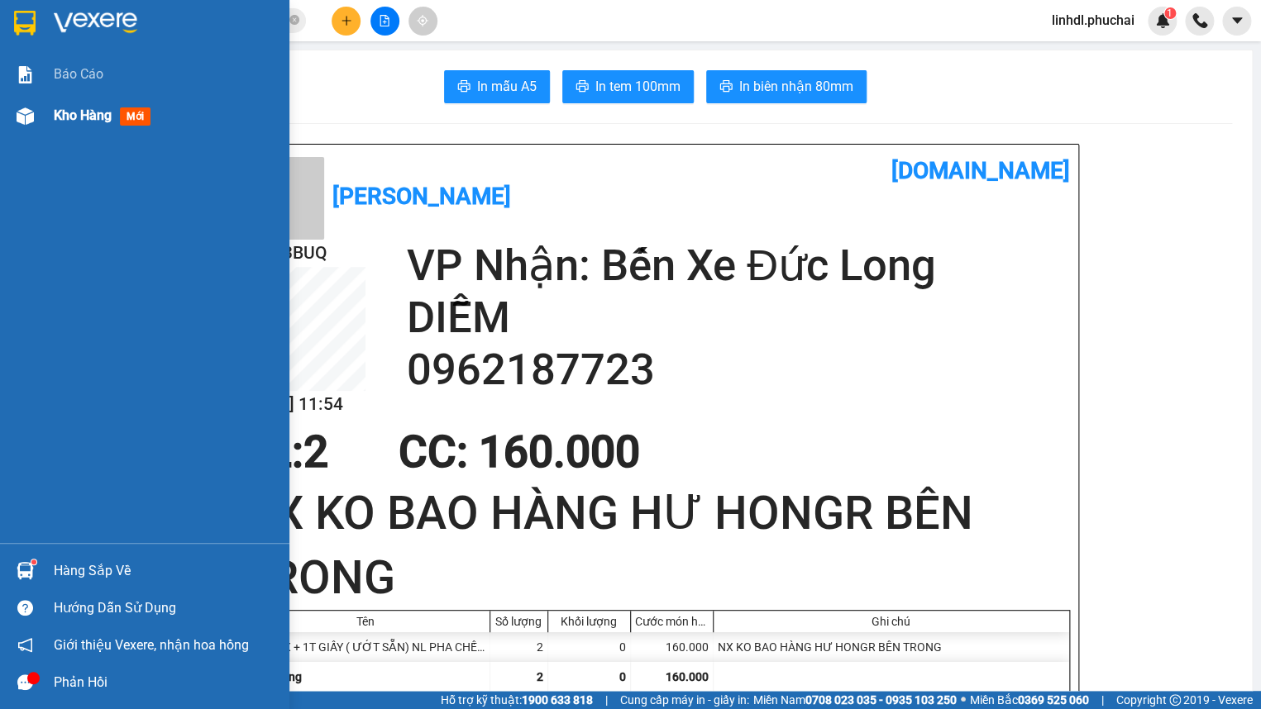
click at [62, 116] on span "Kho hàng" at bounding box center [83, 115] width 58 height 16
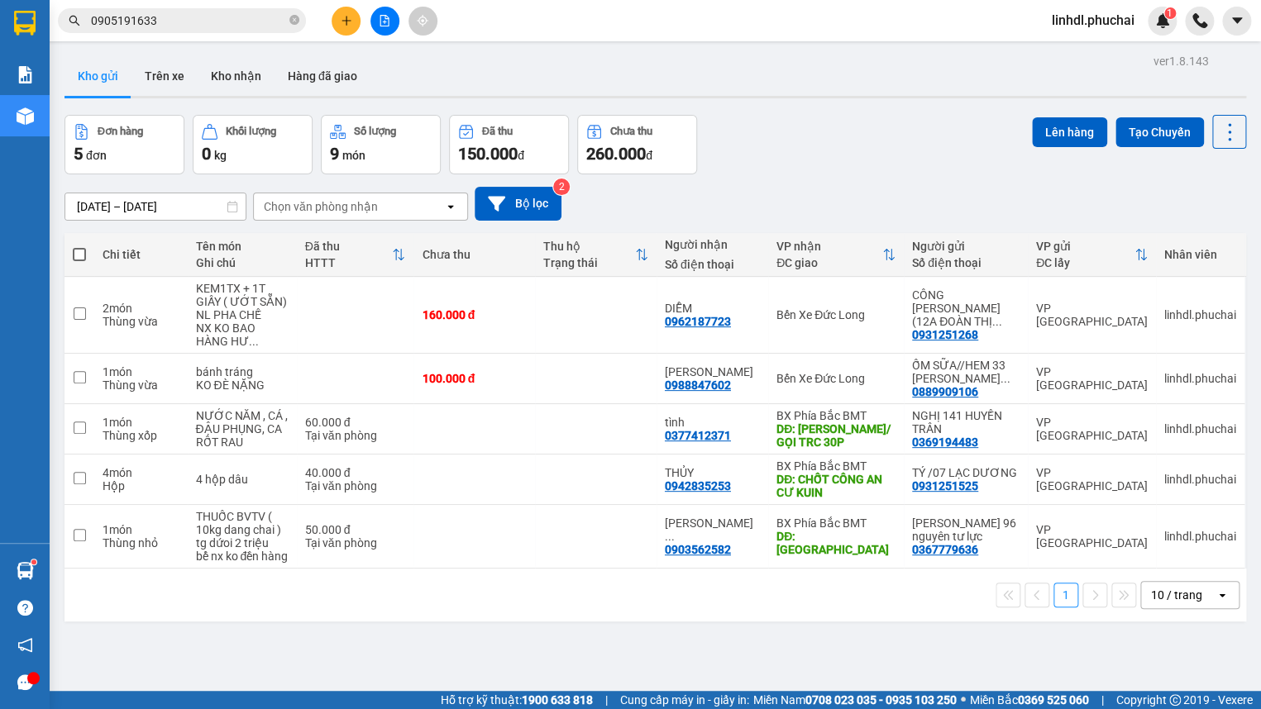
click at [186, 28] on input "0905191633" at bounding box center [188, 21] width 195 height 18
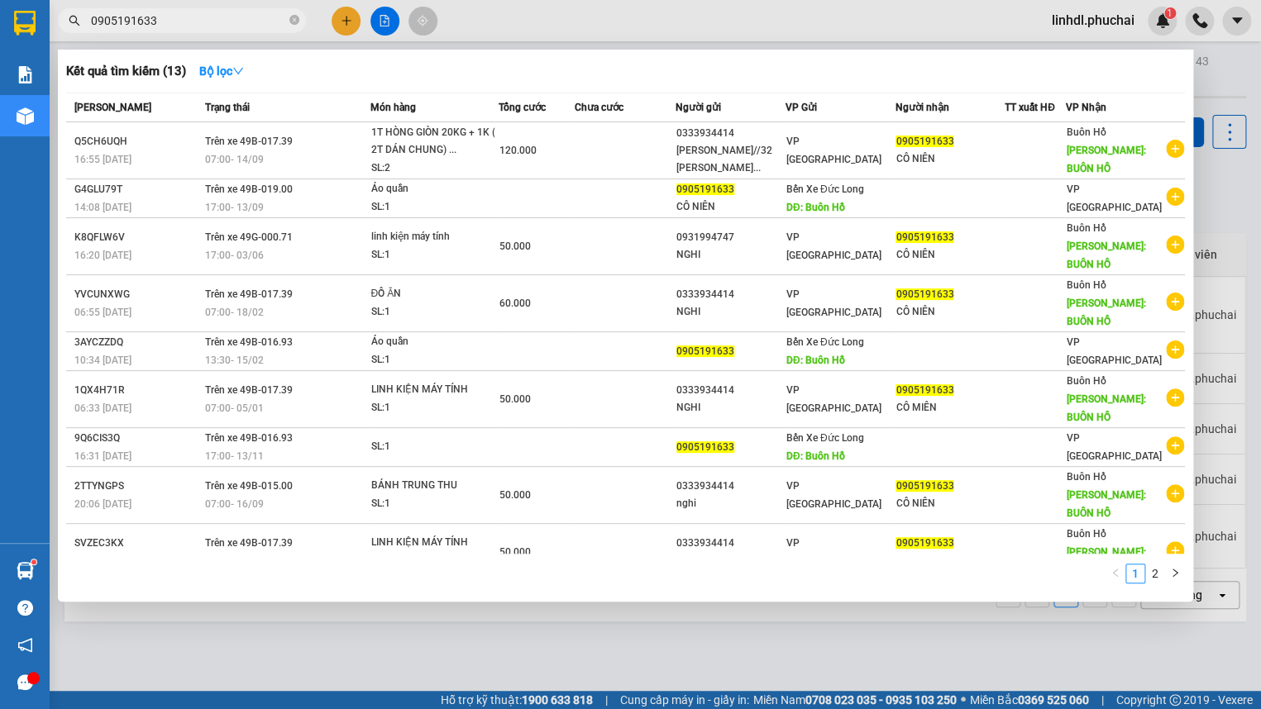
click at [186, 28] on input "0905191633" at bounding box center [188, 21] width 195 height 18
click at [185, 18] on input "0905191633" at bounding box center [188, 21] width 195 height 18
paste input "16910305"
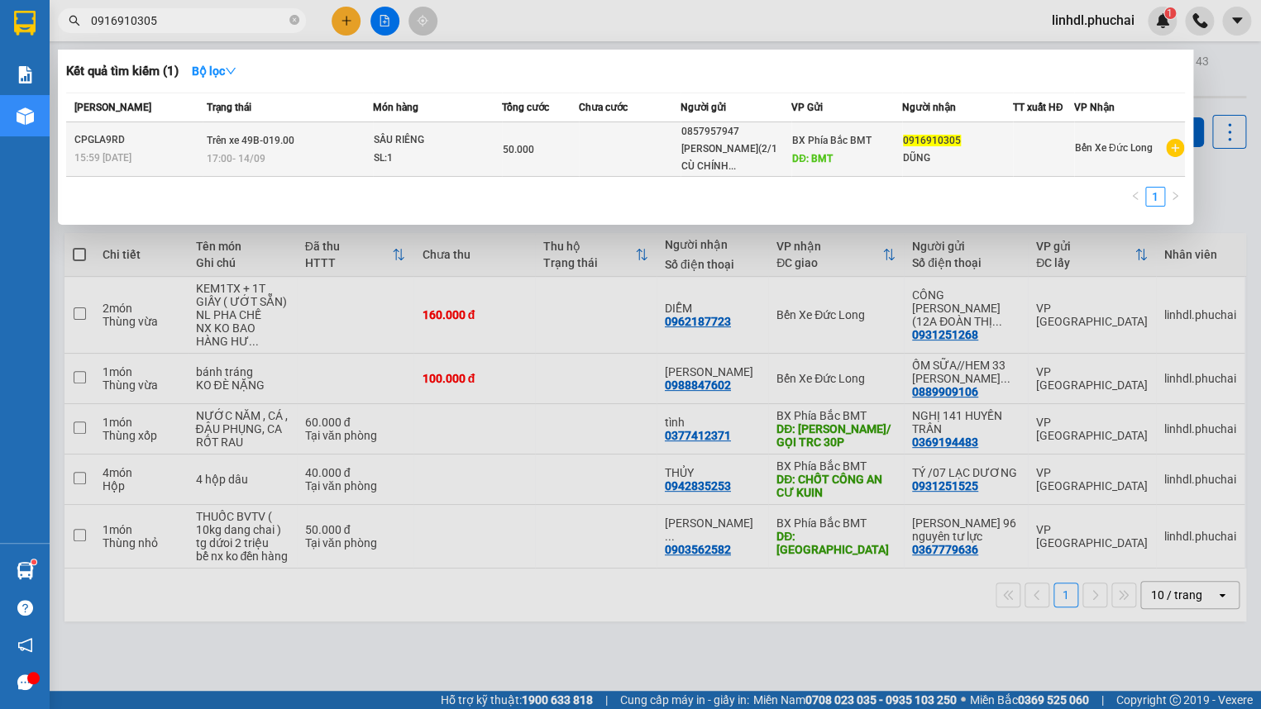
type input "0916910305"
click at [481, 132] on div "SẦU RIÊNG" at bounding box center [436, 140] width 124 height 18
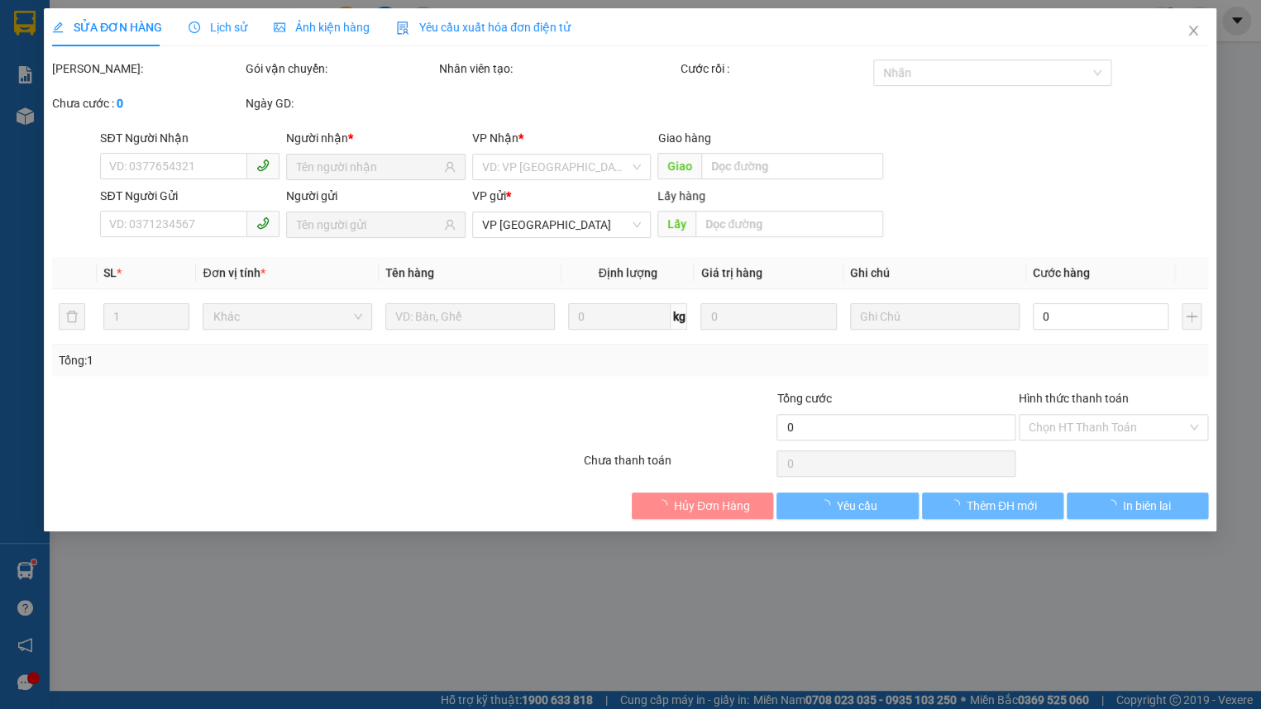
type input "0916910305"
type input "DŨNG"
type input "0857957947"
type input "[PERSON_NAME](2/1 CÙ CHÍNH LAN)"
type input "BMT"
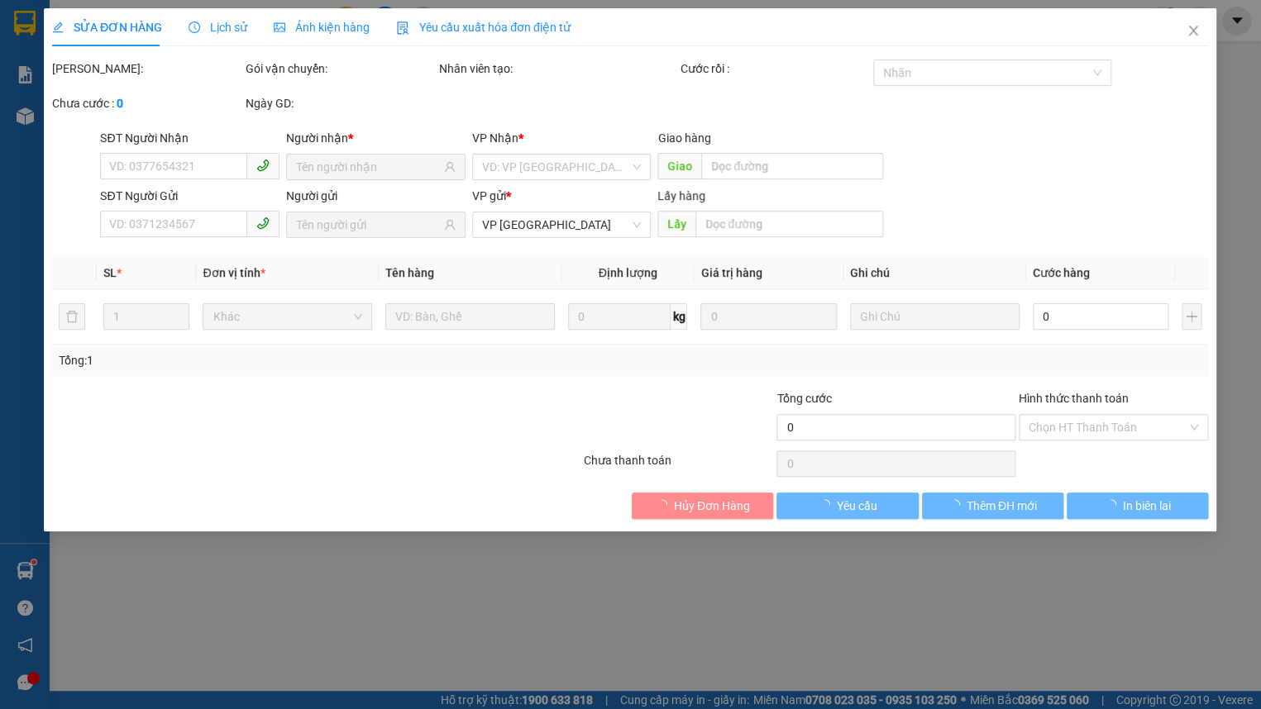
type input "50.000"
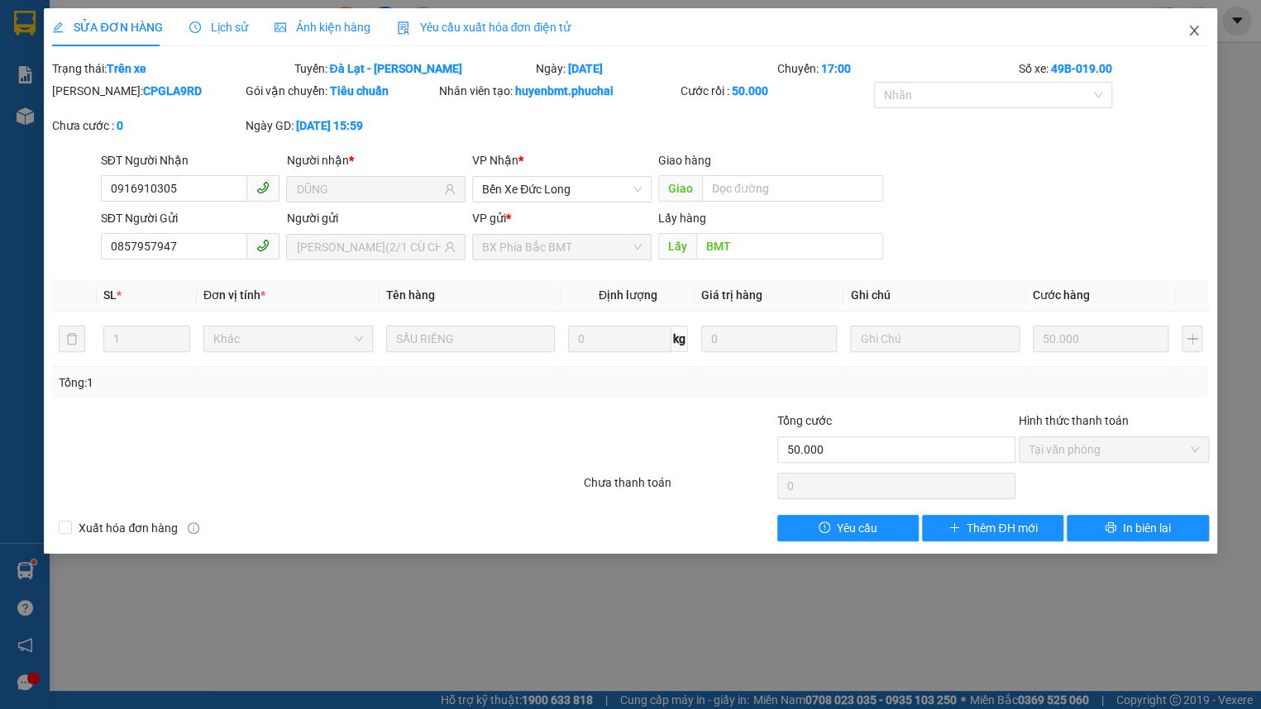
click at [1193, 30] on icon "close" at bounding box center [1193, 30] width 13 height 13
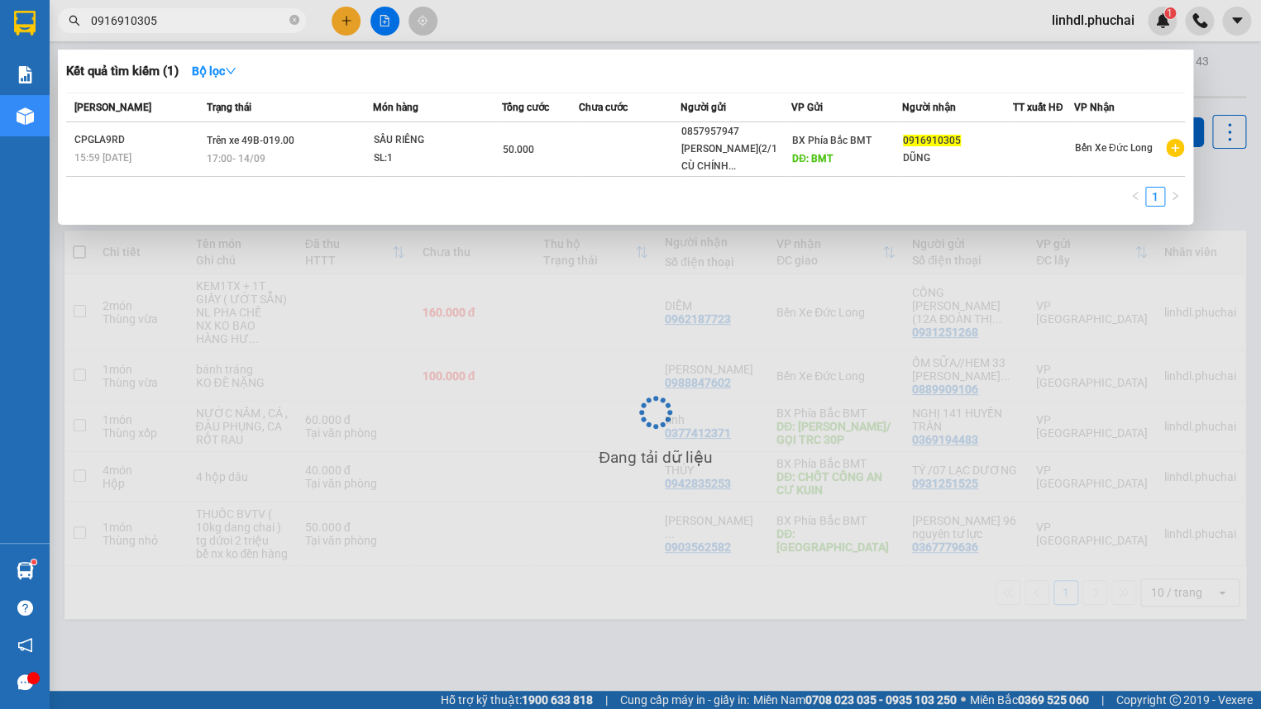
click at [203, 26] on input "0916910305" at bounding box center [188, 21] width 195 height 18
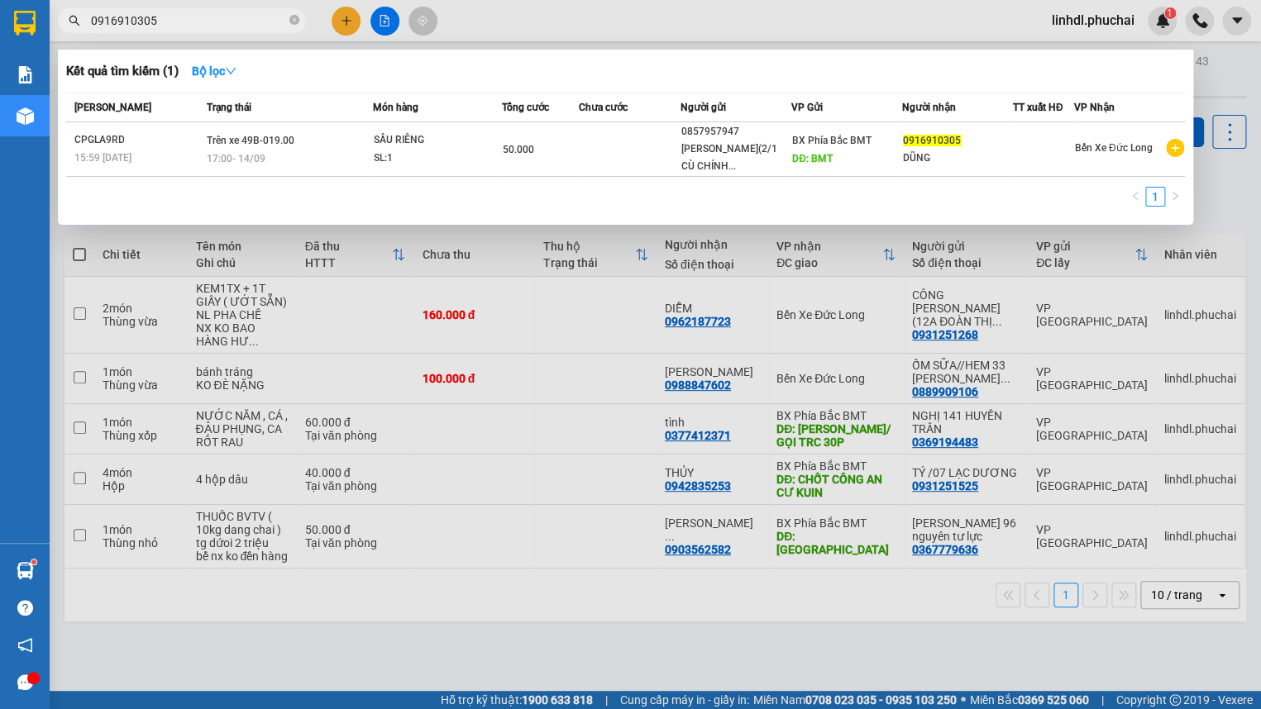
click at [203, 26] on input "0916910305" at bounding box center [188, 21] width 195 height 18
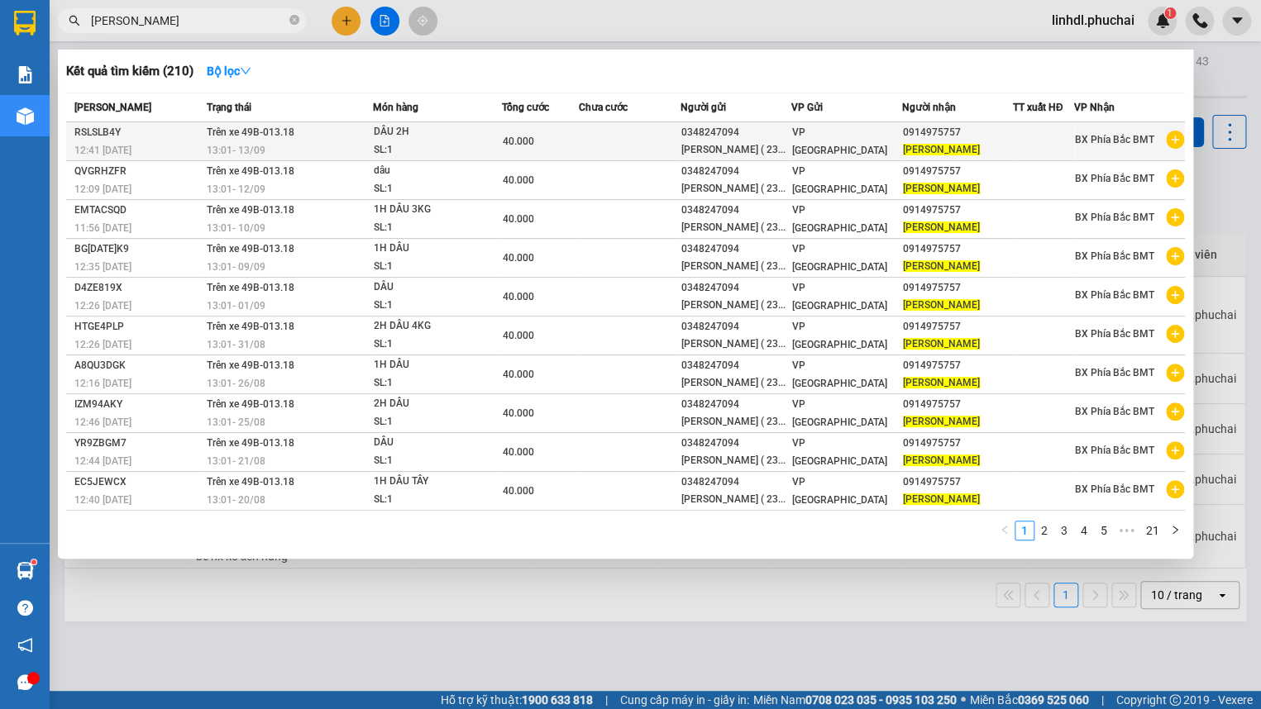
type input "[PERSON_NAME]"
click at [587, 161] on td at bounding box center [630, 141] width 103 height 39
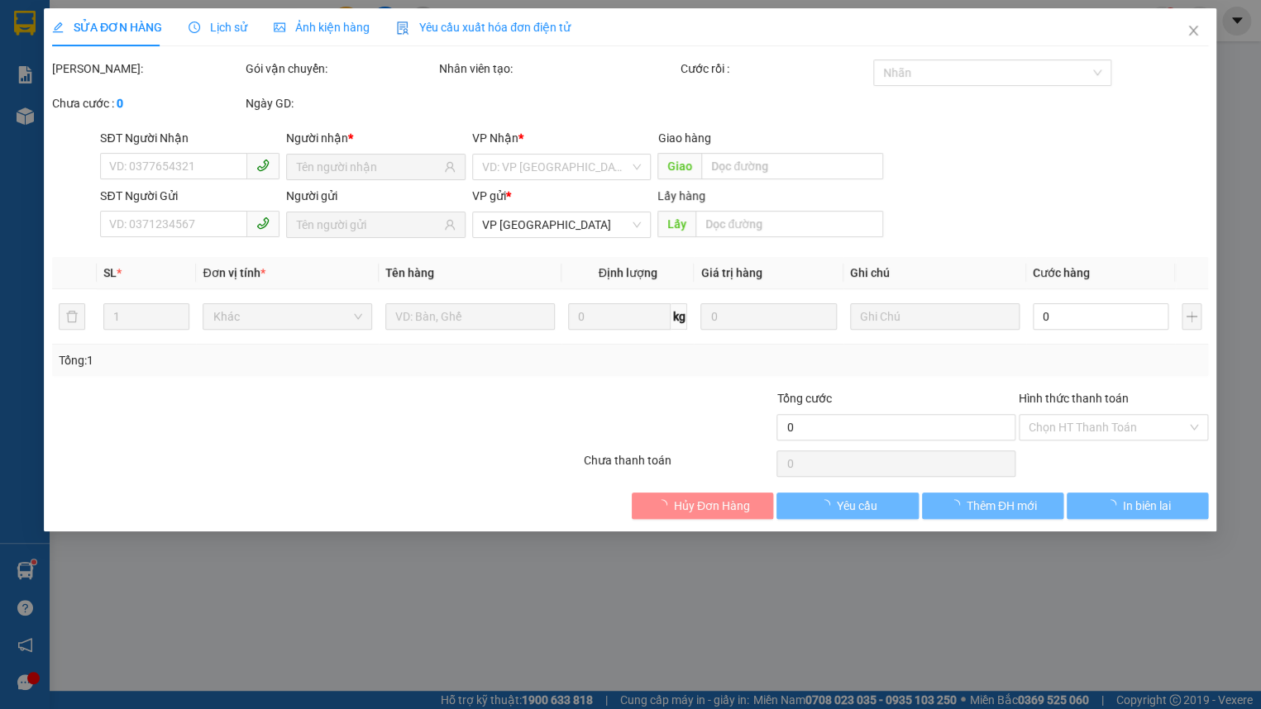
type input "0914975757"
type input "0348247094"
type input "40.000"
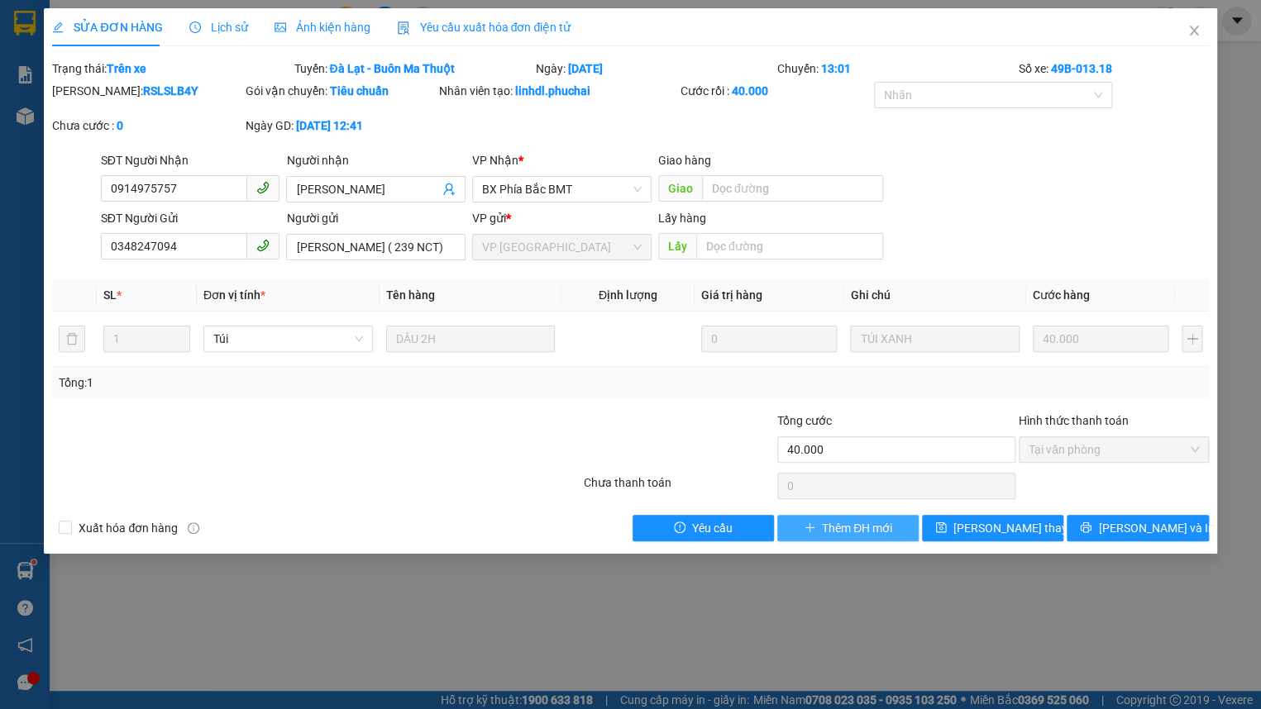
click at [850, 528] on span "Thêm ĐH mới" at bounding box center [857, 528] width 70 height 18
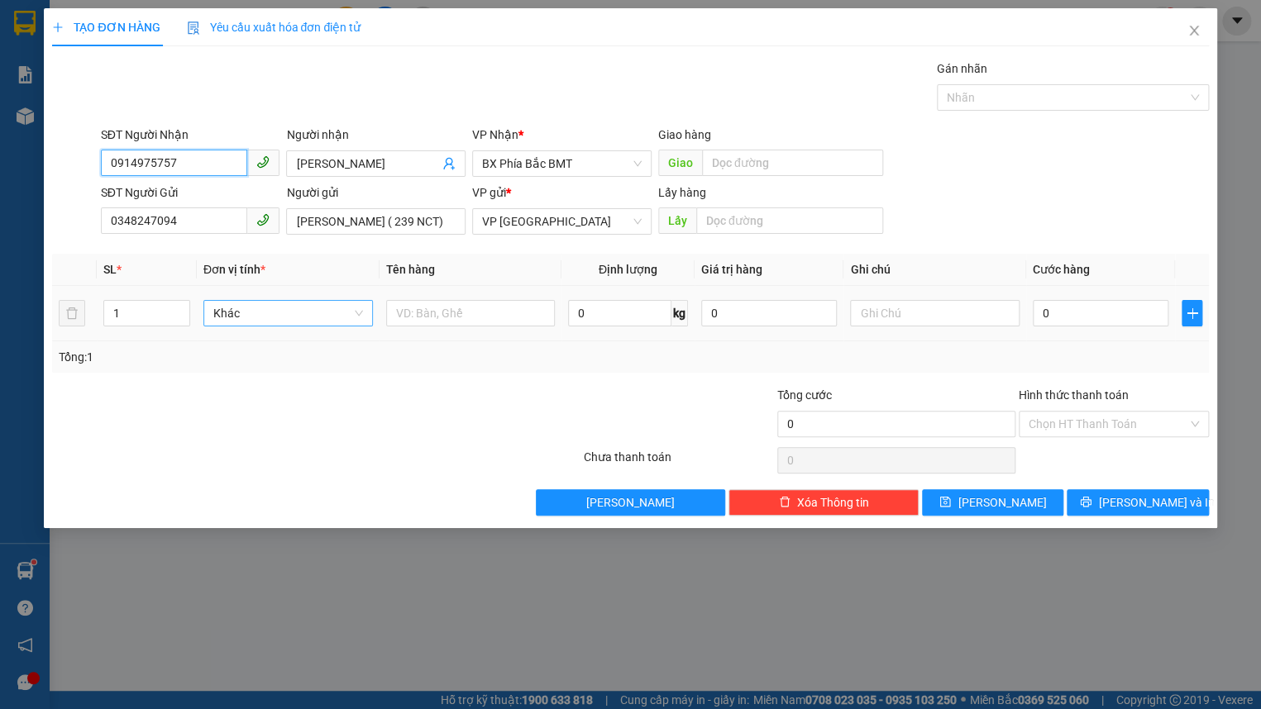
click at [286, 313] on span "Khác" at bounding box center [288, 313] width 150 height 25
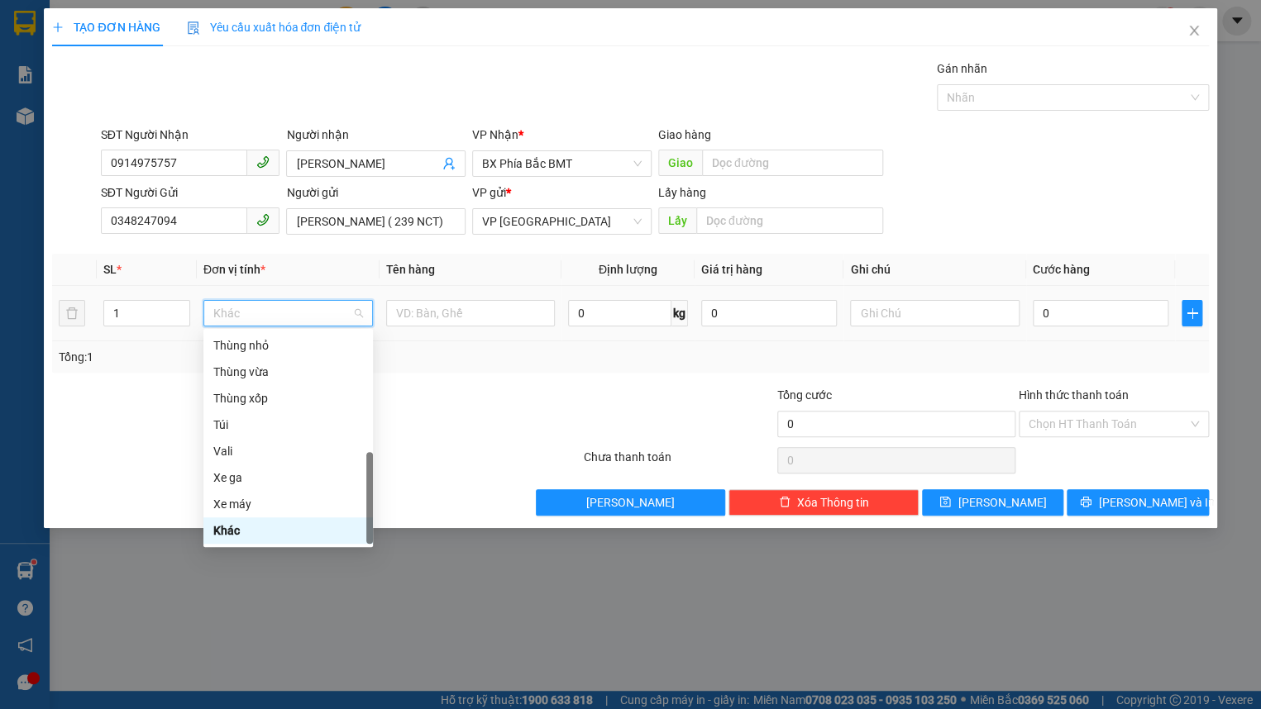
type input "T"
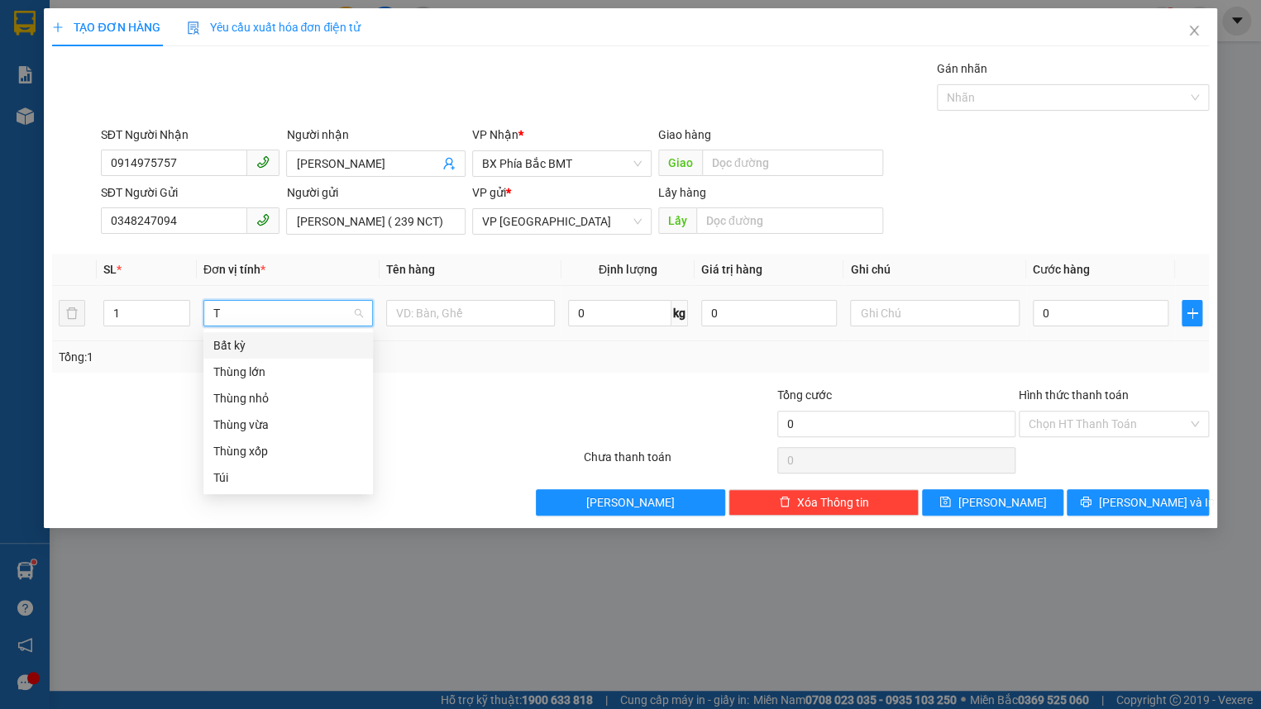
scroll to position [0, 0]
click at [240, 469] on div "Túi" at bounding box center [288, 478] width 150 height 18
click at [440, 313] on input "text" at bounding box center [471, 313] width 170 height 26
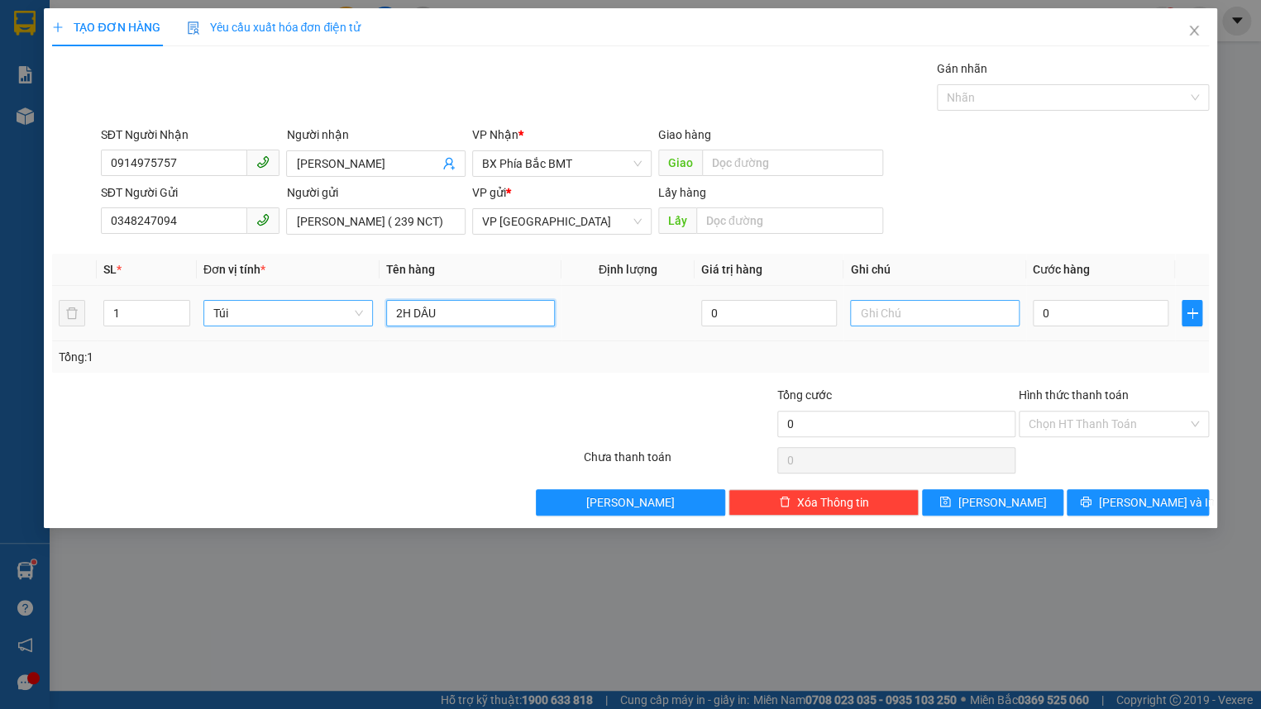
type input "2H DÂU"
click at [874, 310] on input "text" at bounding box center [935, 313] width 170 height 26
type input "TÚI XANH"
click at [1139, 321] on input "0" at bounding box center [1101, 313] width 136 height 26
type input "4"
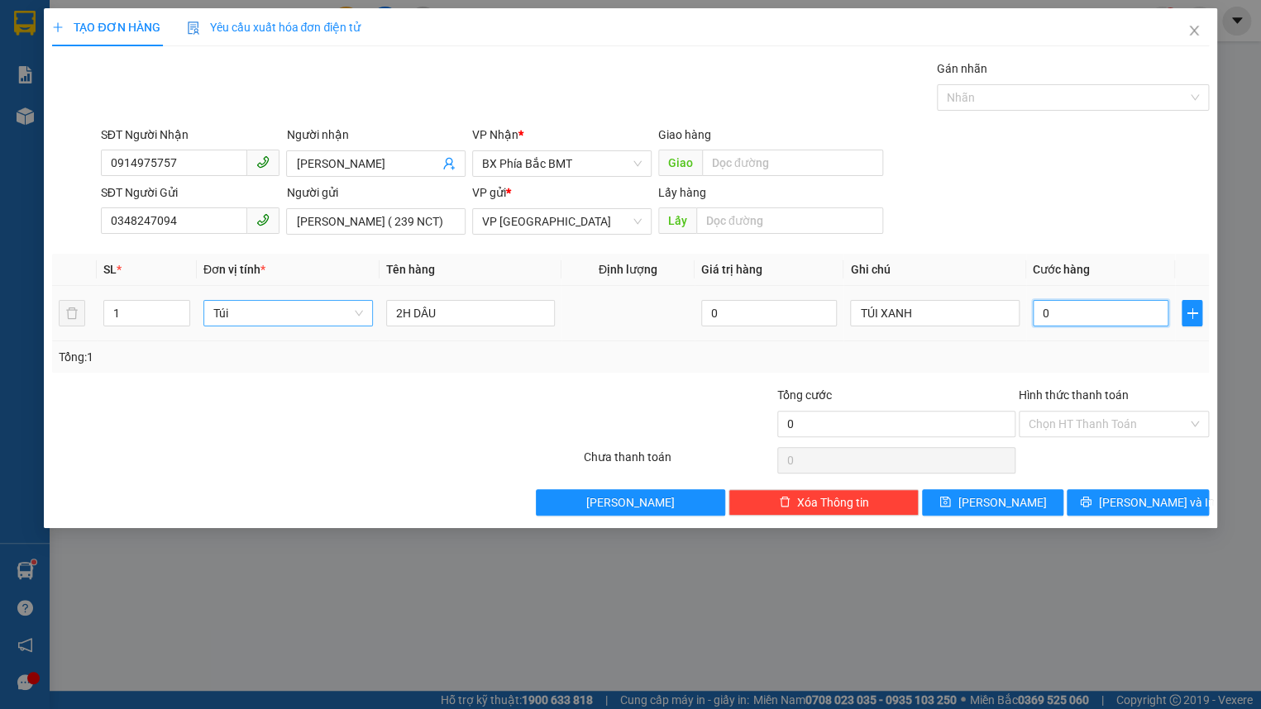
type input "4"
type input "40"
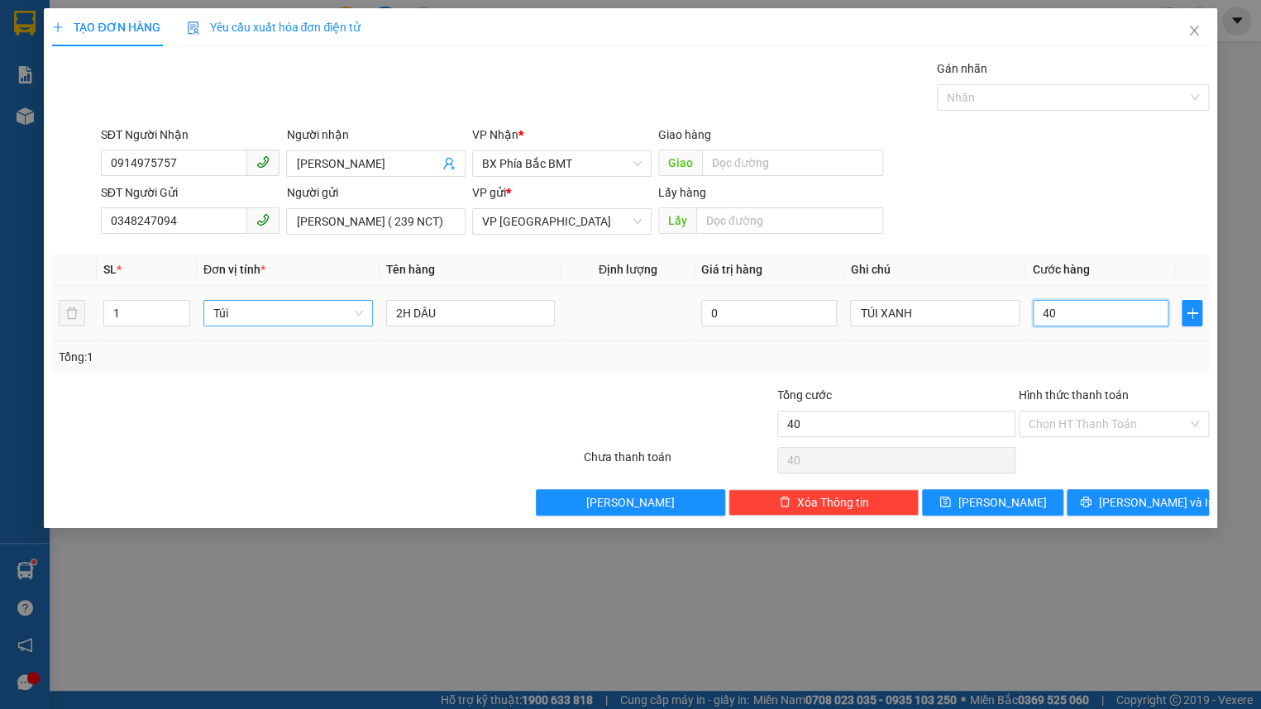
type input "400"
type input "4.000"
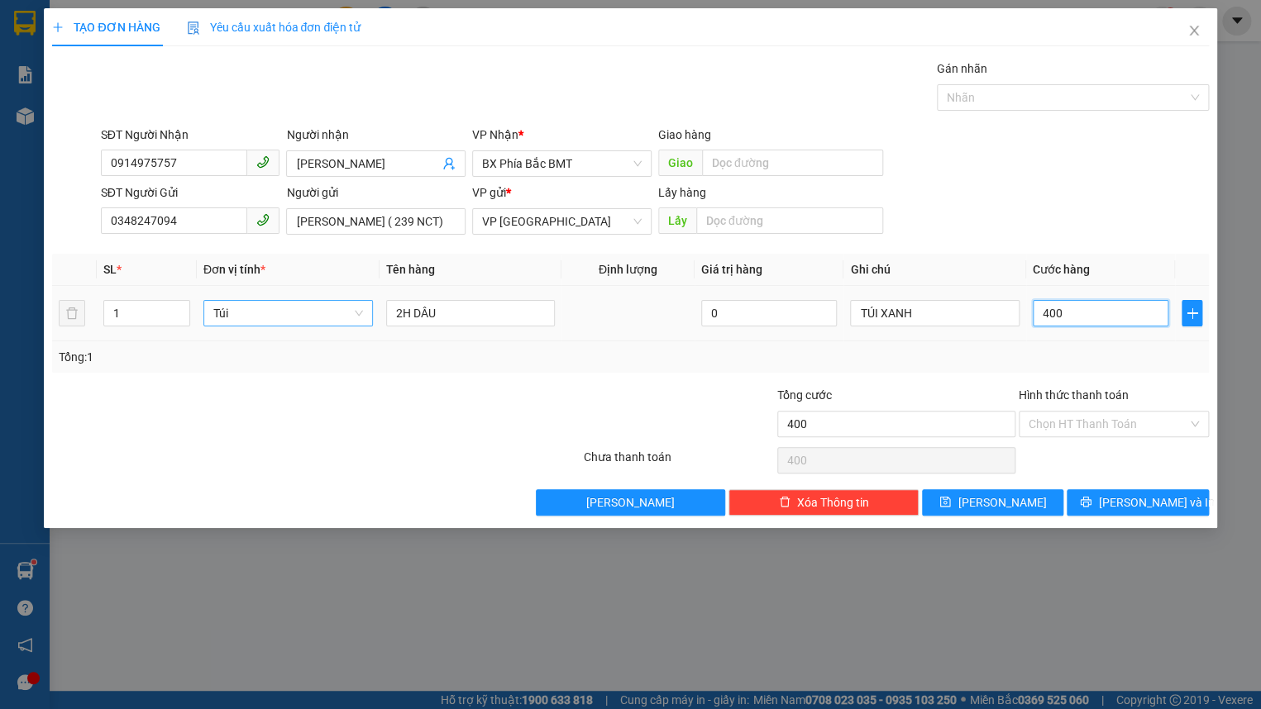
type input "4.000"
type input "40.000"
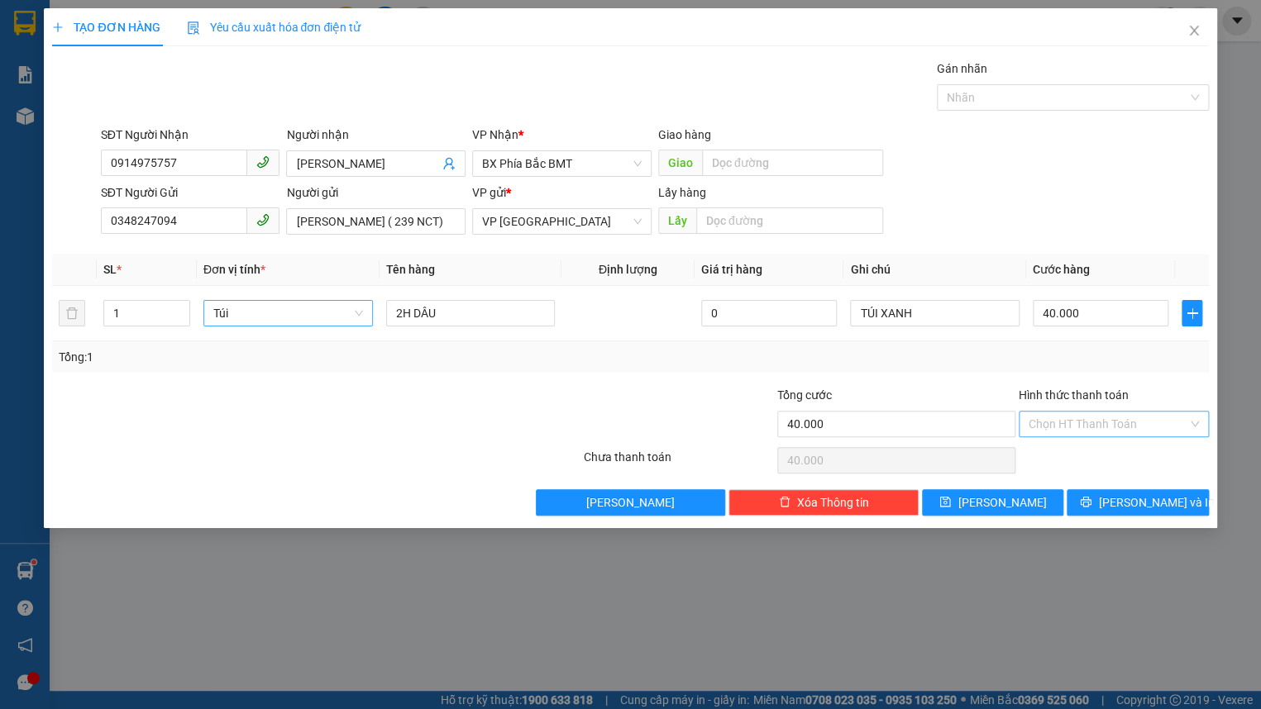
click at [1184, 425] on input "Hình thức thanh toán" at bounding box center [1108, 424] width 159 height 25
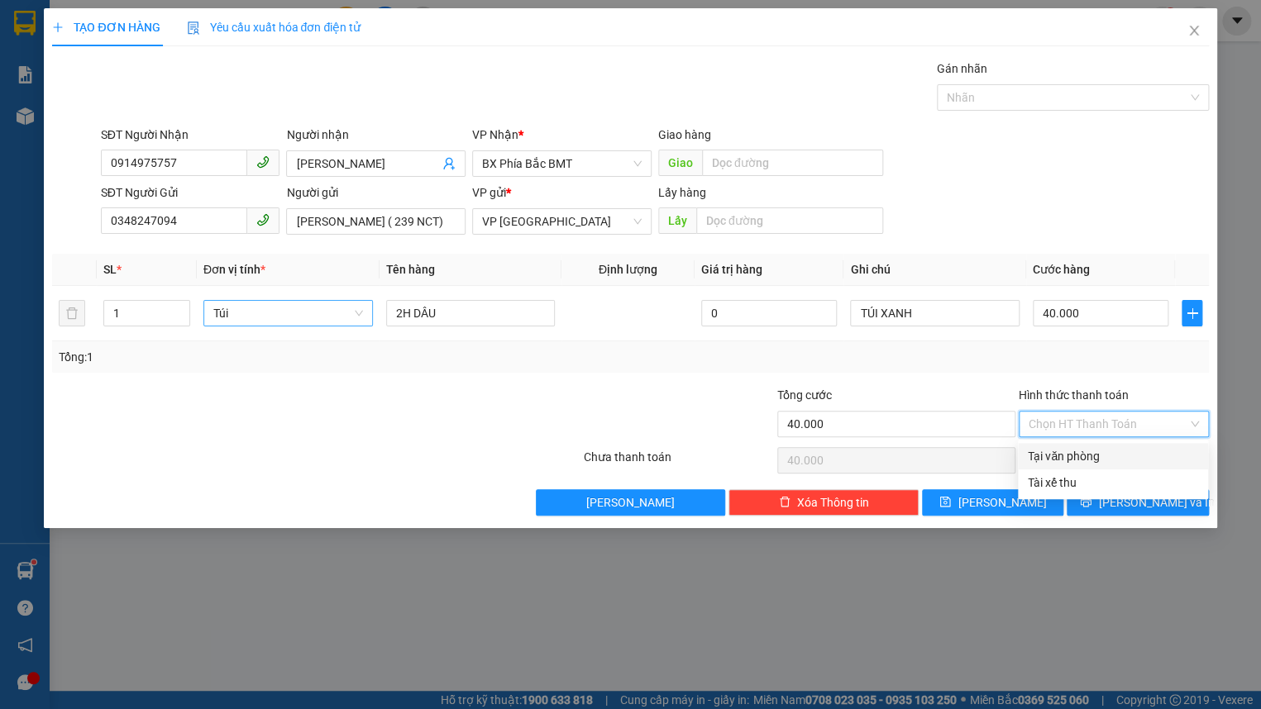
click at [1158, 449] on div "Tại văn phòng" at bounding box center [1113, 456] width 170 height 18
type input "0"
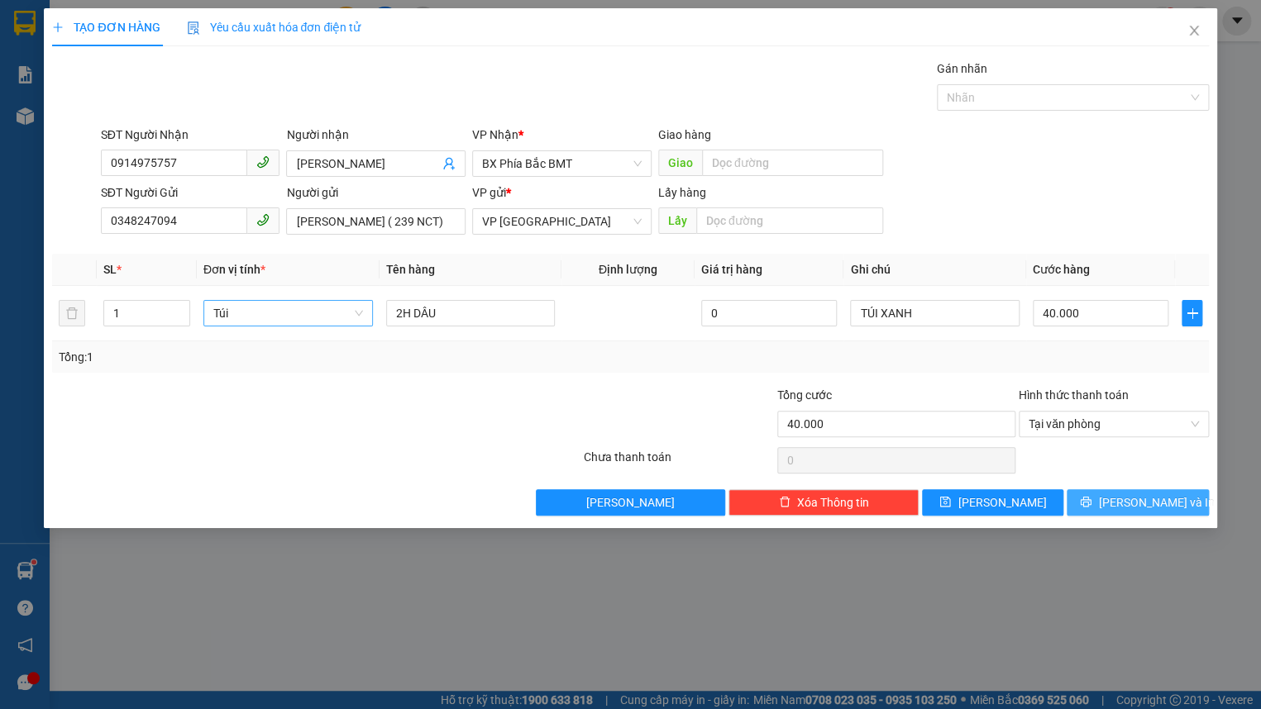
click at [1141, 491] on button "[PERSON_NAME] và In" at bounding box center [1137, 502] width 141 height 26
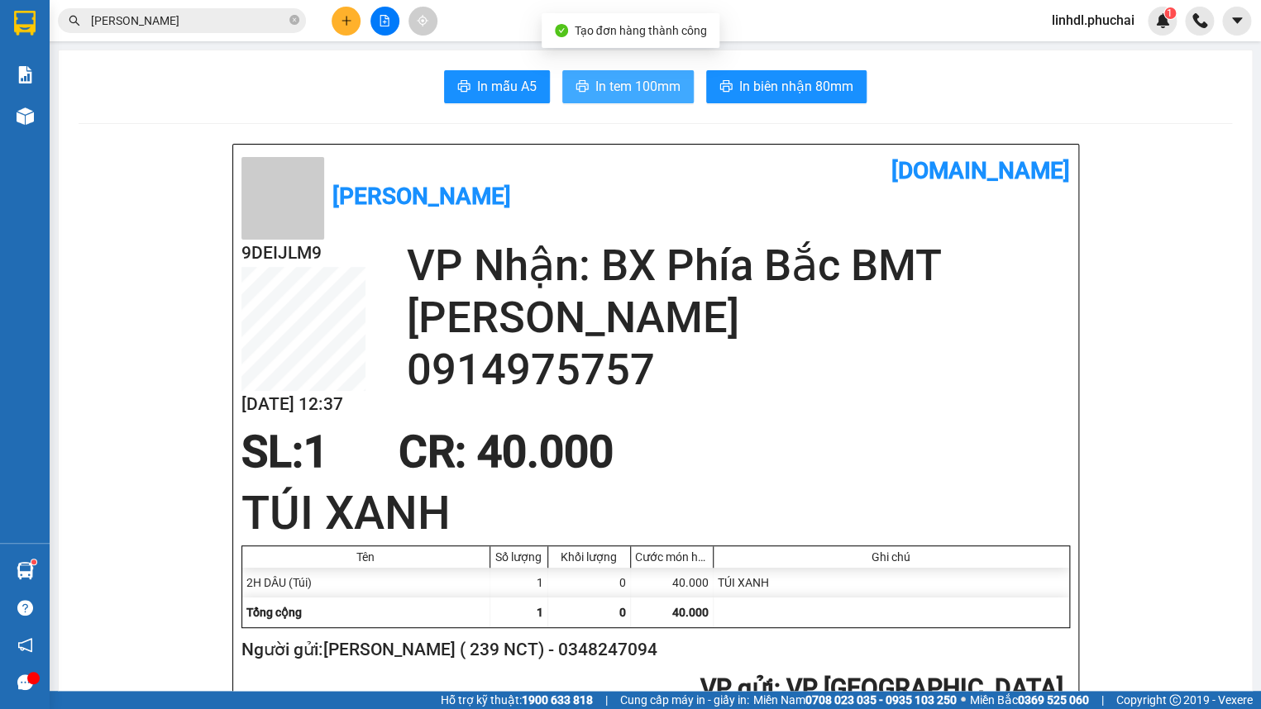
click at [642, 79] on span "In tem 100mm" at bounding box center [637, 86] width 85 height 21
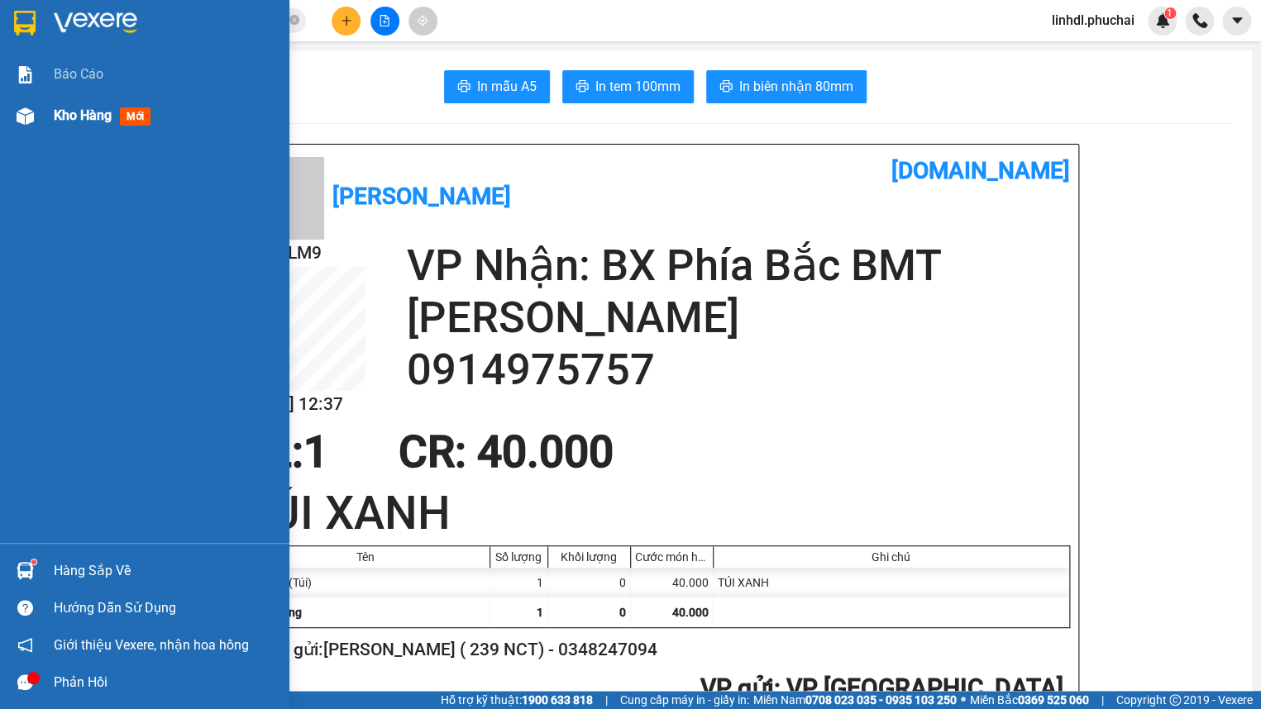
click at [30, 115] on img at bounding box center [25, 115] width 17 height 17
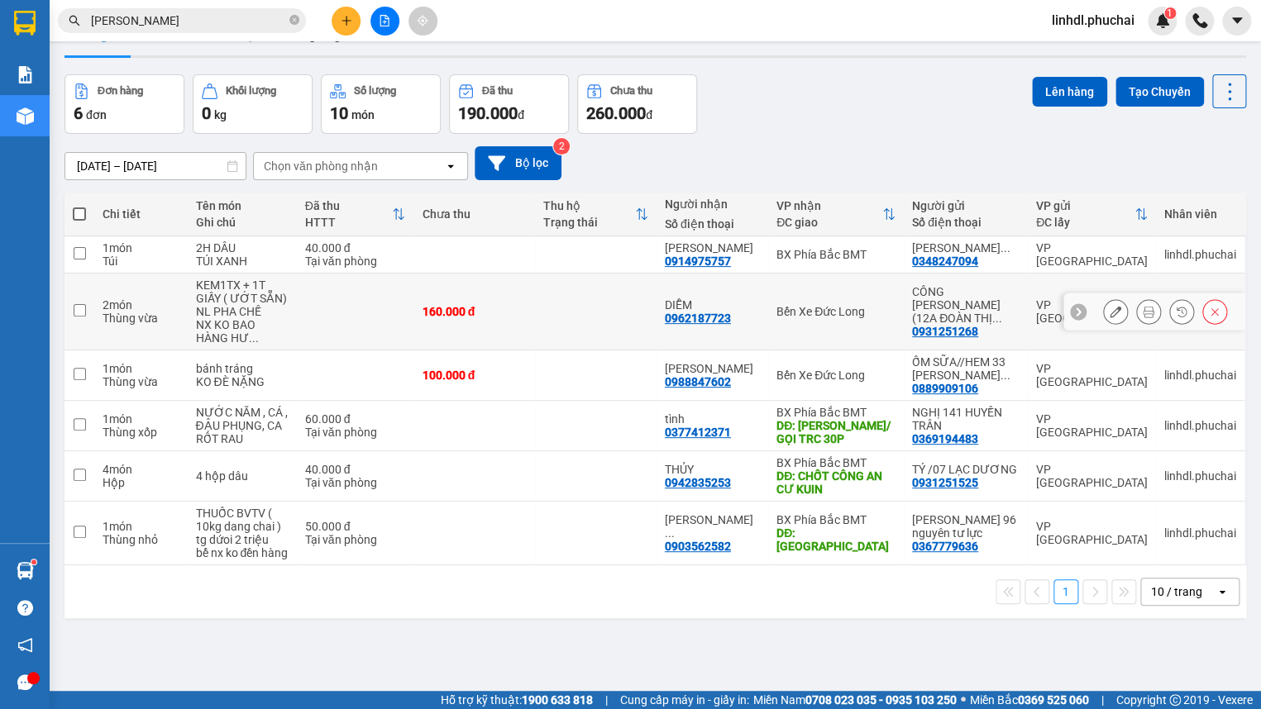
scroll to position [75, 0]
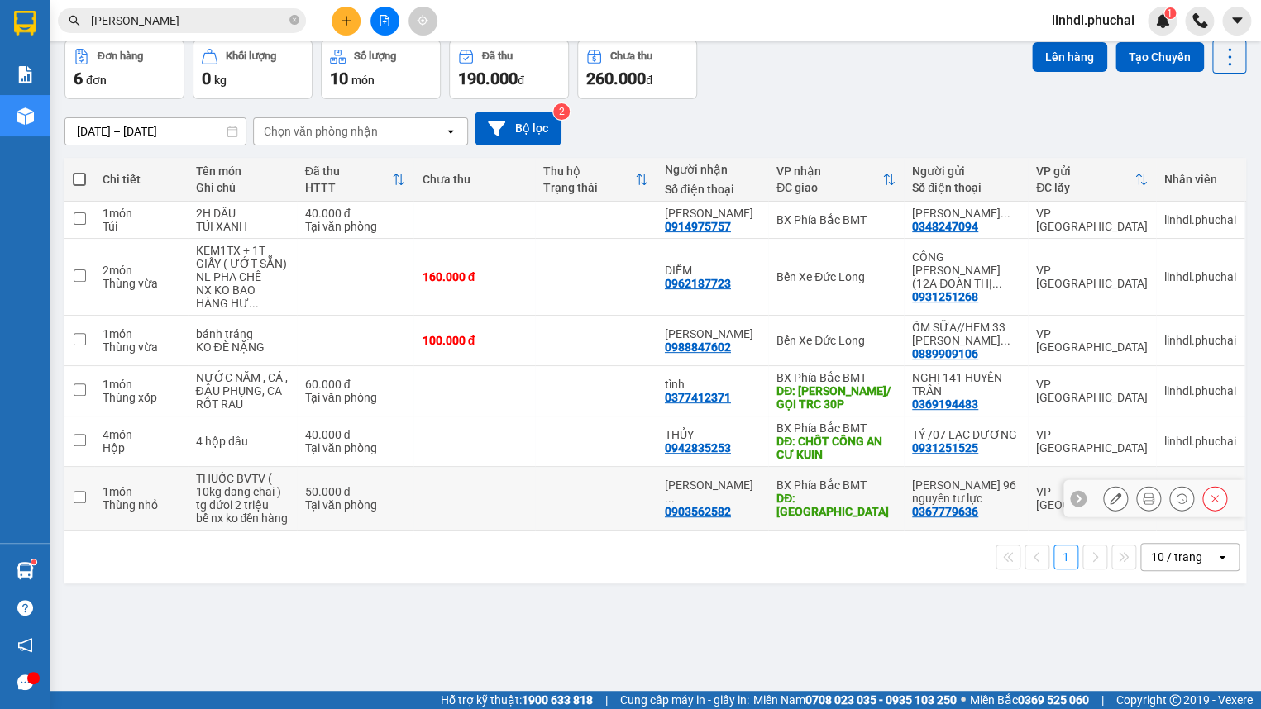
click at [449, 528] on td at bounding box center [474, 499] width 122 height 64
checkbox input "true"
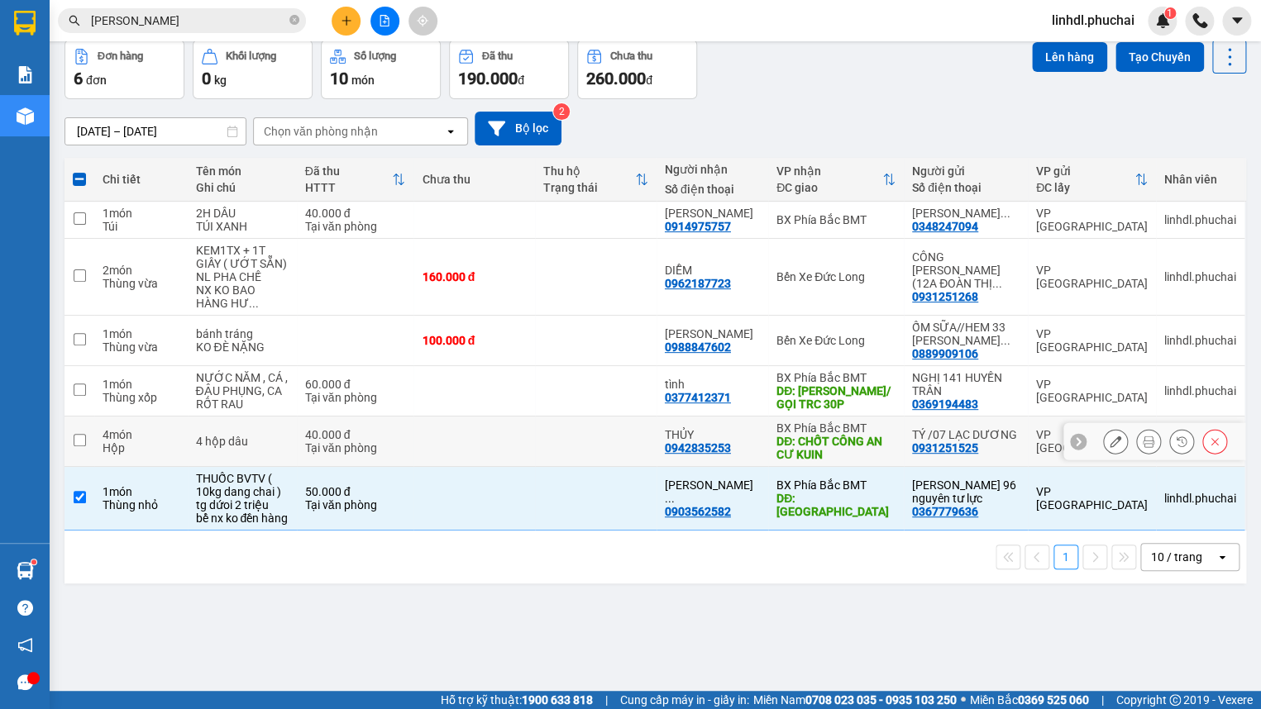
drag, startPoint x: 463, startPoint y: 474, endPoint x: 464, endPoint y: 440, distance: 33.9
click at [464, 467] on td at bounding box center [474, 442] width 122 height 50
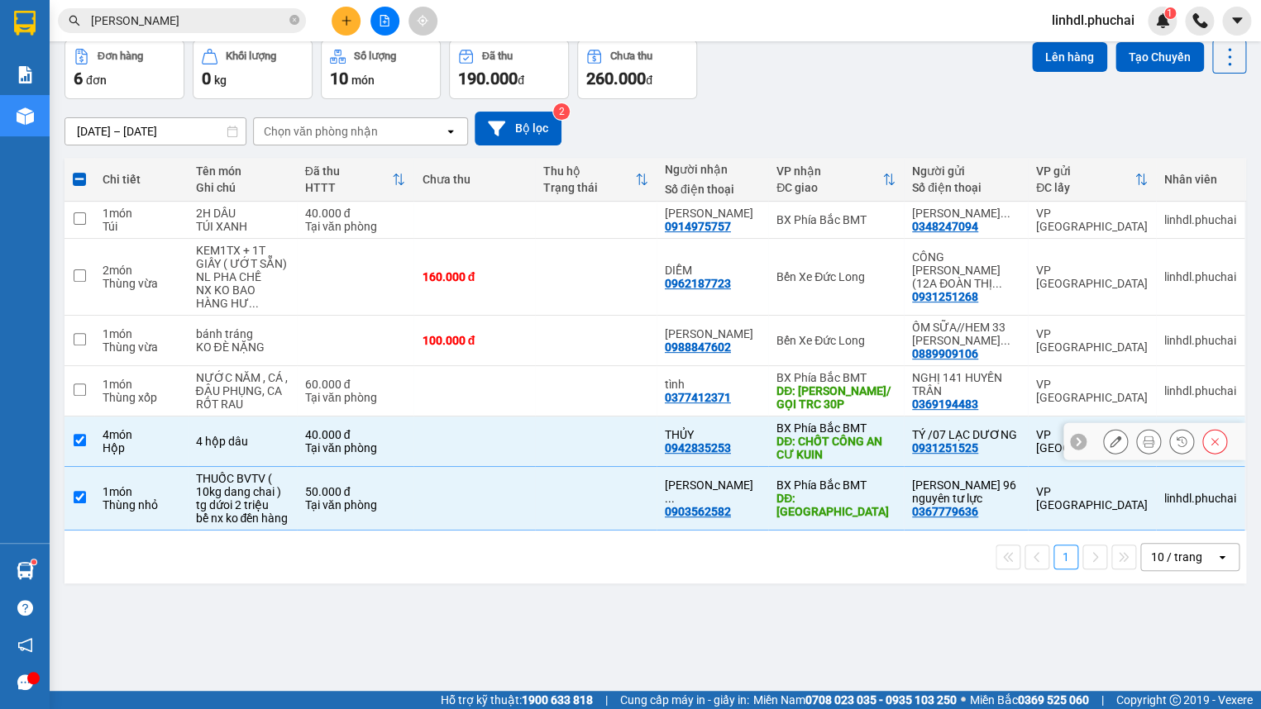
click at [464, 430] on td at bounding box center [474, 442] width 122 height 50
checkbox input "false"
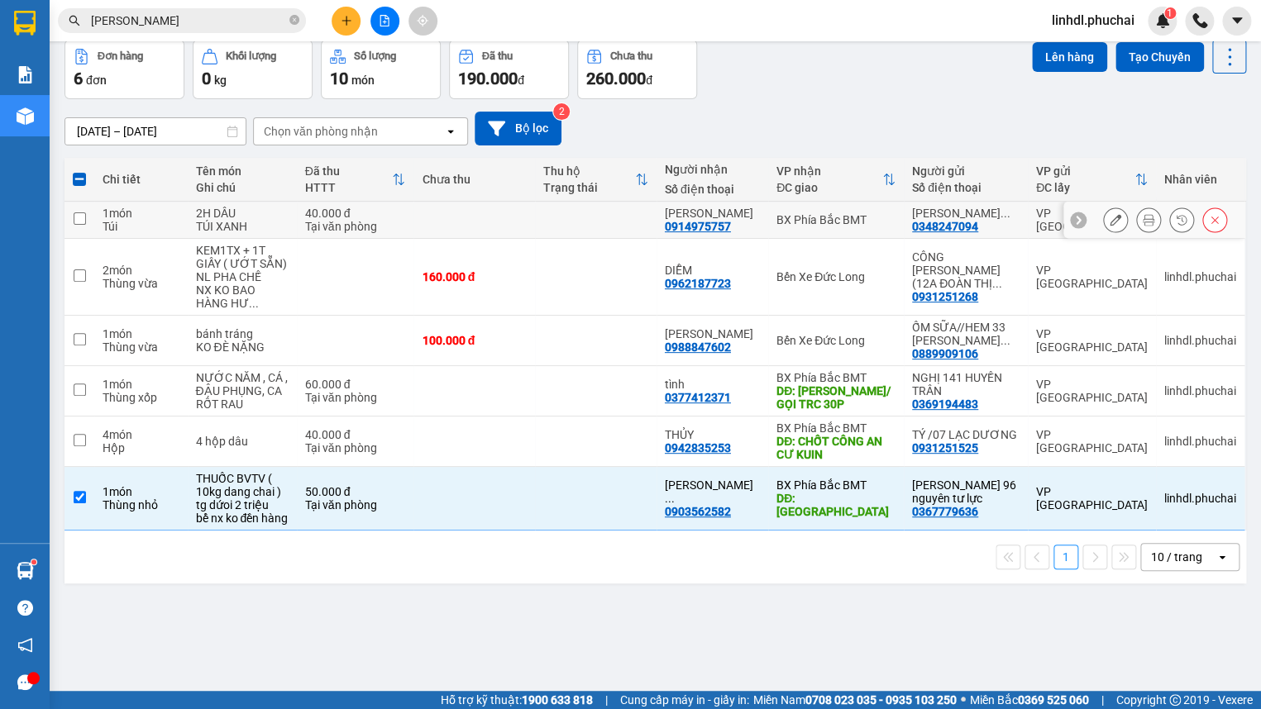
click at [488, 237] on td at bounding box center [474, 220] width 122 height 37
checkbox input "true"
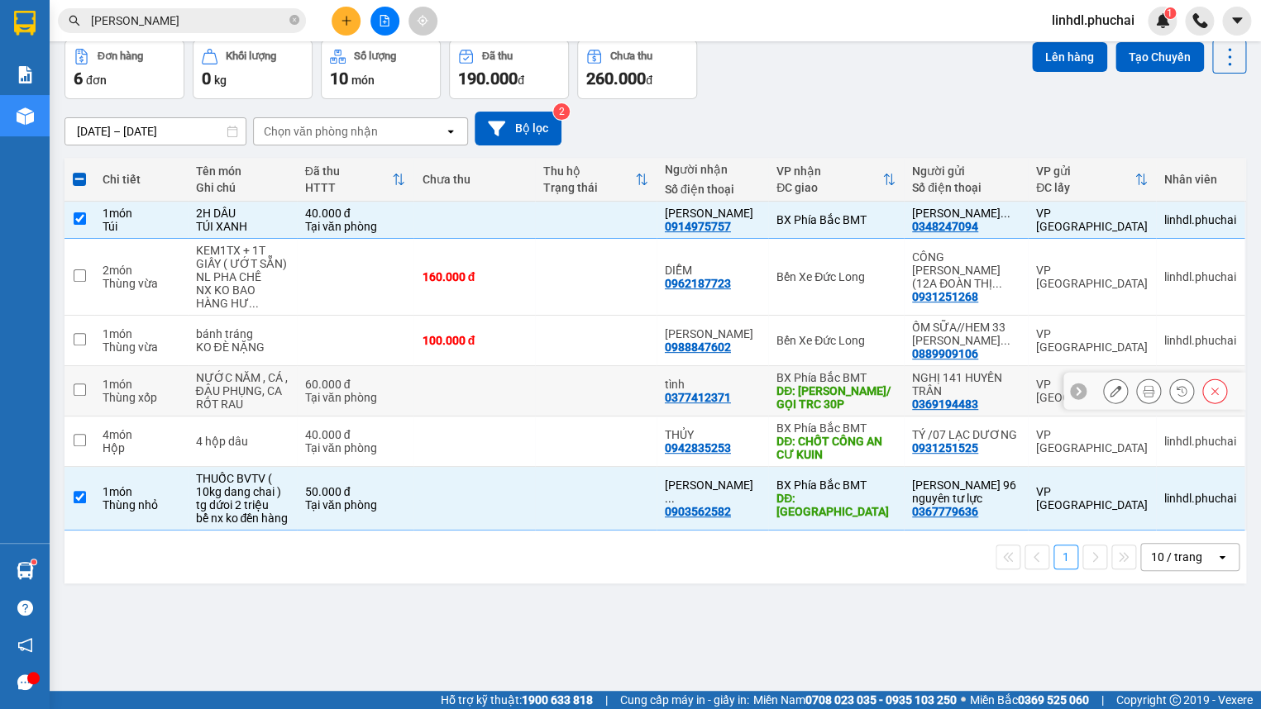
click at [406, 391] on div "60.000 đ" at bounding box center [355, 384] width 101 height 13
checkbox input "true"
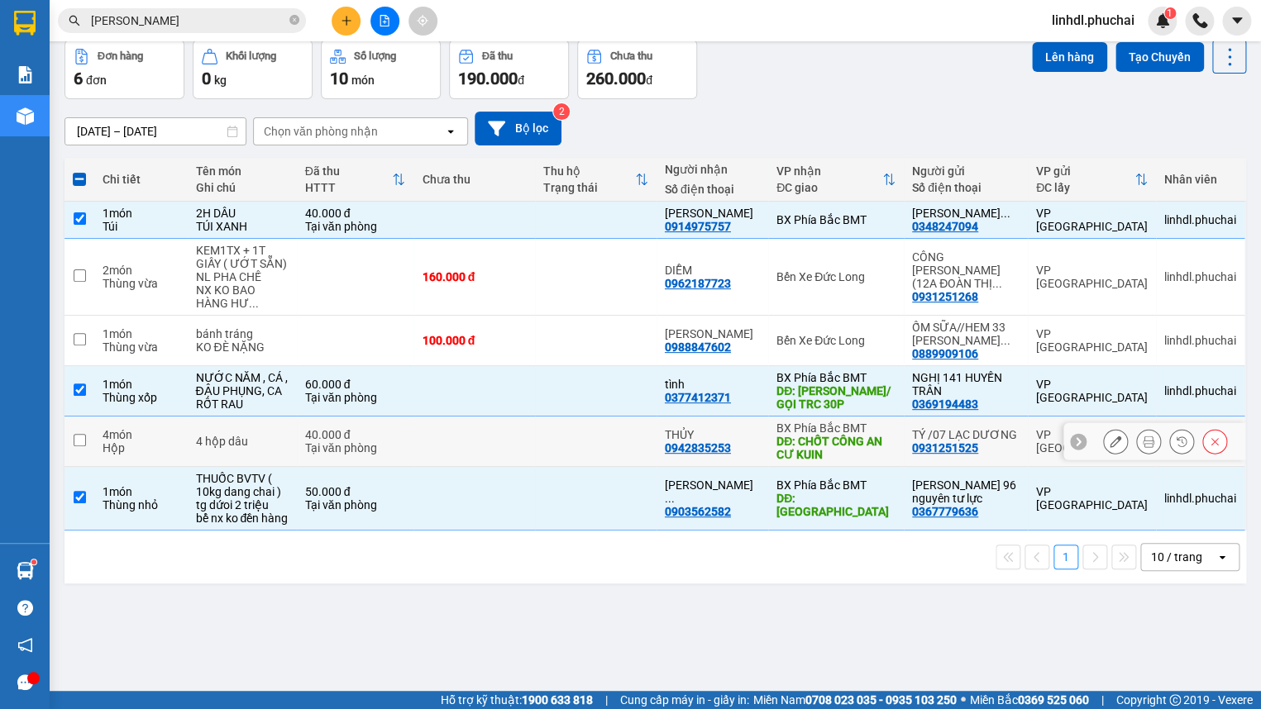
click at [380, 455] on div "Tại văn phòng" at bounding box center [355, 448] width 101 height 13
checkbox input "true"
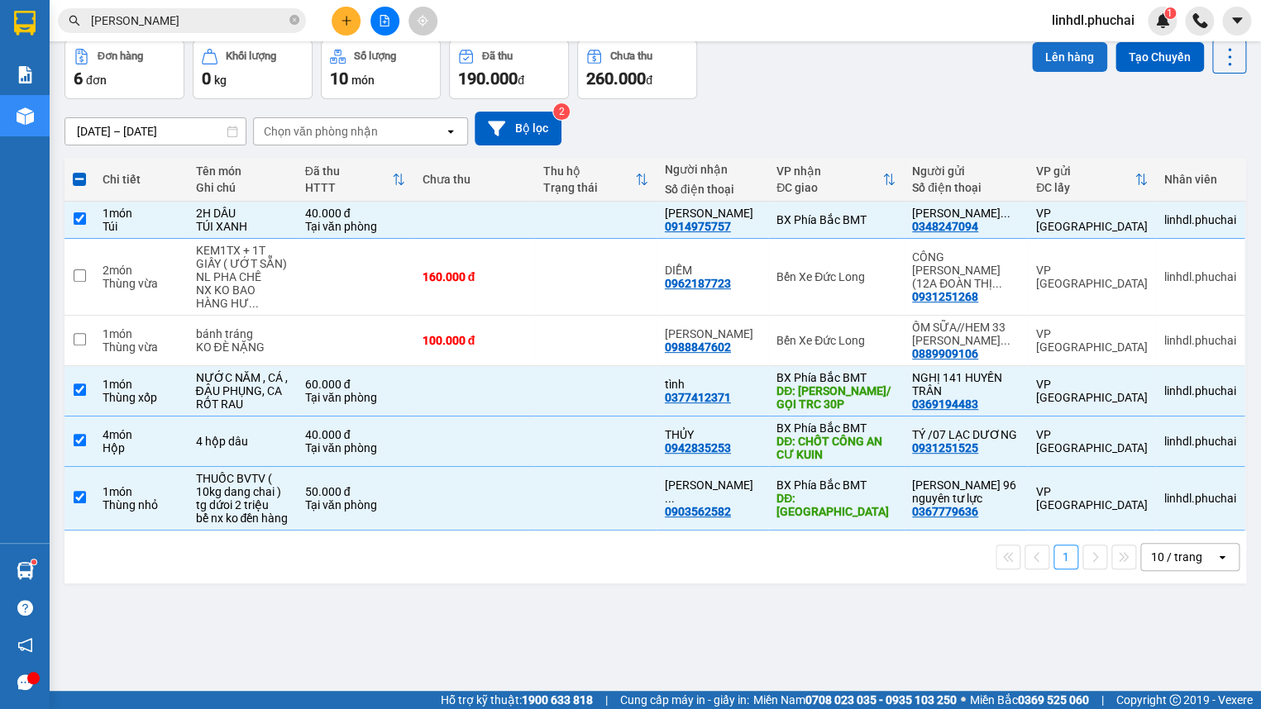
click at [1064, 61] on button "Lên hàng" at bounding box center [1069, 57] width 75 height 30
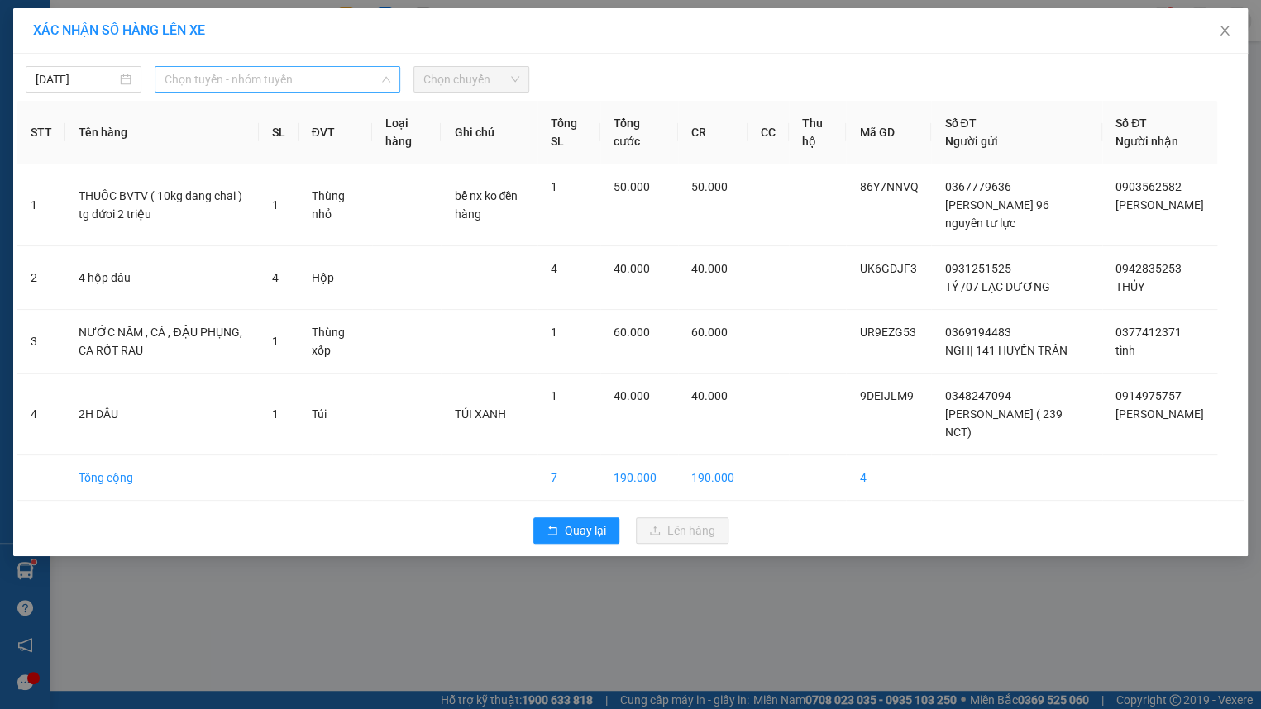
drag, startPoint x: 185, startPoint y: 81, endPoint x: 222, endPoint y: 103, distance: 42.7
click at [187, 81] on span "Chọn tuyến - nhóm tuyến" at bounding box center [277, 79] width 225 height 25
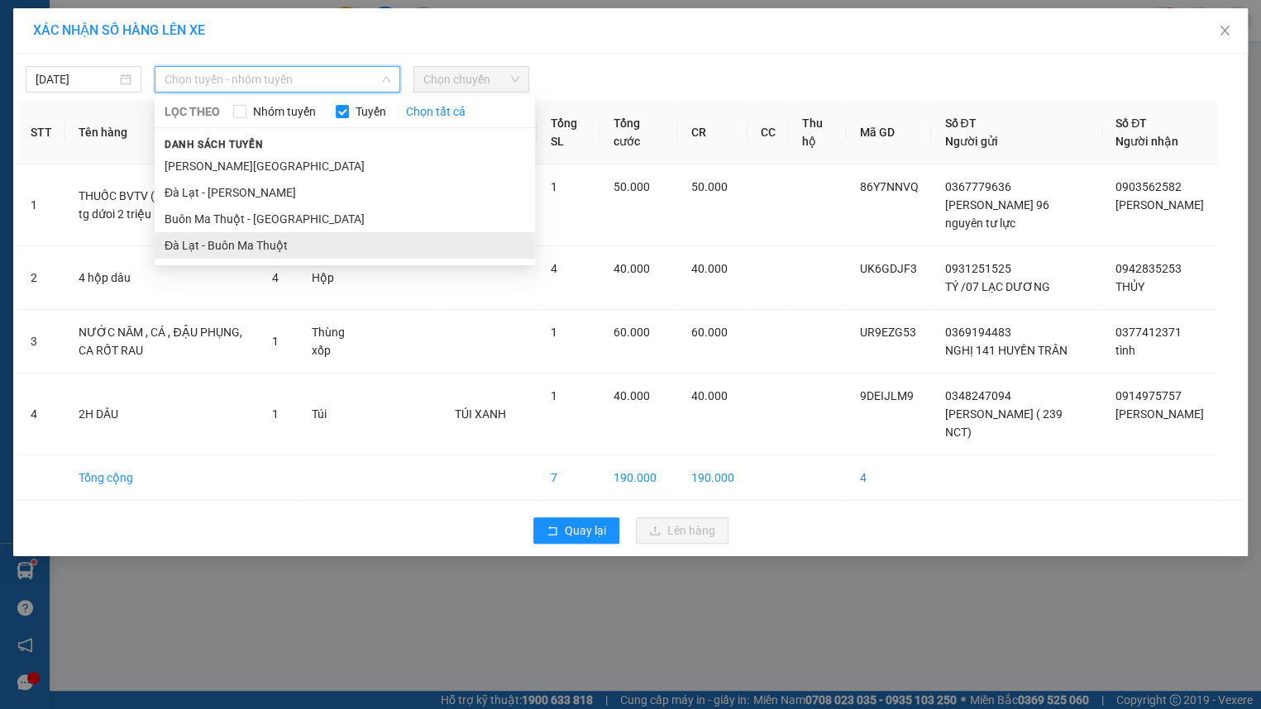
click at [224, 239] on li "Đà Lạt - Buôn Ma Thuột" at bounding box center [345, 245] width 380 height 26
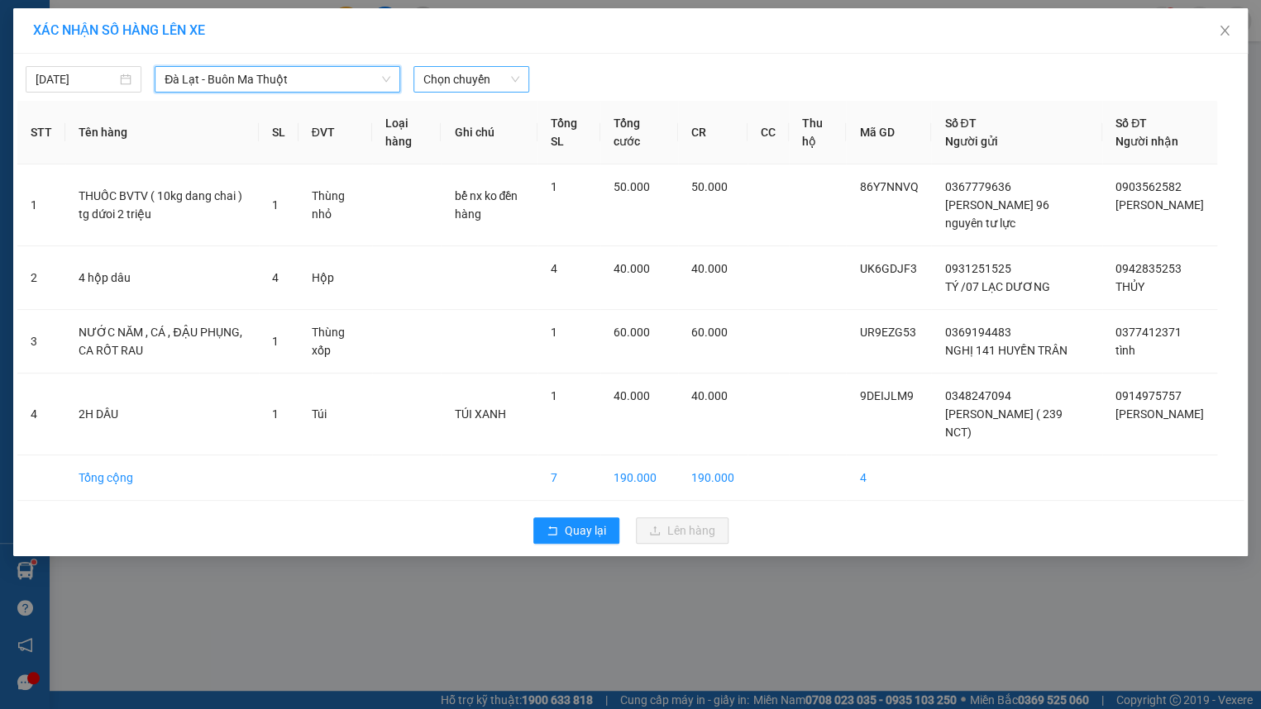
click at [471, 80] on span "Chọn chuyến" at bounding box center [471, 79] width 96 height 25
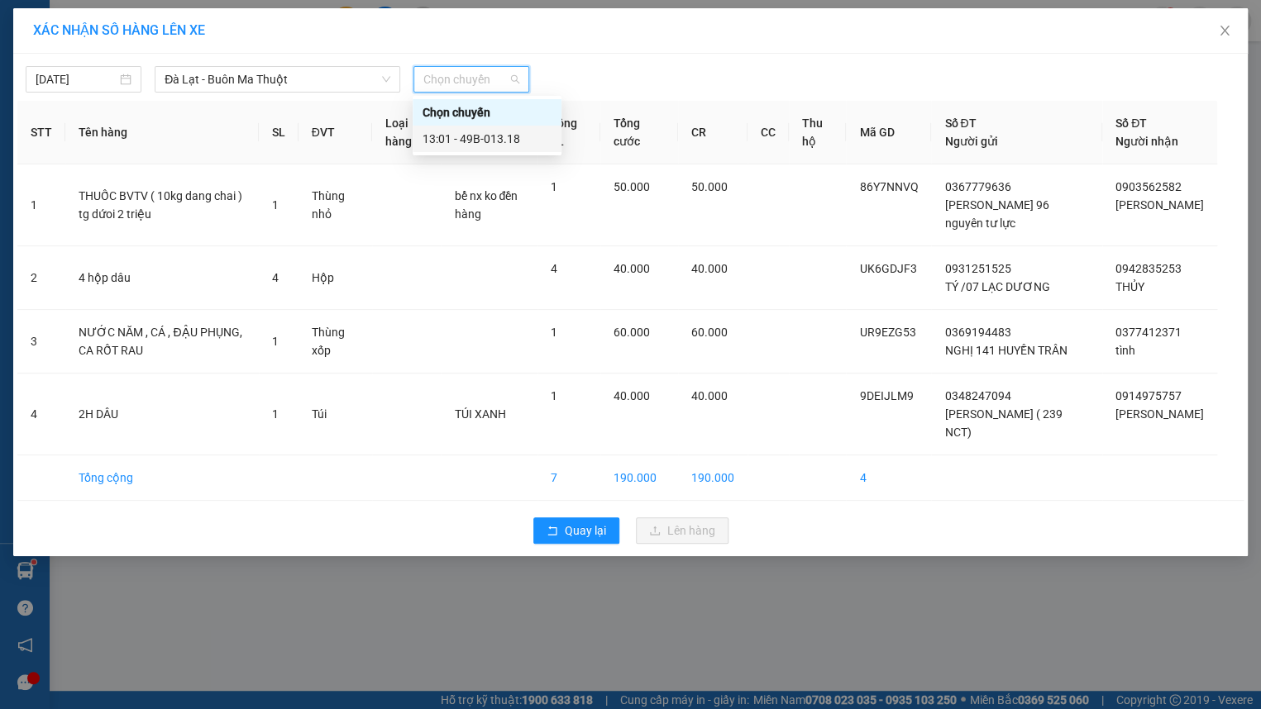
click at [503, 144] on div "13:01 - 49B-013.18" at bounding box center [487, 139] width 129 height 18
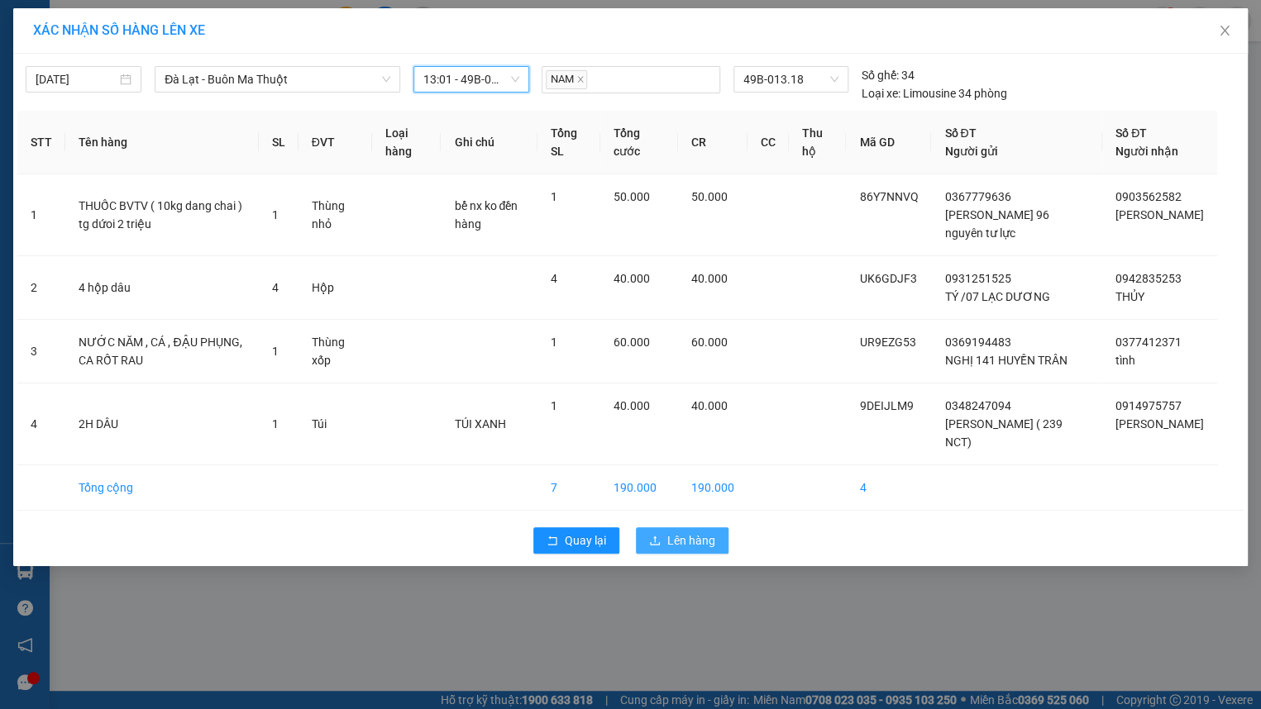
click at [687, 547] on span "Lên hàng" at bounding box center [691, 541] width 48 height 18
